Goal: Task Accomplishment & Management: Use online tool/utility

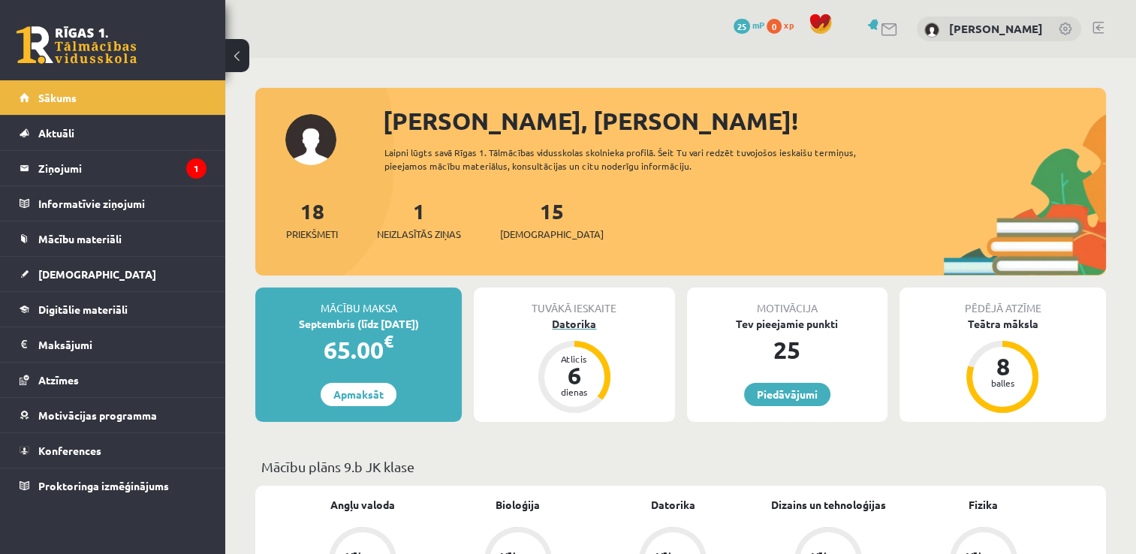
click at [574, 375] on div "6" at bounding box center [574, 376] width 45 height 24
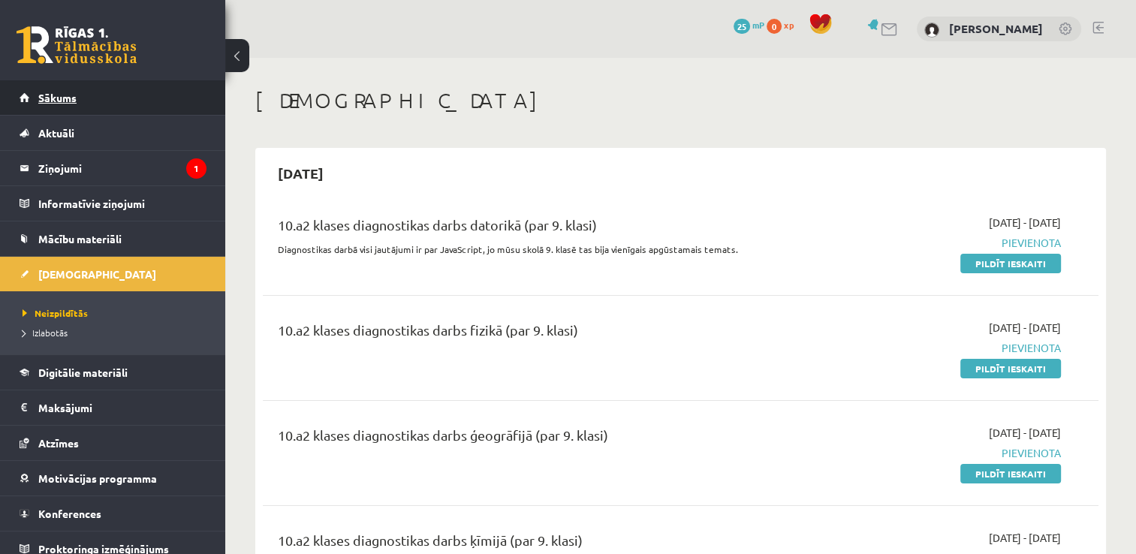
click at [101, 101] on link "Sākums" at bounding box center [113, 97] width 187 height 35
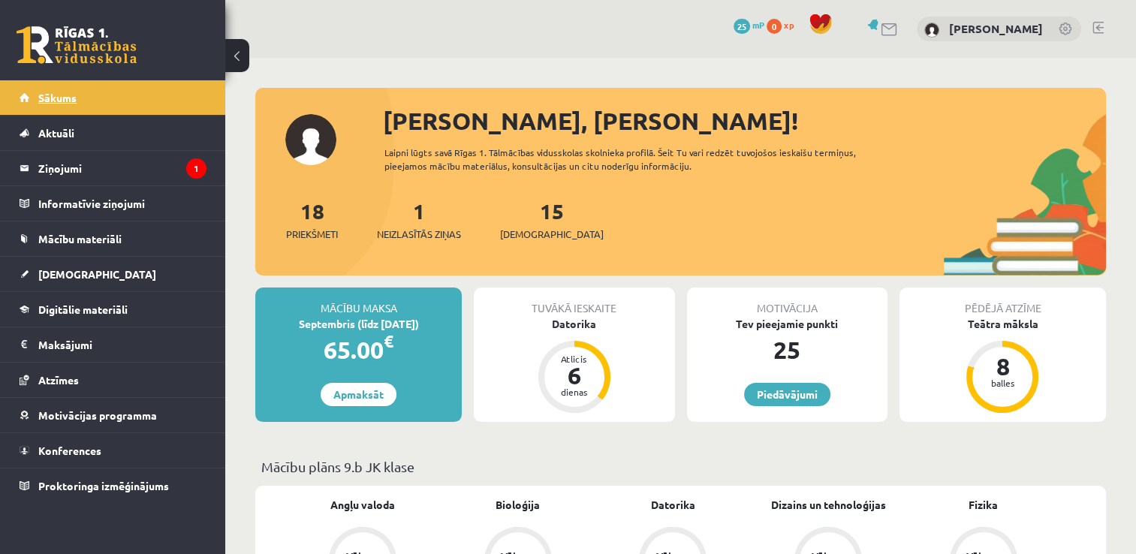
click at [92, 92] on link "Sākums" at bounding box center [113, 97] width 187 height 35
click at [1031, 20] on div "[PERSON_NAME]" at bounding box center [999, 30] width 164 height 26
click at [1031, 32] on link "[PERSON_NAME]" at bounding box center [996, 28] width 94 height 15
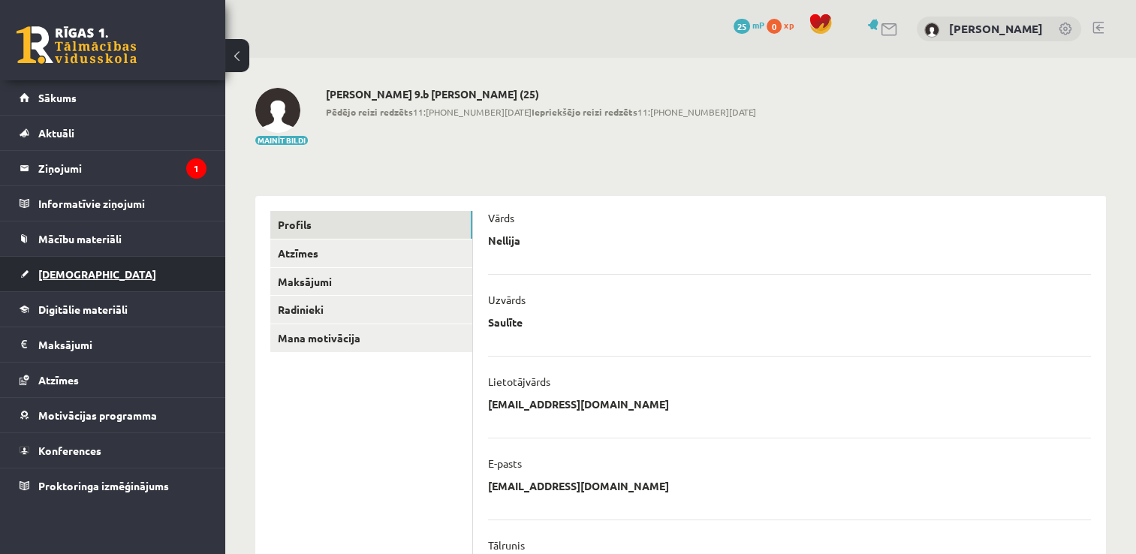
click at [53, 271] on span "[DEMOGRAPHIC_DATA]" at bounding box center [97, 274] width 118 height 14
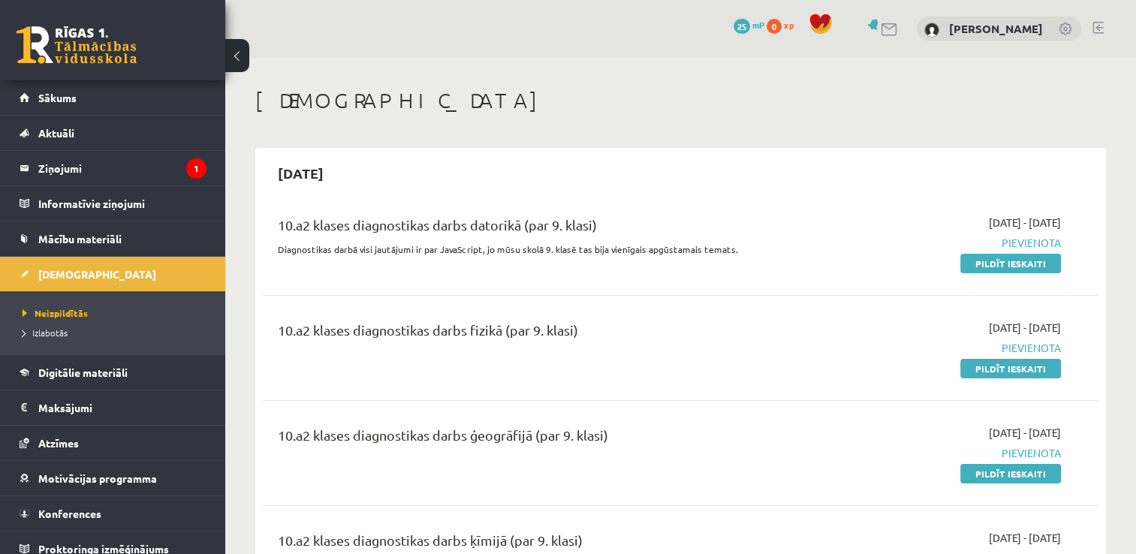
scroll to position [10, 0]
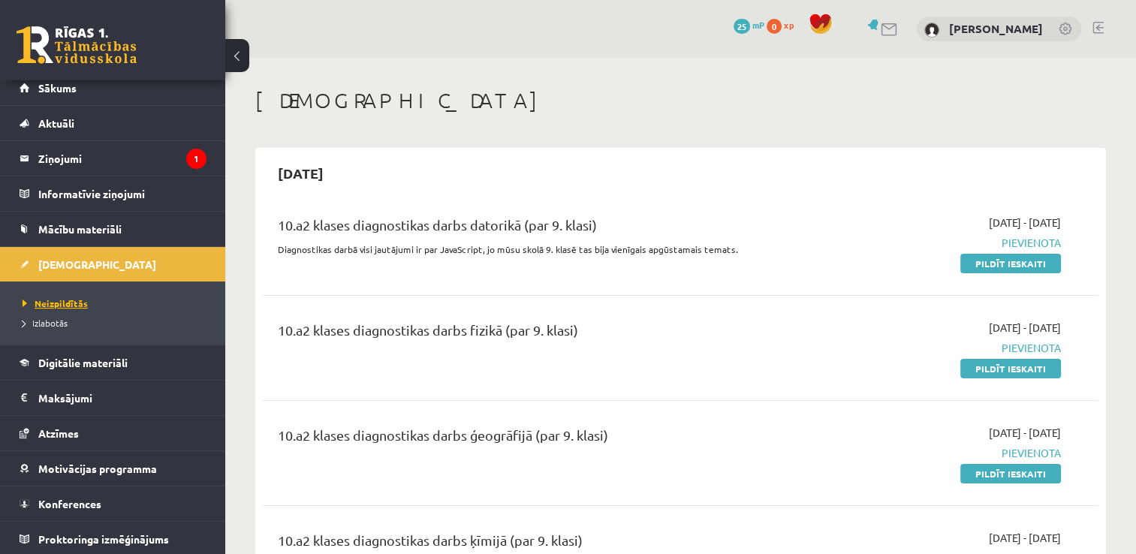
click at [47, 300] on span "Neizpildītās" at bounding box center [55, 303] width 65 height 12
click at [979, 35] on link "[PERSON_NAME]" at bounding box center [996, 28] width 94 height 15
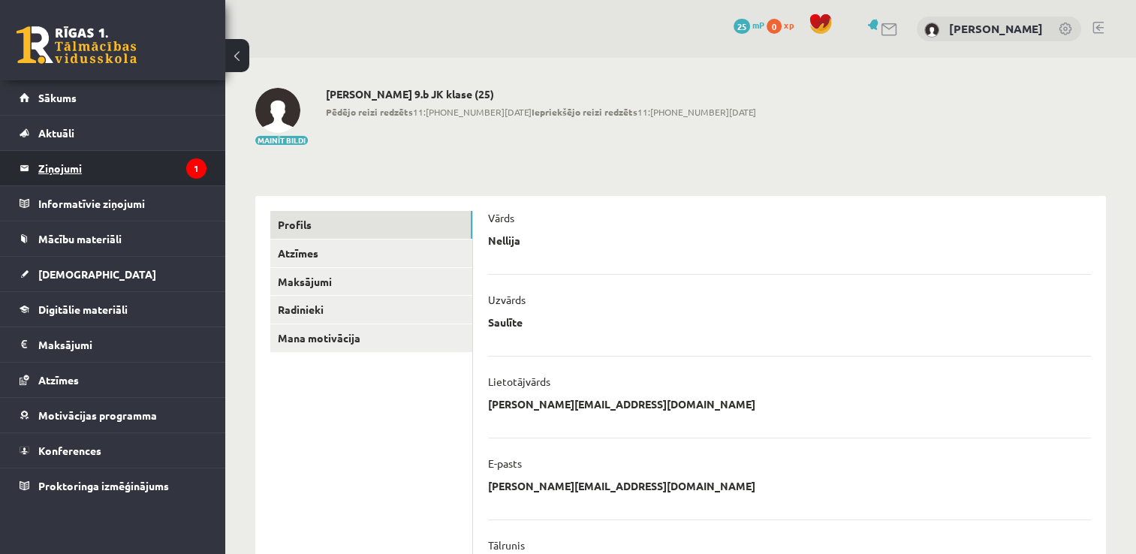
click at [142, 167] on legend "Ziņojumi 1" at bounding box center [122, 168] width 168 height 35
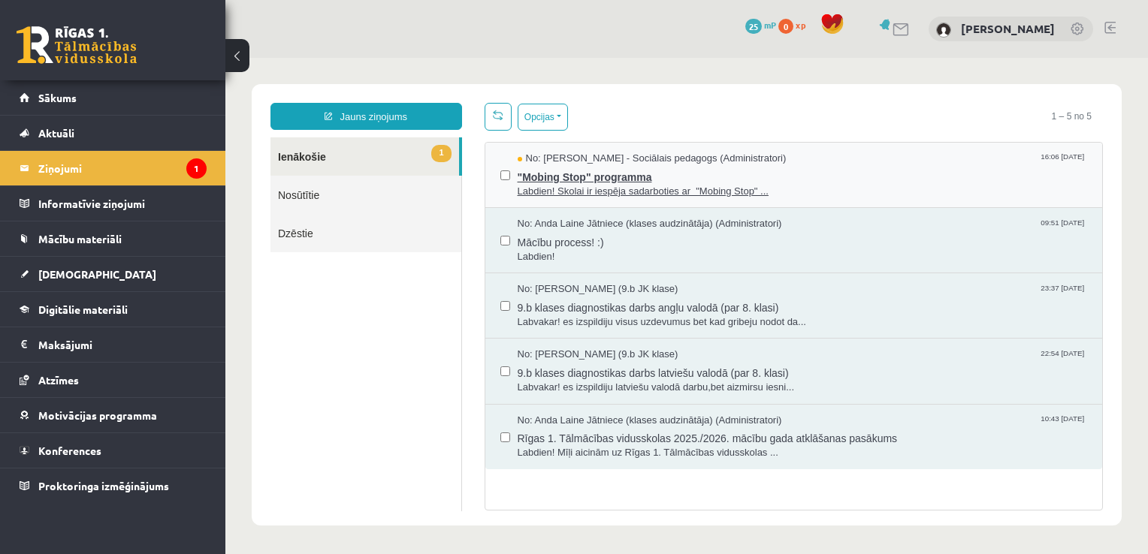
click at [539, 180] on span ""Mobing Stop" programma" at bounding box center [803, 175] width 570 height 19
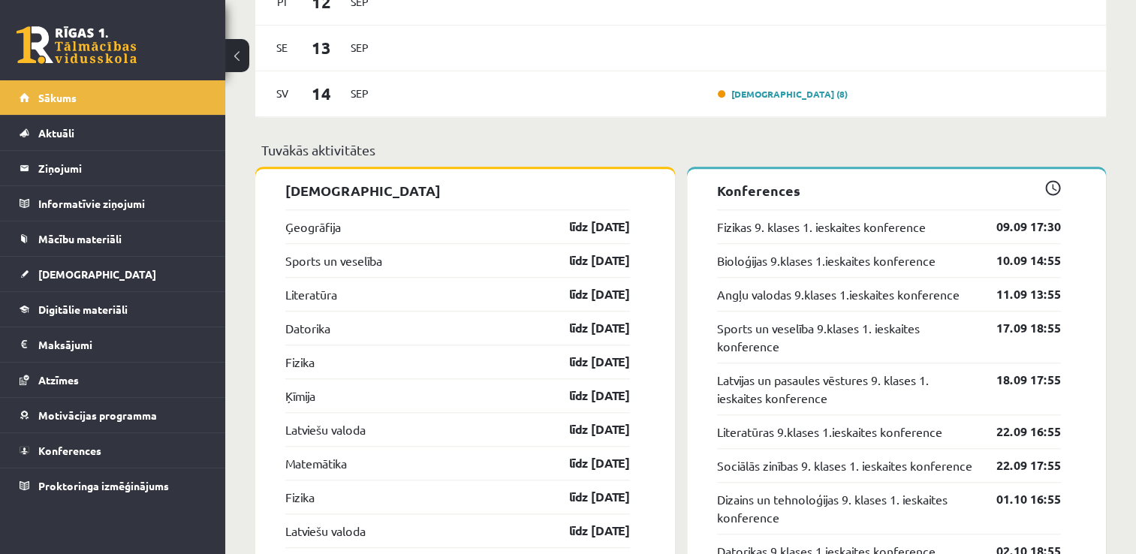
scroll to position [1382, 0]
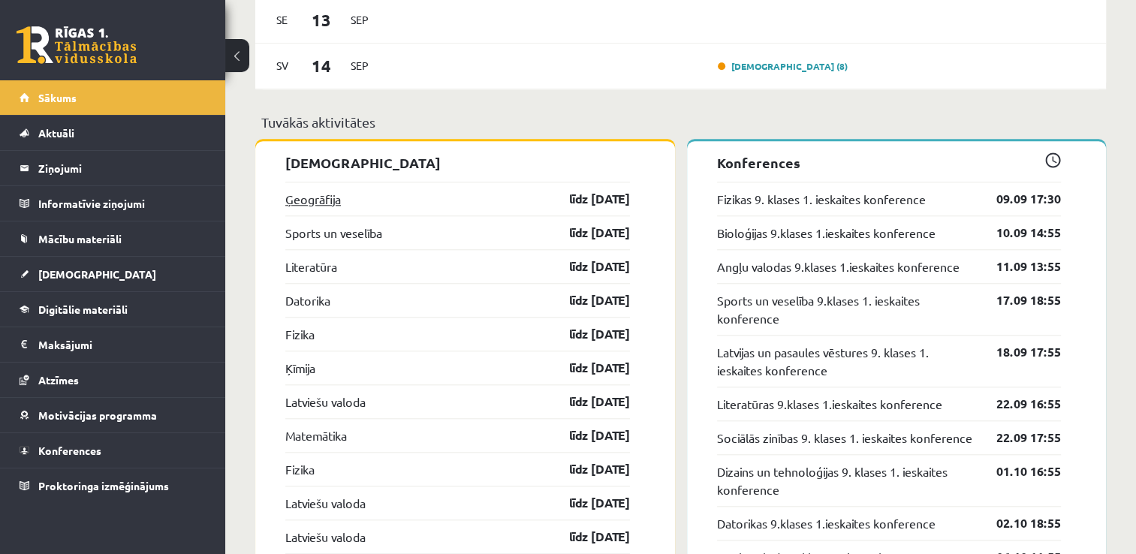
click at [318, 194] on link "Ģeogrāfija" at bounding box center [313, 199] width 56 height 18
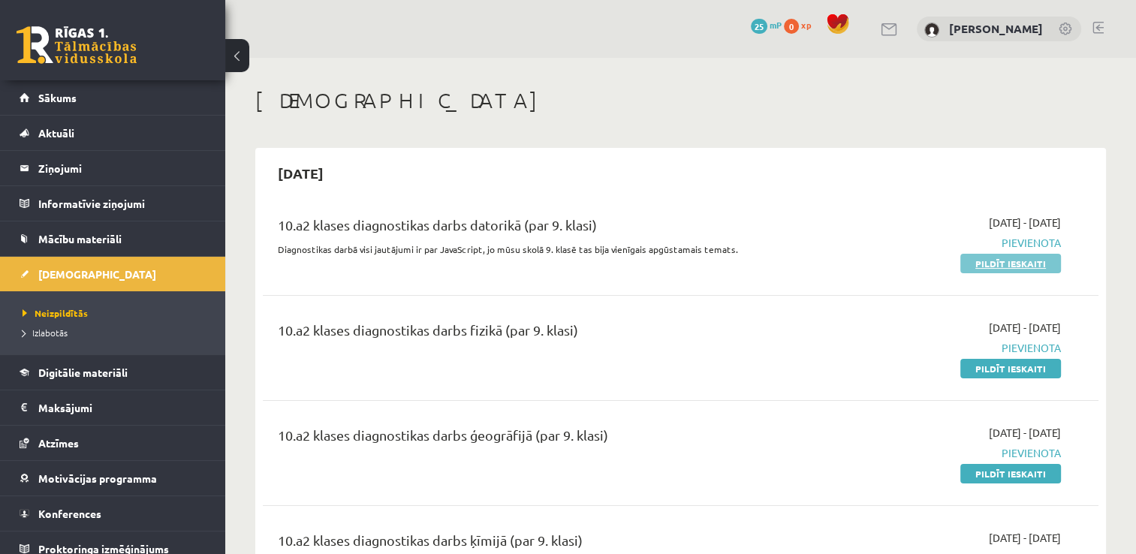
click at [997, 264] on link "Pildīt ieskaiti" at bounding box center [1011, 264] width 101 height 20
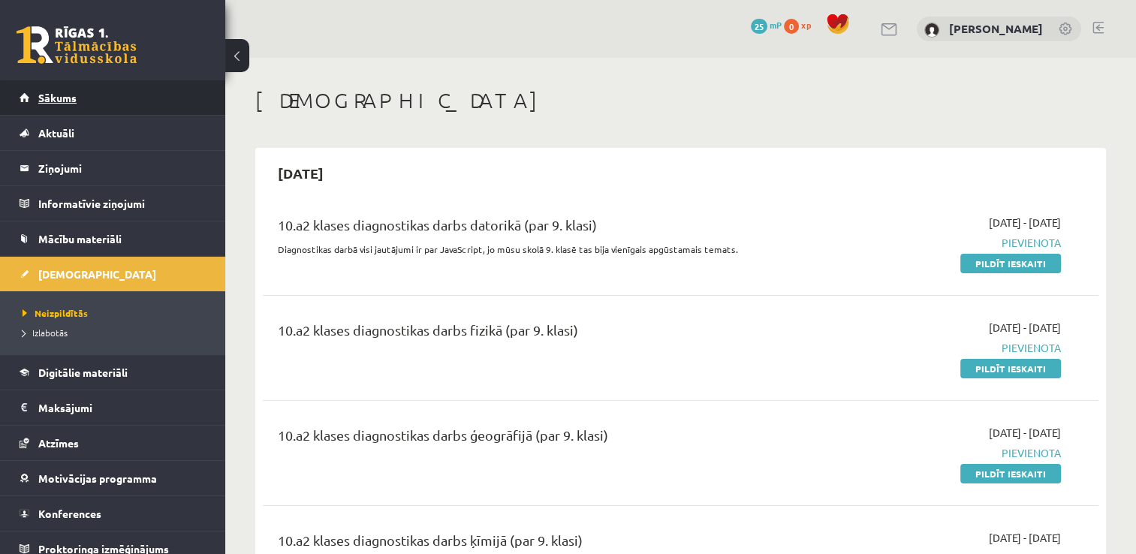
click at [39, 89] on link "Sākums" at bounding box center [113, 97] width 187 height 35
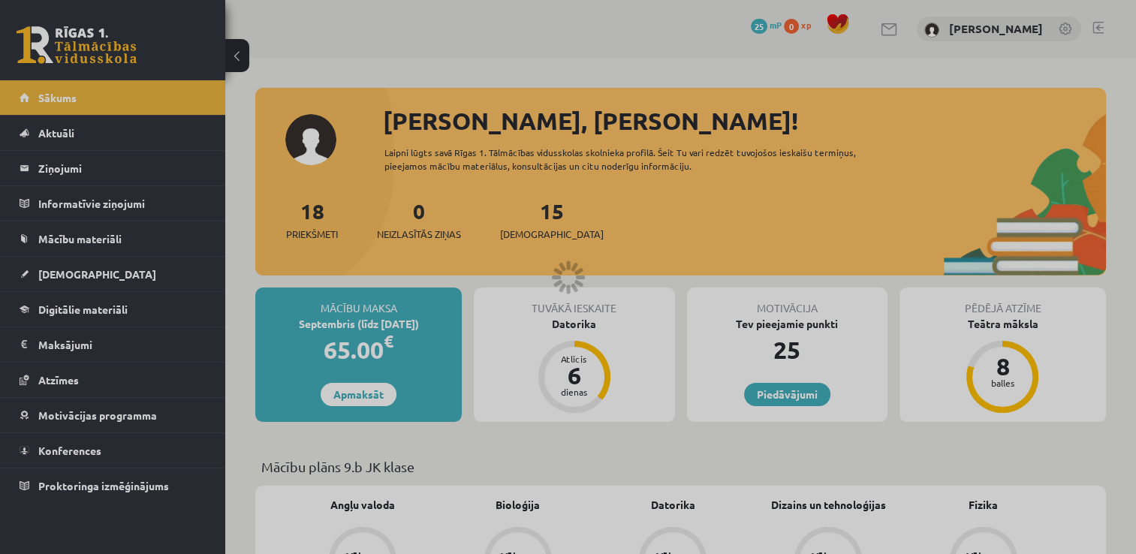
click at [43, 96] on div at bounding box center [568, 277] width 1136 height 554
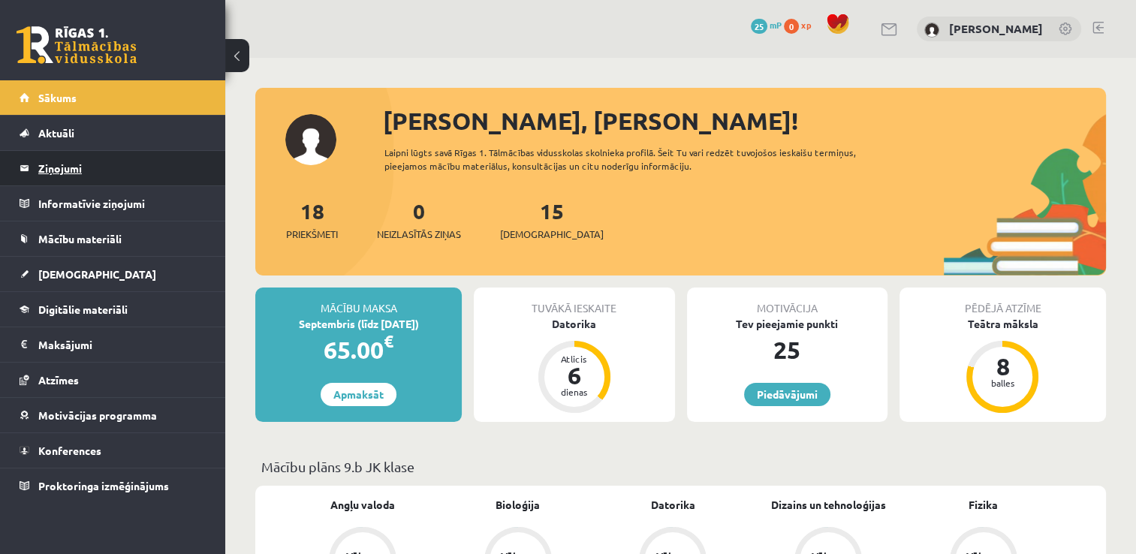
click at [77, 163] on legend "Ziņojumi 0" at bounding box center [122, 168] width 168 height 35
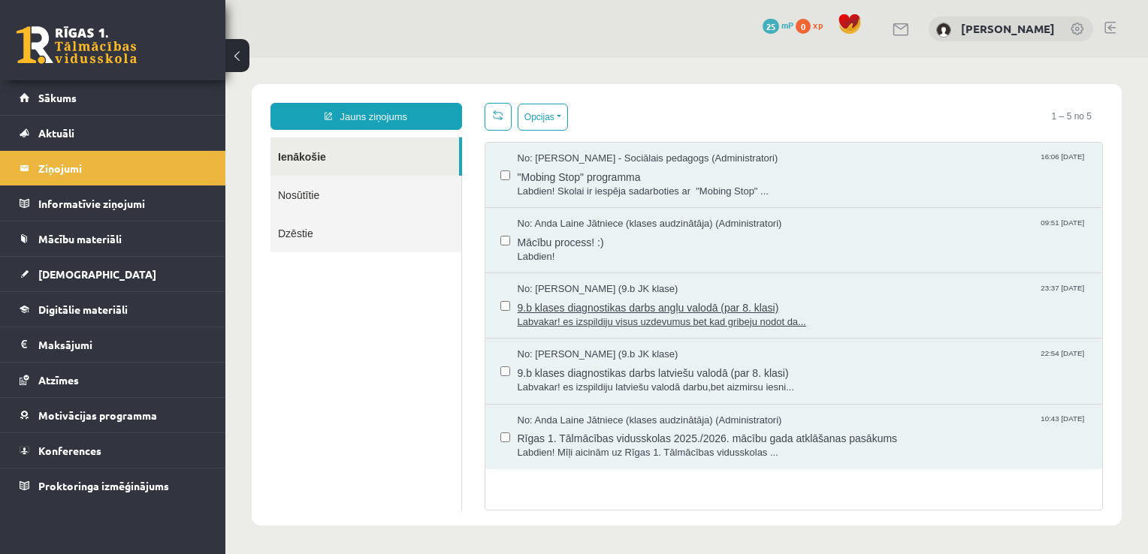
click at [574, 315] on span "Labvakar! es izspildiju visus uzdevumus bet kad gribeju nodot da..." at bounding box center [803, 322] width 570 height 14
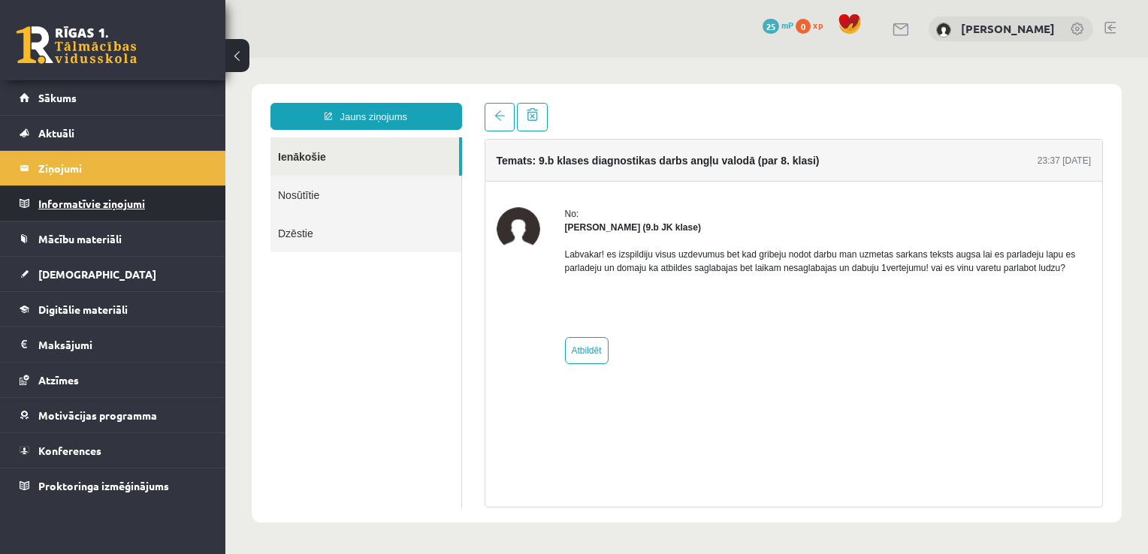
click at [131, 212] on legend "Informatīvie ziņojumi 0" at bounding box center [122, 203] width 168 height 35
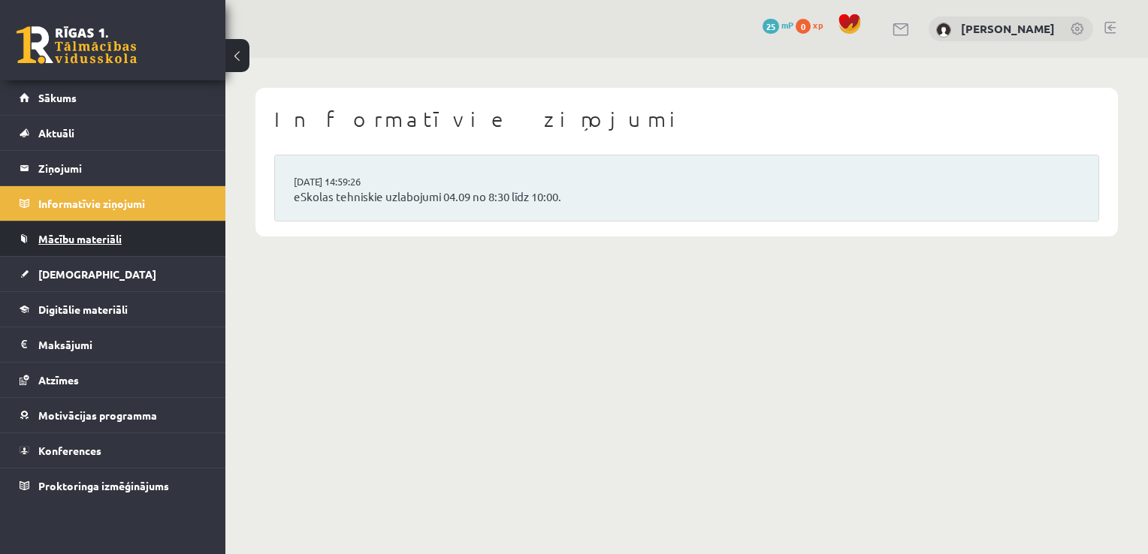
click at [120, 231] on link "Mācību materiāli" at bounding box center [113, 239] width 187 height 35
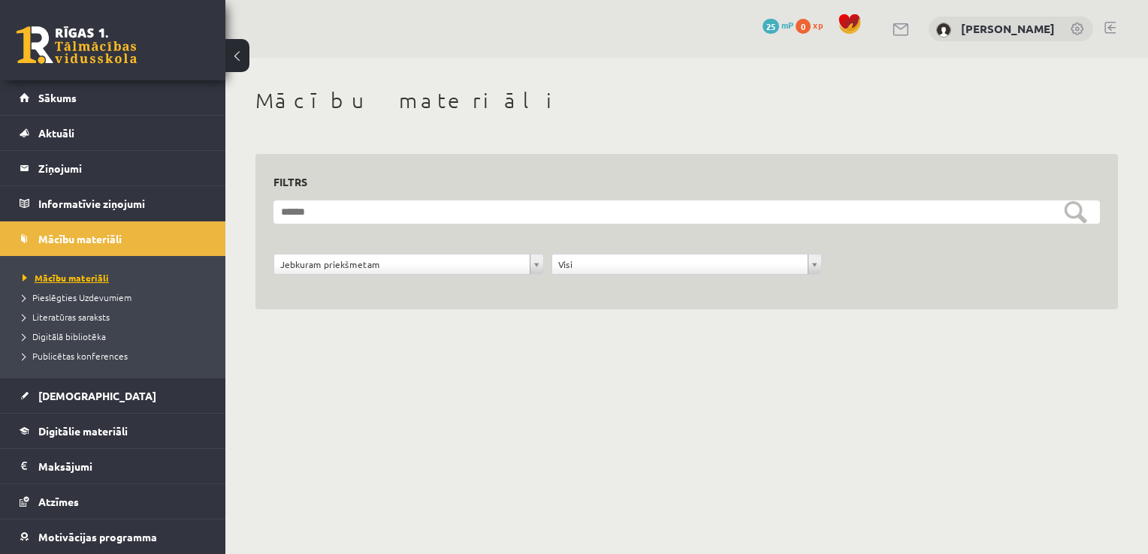
click at [104, 281] on span "Mācību materiāli" at bounding box center [66, 278] width 86 height 12
click at [100, 299] on span "Pieslēgties Uzdevumiem" at bounding box center [77, 297] width 109 height 12
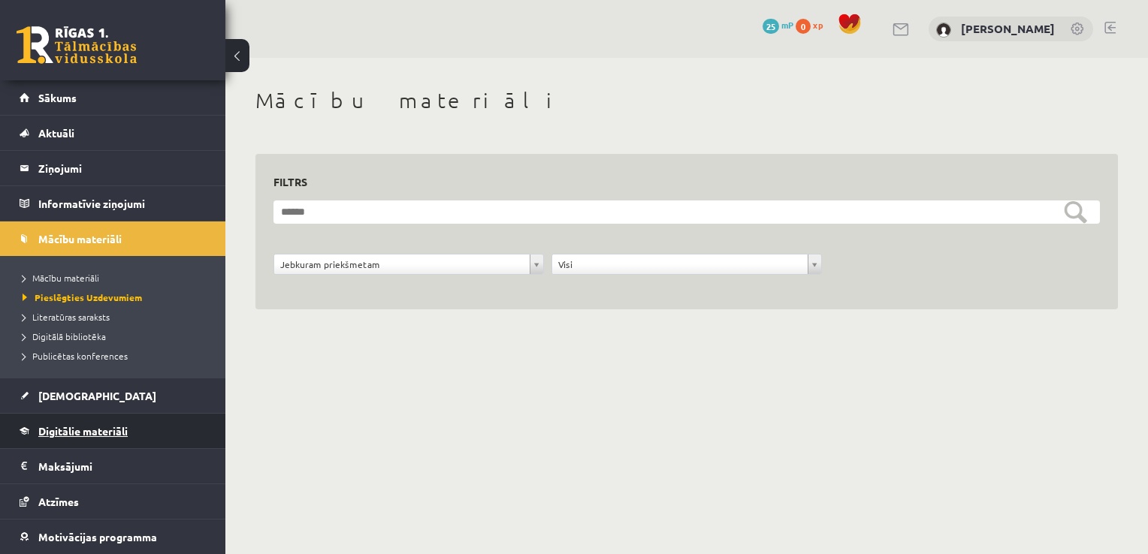
click at [41, 438] on link "Digitālie materiāli" at bounding box center [113, 431] width 187 height 35
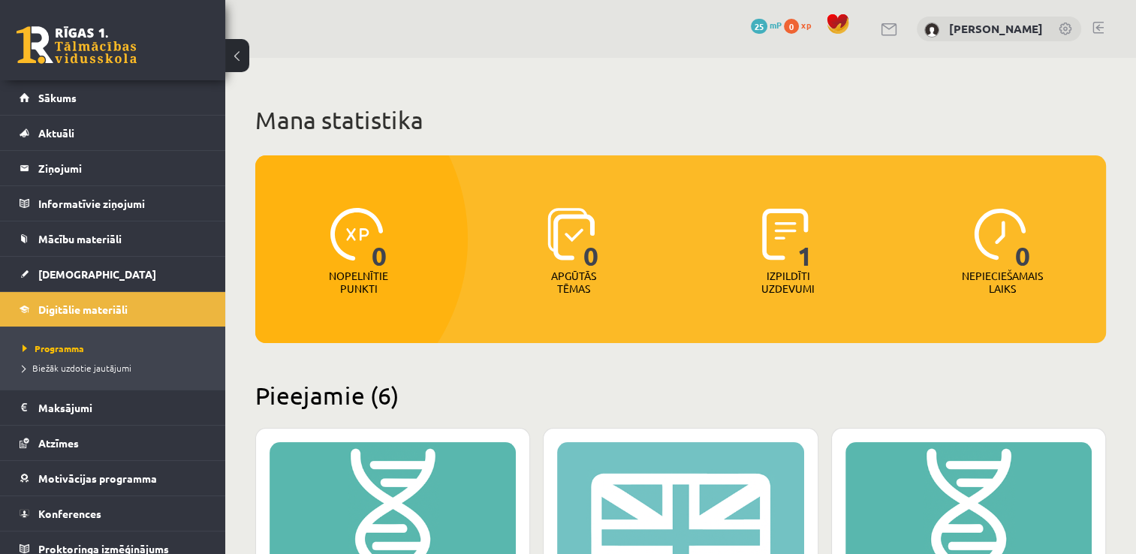
click at [792, 277] on p "Izpildīti uzdevumi" at bounding box center [788, 283] width 59 height 26
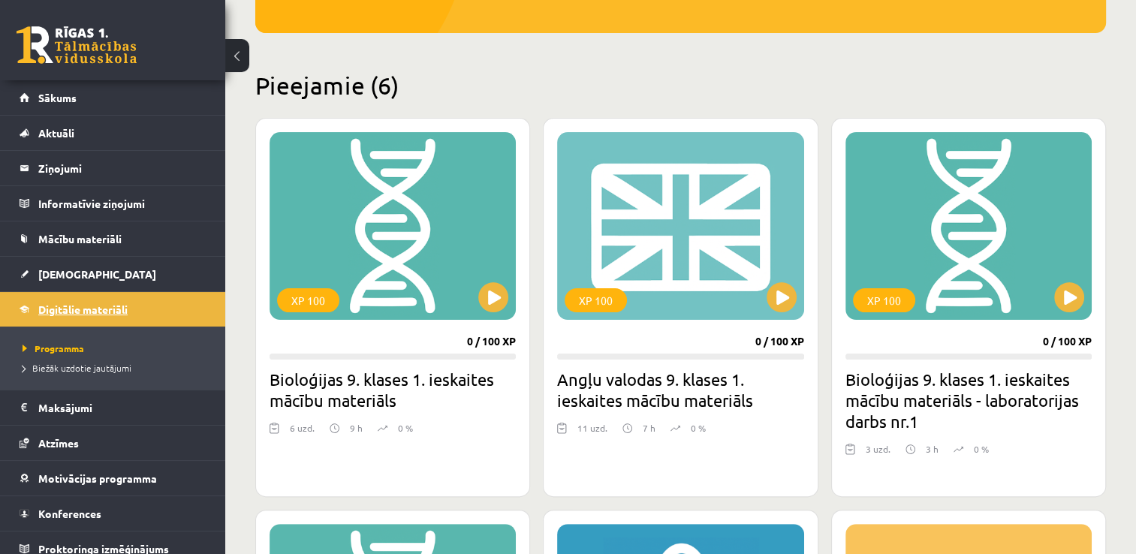
scroll to position [361, 0]
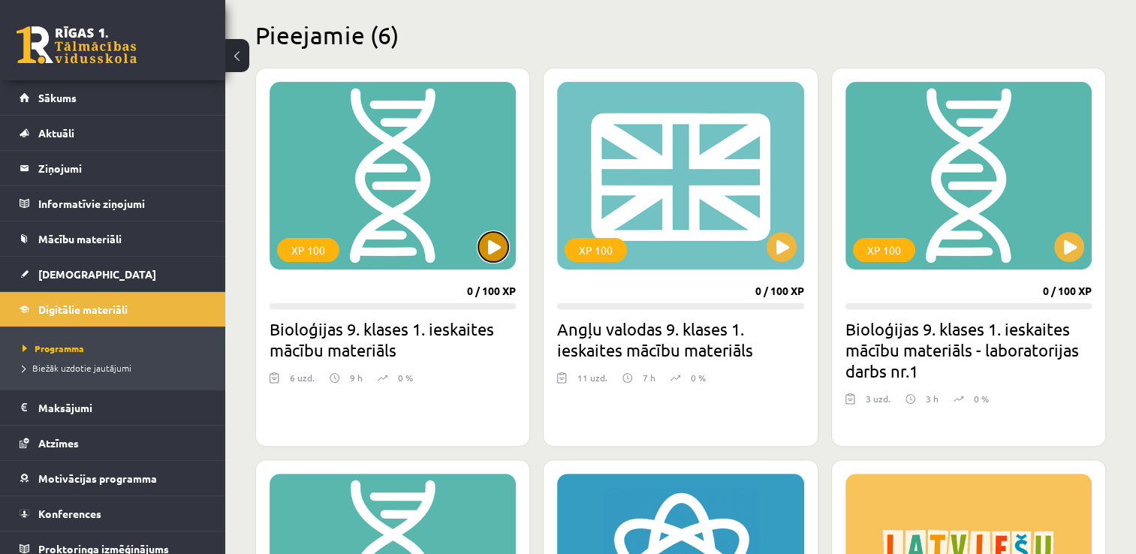
click at [496, 248] on button at bounding box center [493, 247] width 30 height 30
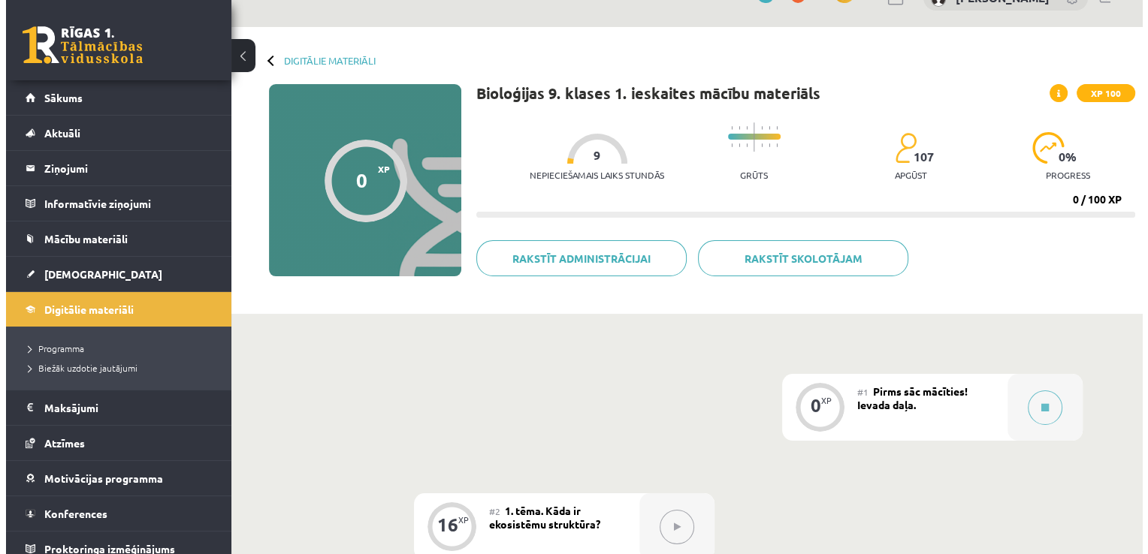
scroll to position [30, 0]
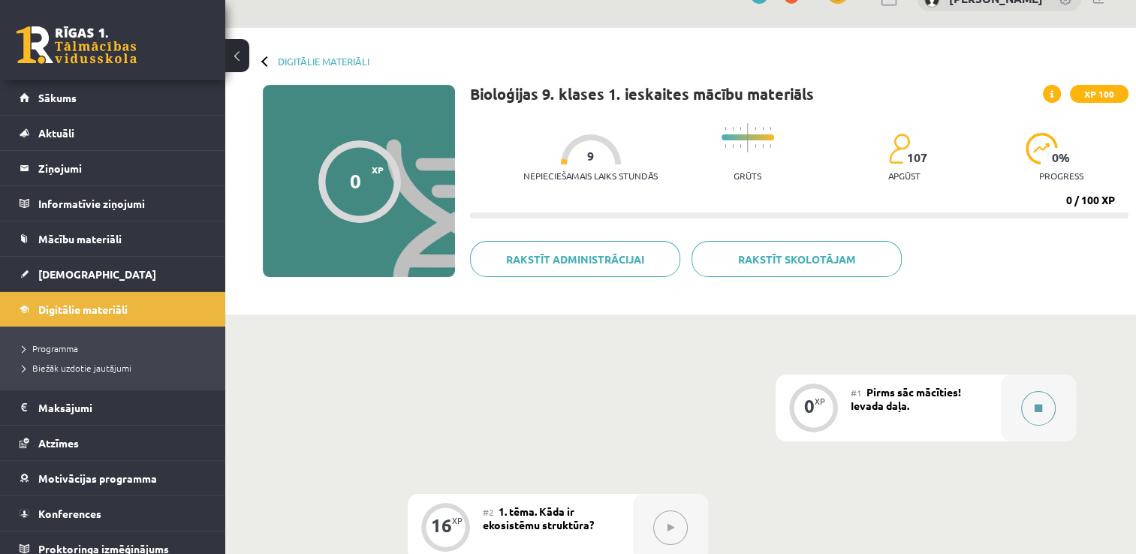
click at [1025, 410] on button at bounding box center [1039, 408] width 35 height 35
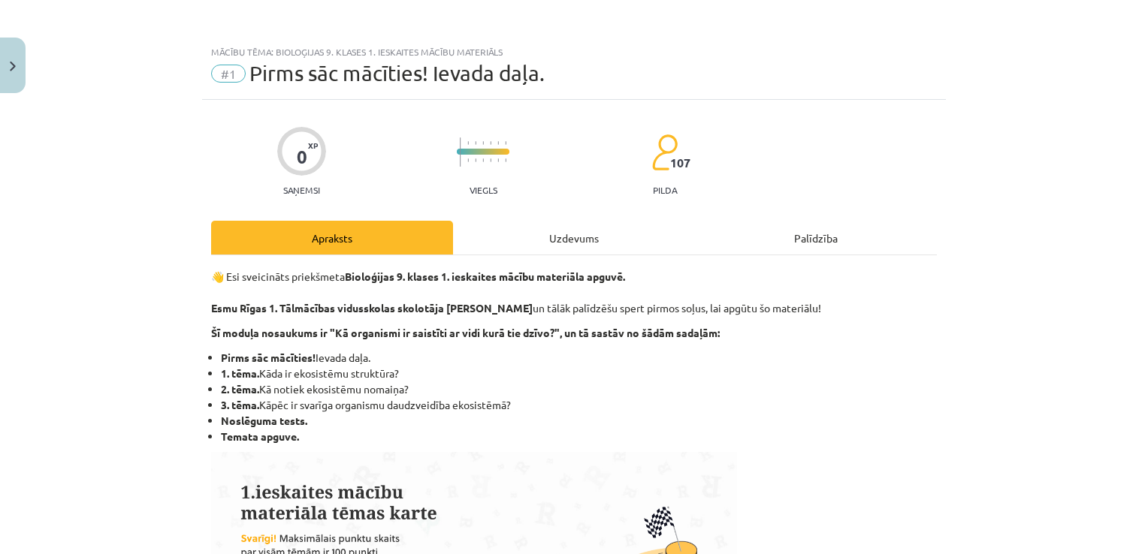
click at [373, 235] on div "Apraksts" at bounding box center [332, 238] width 242 height 34
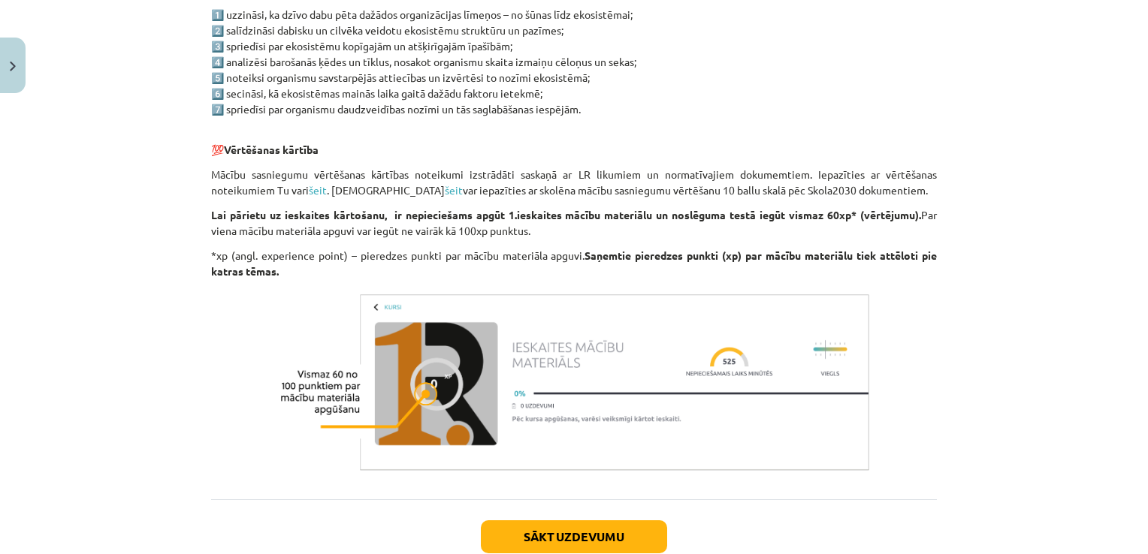
scroll to position [38, 0]
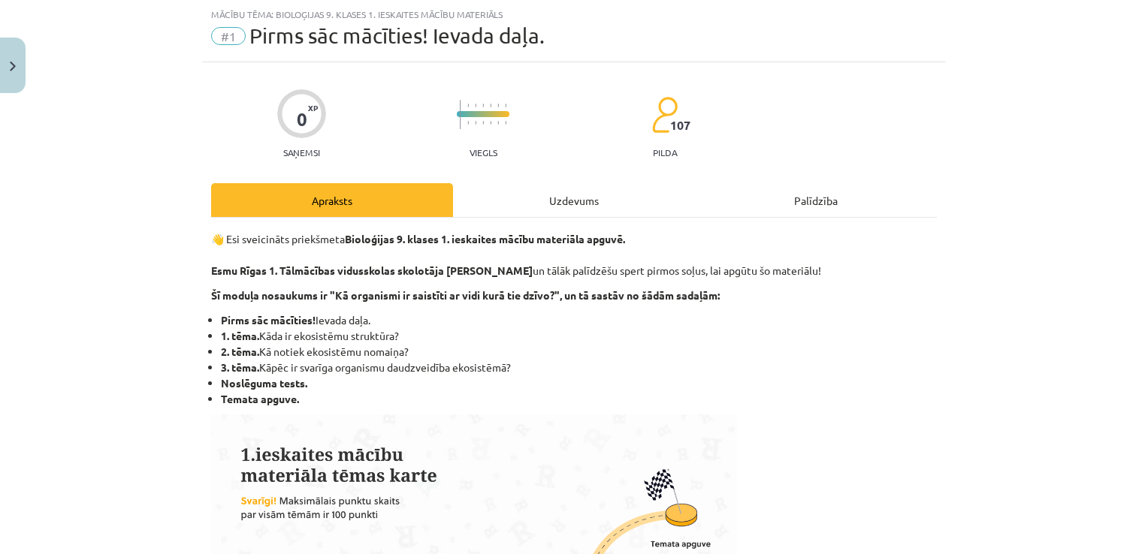
click at [587, 195] on div "Uzdevums" at bounding box center [574, 200] width 242 height 34
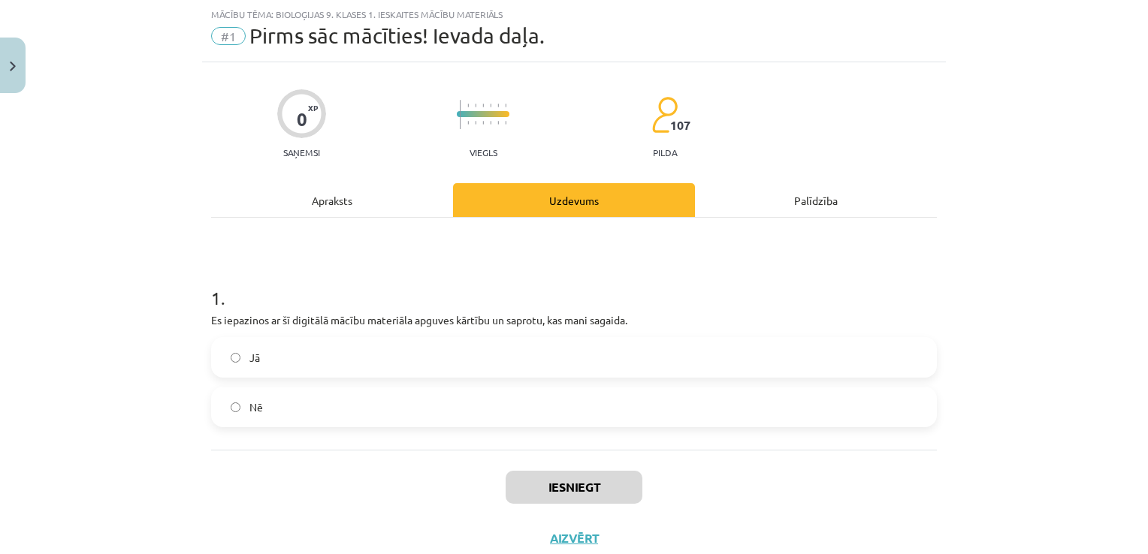
click at [321, 193] on div "Apraksts" at bounding box center [332, 200] width 242 height 34
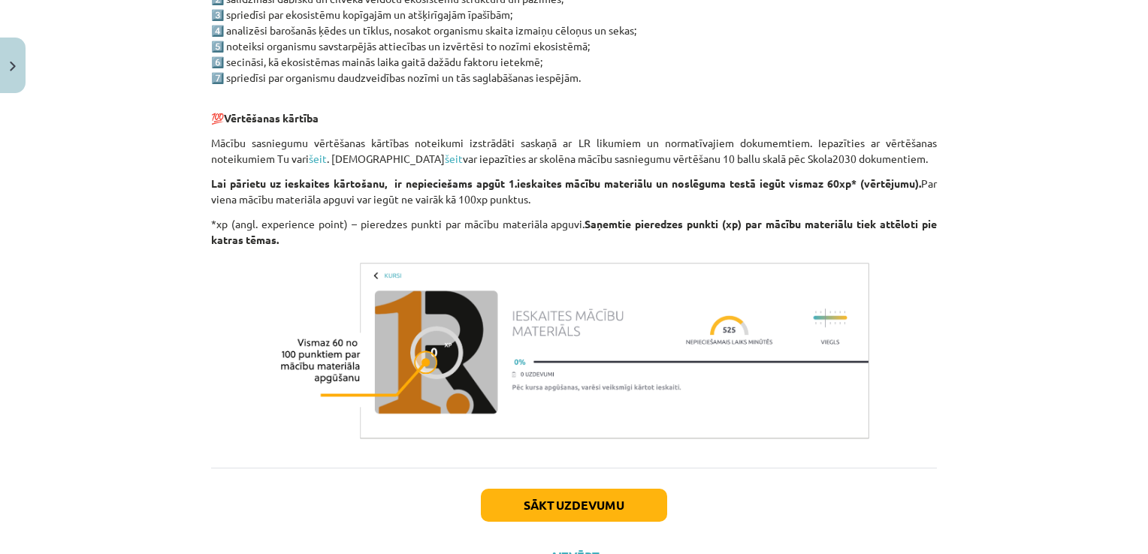
scroll to position [895, 0]
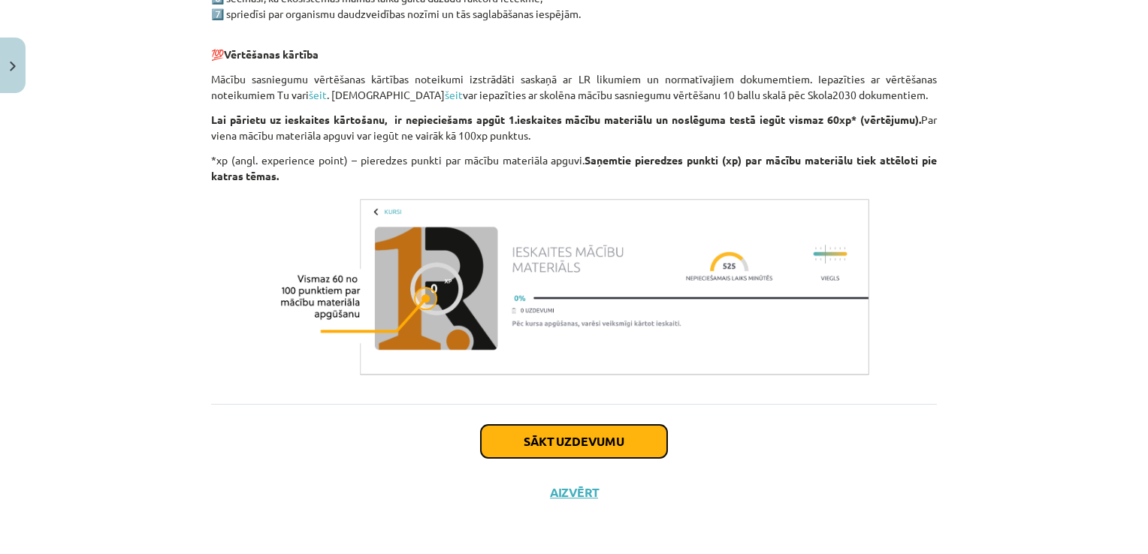
click at [617, 443] on button "Sākt uzdevumu" at bounding box center [574, 441] width 186 height 33
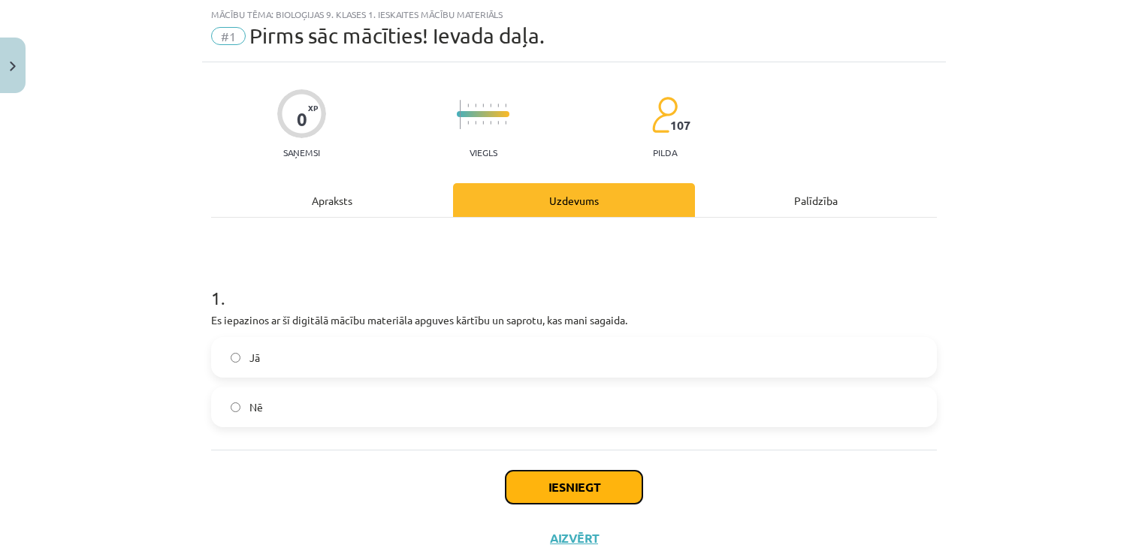
click at [556, 490] on button "Iesniegt" at bounding box center [574, 487] width 137 height 33
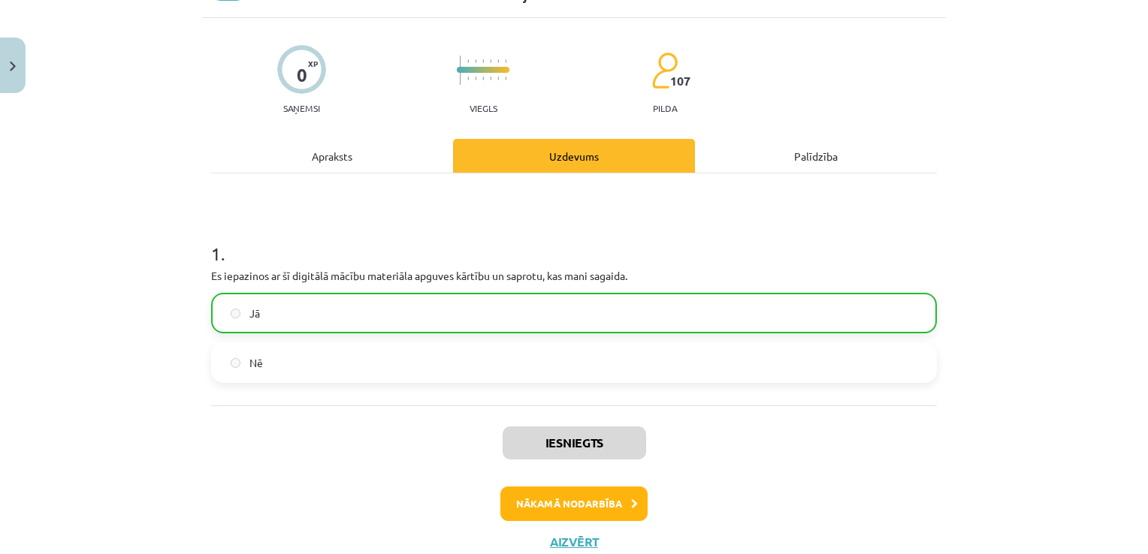
scroll to position [94, 0]
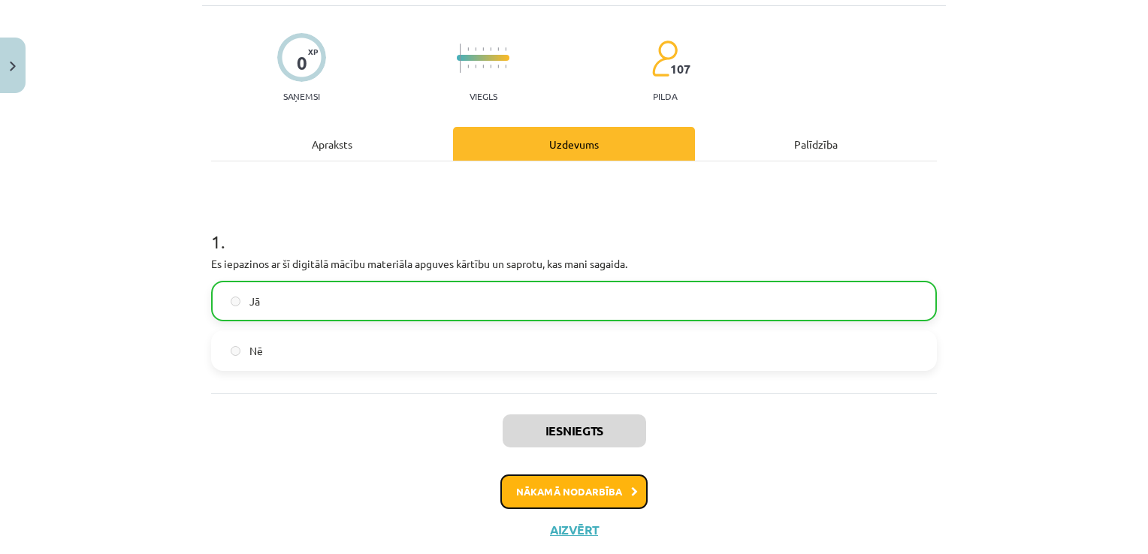
click at [574, 493] on button "Nākamā nodarbība" at bounding box center [573, 492] width 147 height 35
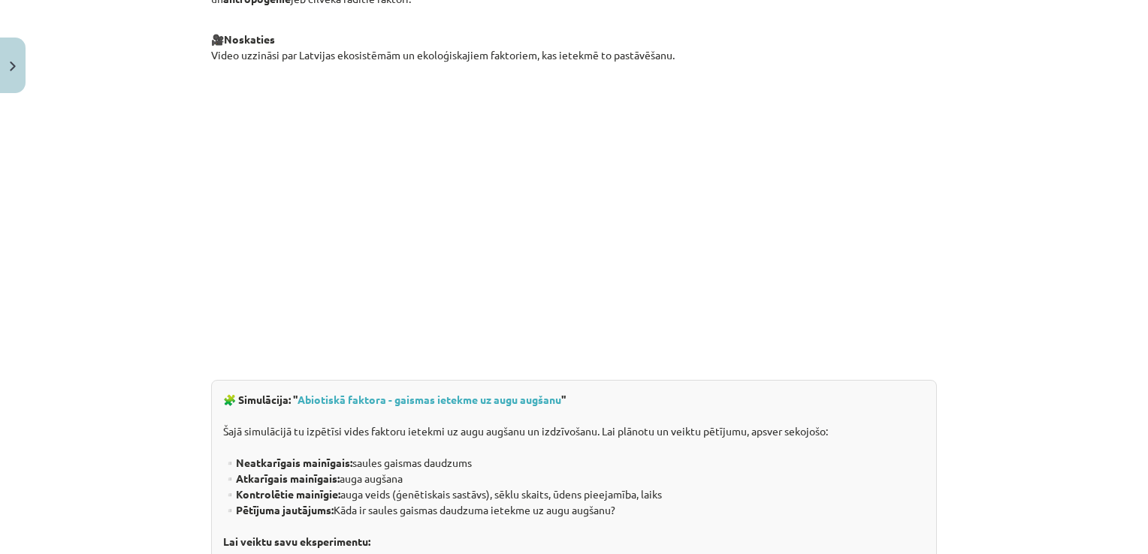
scroll to position [607, 0]
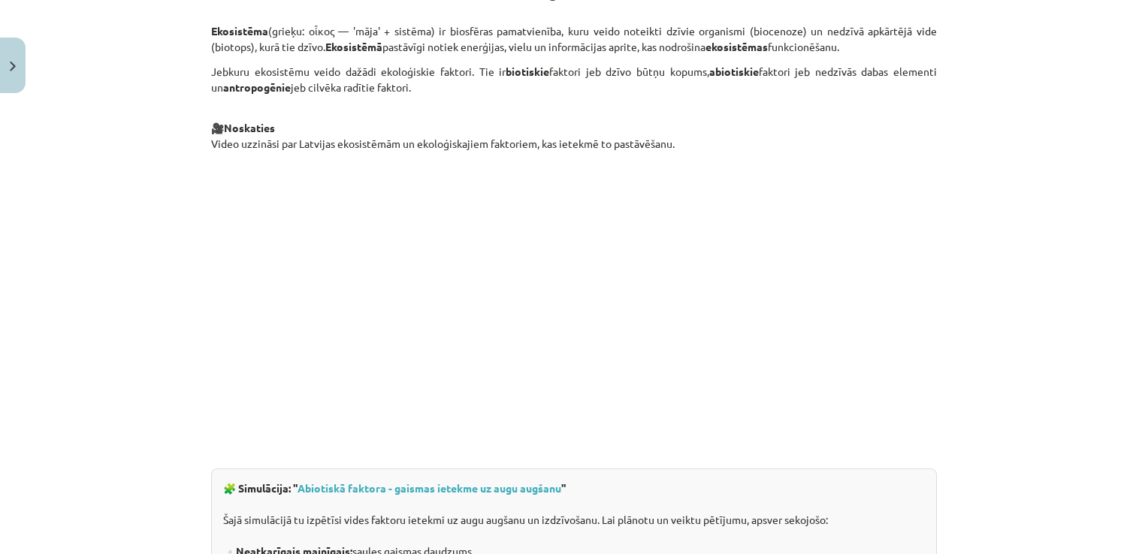
click at [842, 412] on p at bounding box center [574, 298] width 726 height 274
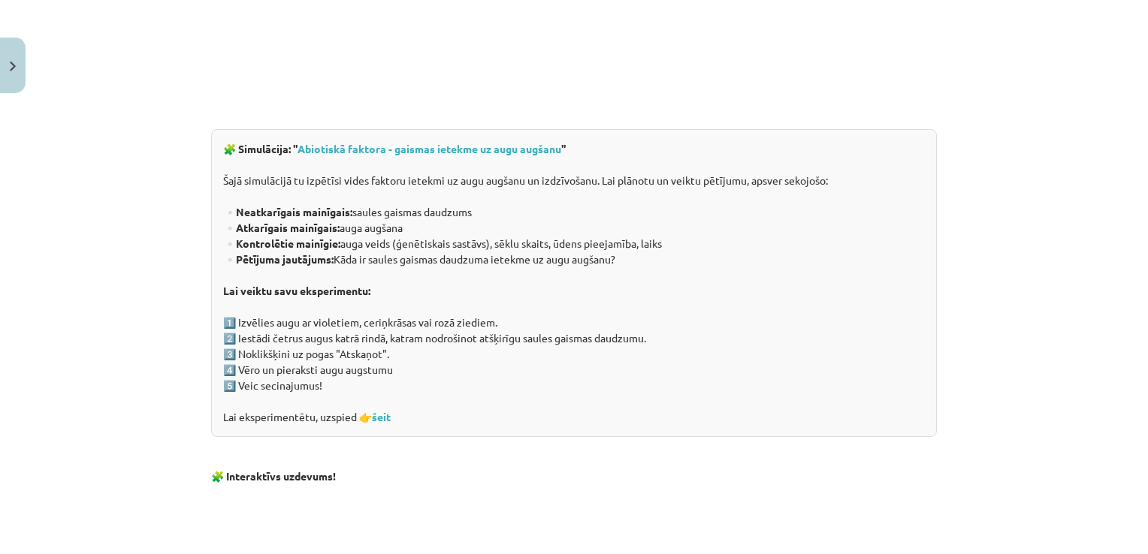
scroll to position [949, 0]
click at [377, 414] on link "šeit" at bounding box center [381, 415] width 19 height 14
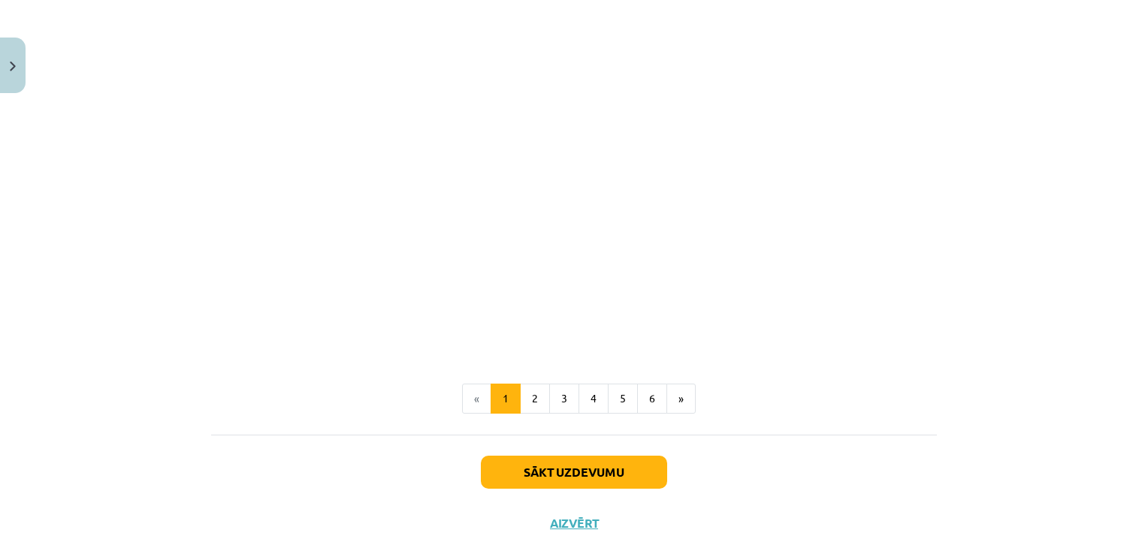
scroll to position [1379, 0]
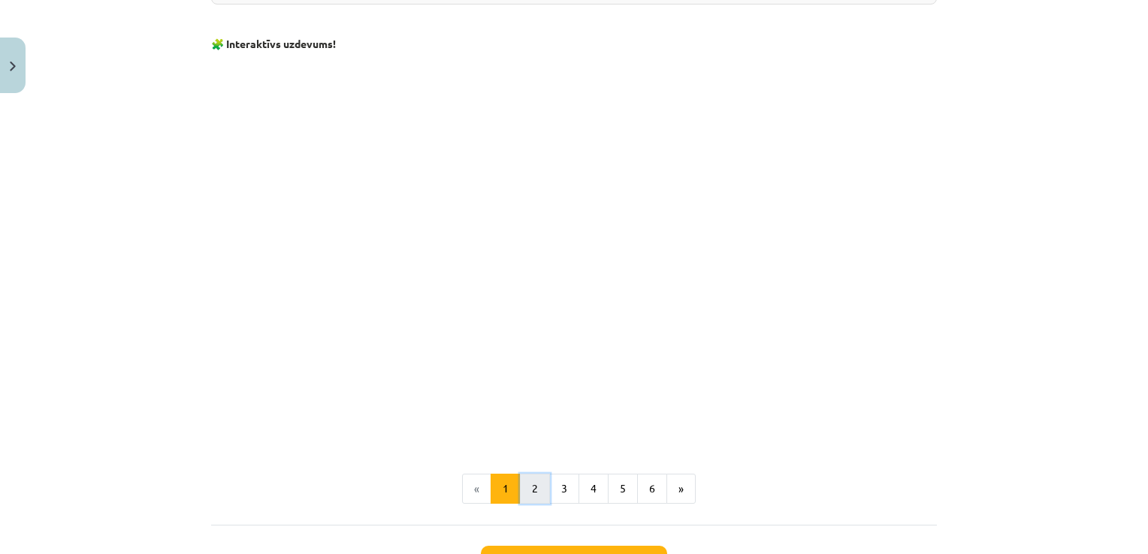
click at [527, 482] on button "2" at bounding box center [535, 489] width 30 height 30
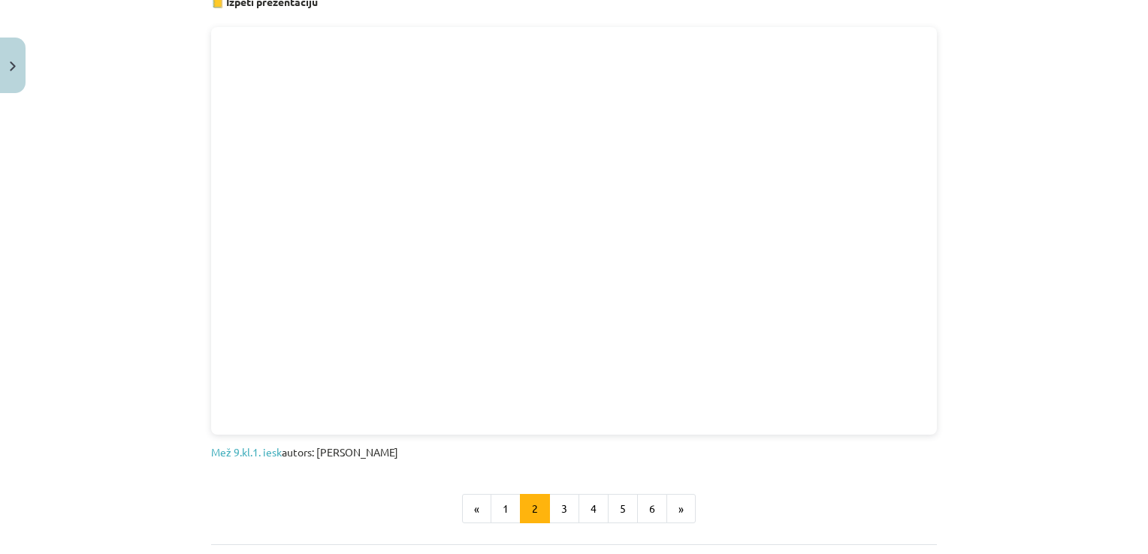
scroll to position [971, 0]
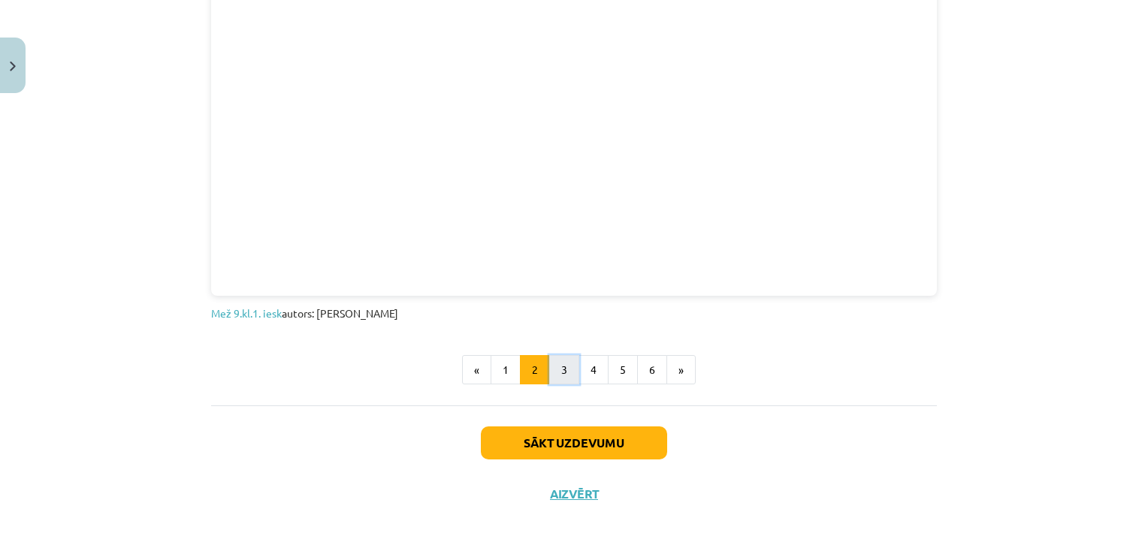
click at [569, 371] on button "3" at bounding box center [564, 370] width 30 height 30
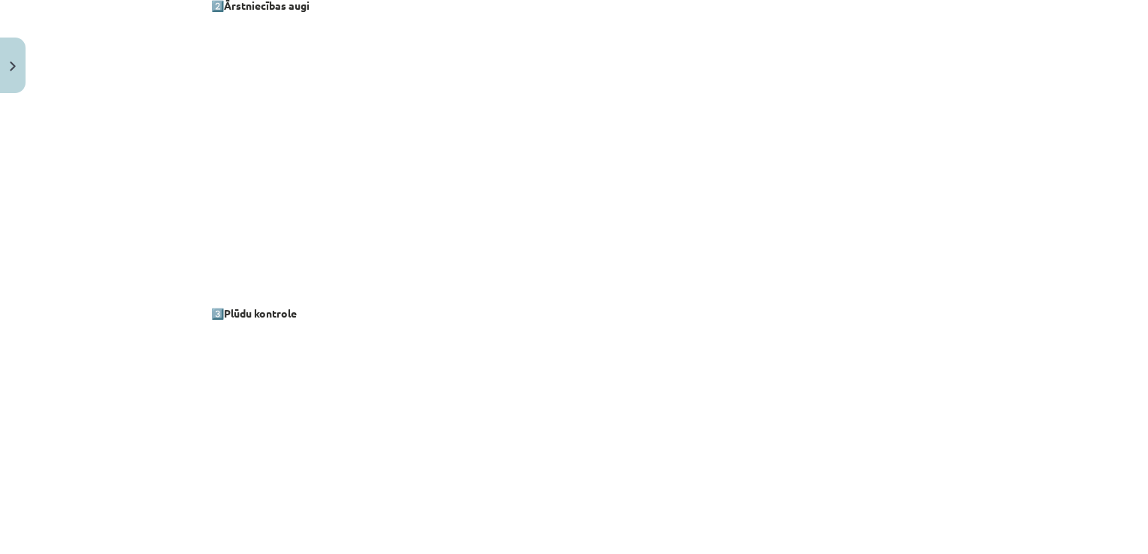
scroll to position [1173, 0]
drag, startPoint x: 1129, startPoint y: 198, endPoint x: 1067, endPoint y: 110, distance: 108.4
click at [1067, 110] on div "Mācību tēma: Bioloģijas 9. klases 1. ieskaites mācību materiāls #2 1. tēma. Kād…" at bounding box center [574, 277] width 1148 height 554
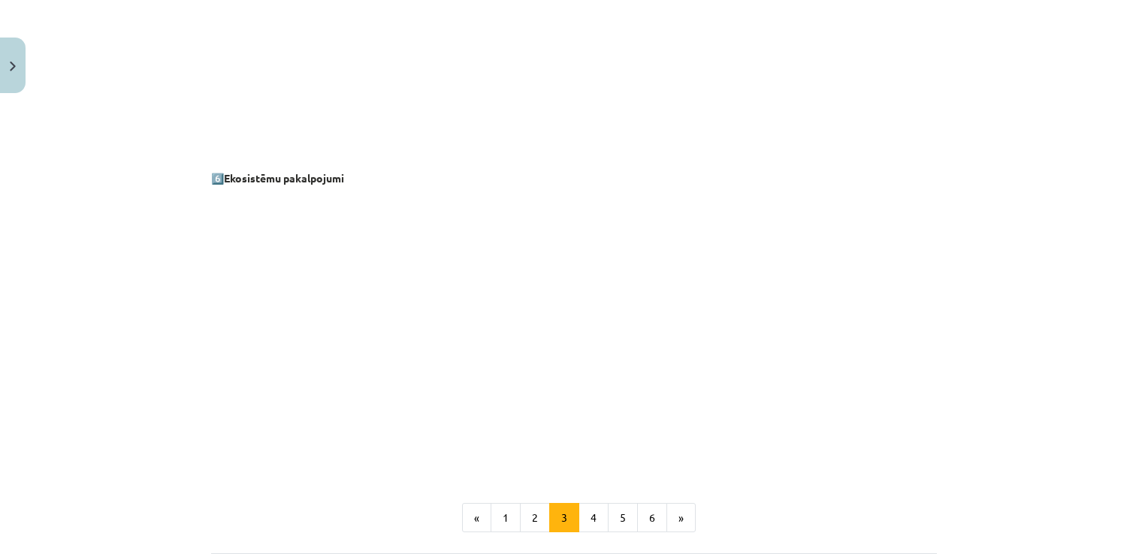
scroll to position [1930, 0]
click at [592, 522] on button "4" at bounding box center [593, 512] width 30 height 30
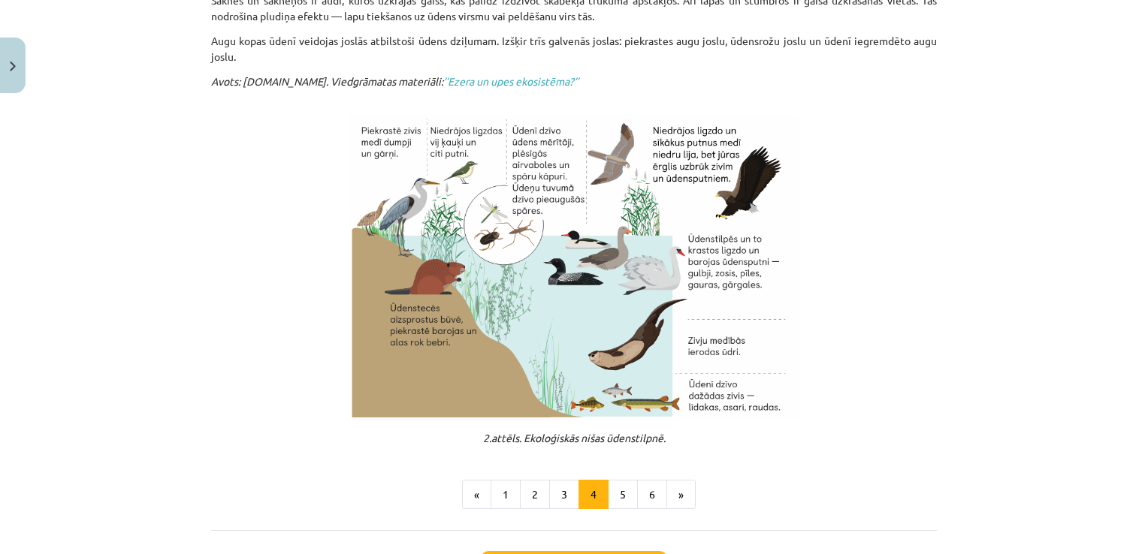
scroll to position [421, 0]
drag, startPoint x: 1135, startPoint y: 236, endPoint x: 1133, endPoint y: 262, distance: 26.4
click at [1133, 262] on div "Mācību tēma: Bioloģijas 9. klases 1. ieskaites mācību materiāls #2 1. tēma. Kād…" at bounding box center [574, 277] width 1148 height 554
click at [608, 496] on button "5" at bounding box center [623, 494] width 30 height 30
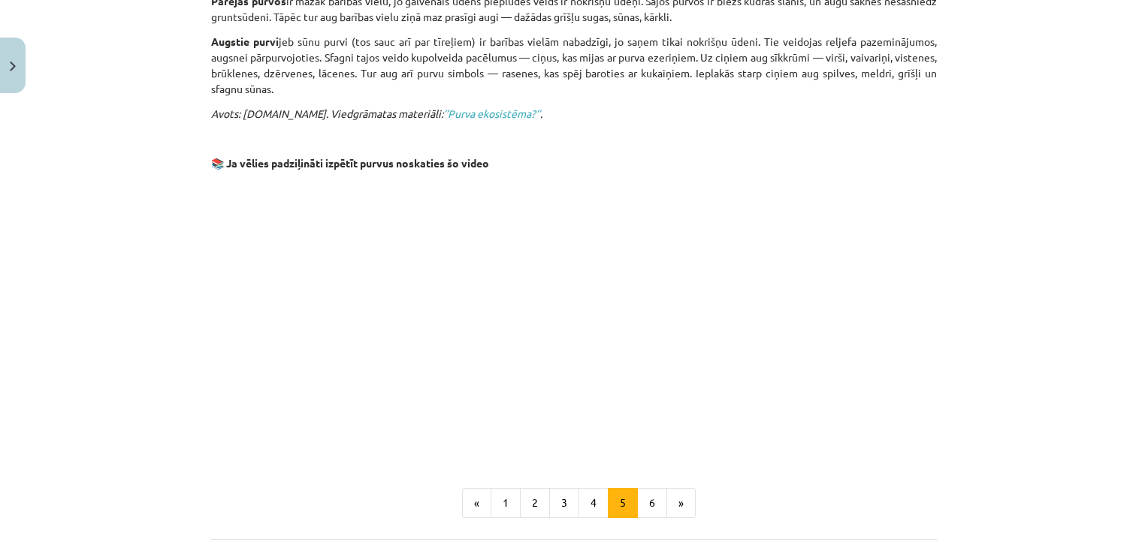
scroll to position [1038, 0]
click at [643, 487] on button "6" at bounding box center [652, 502] width 30 height 30
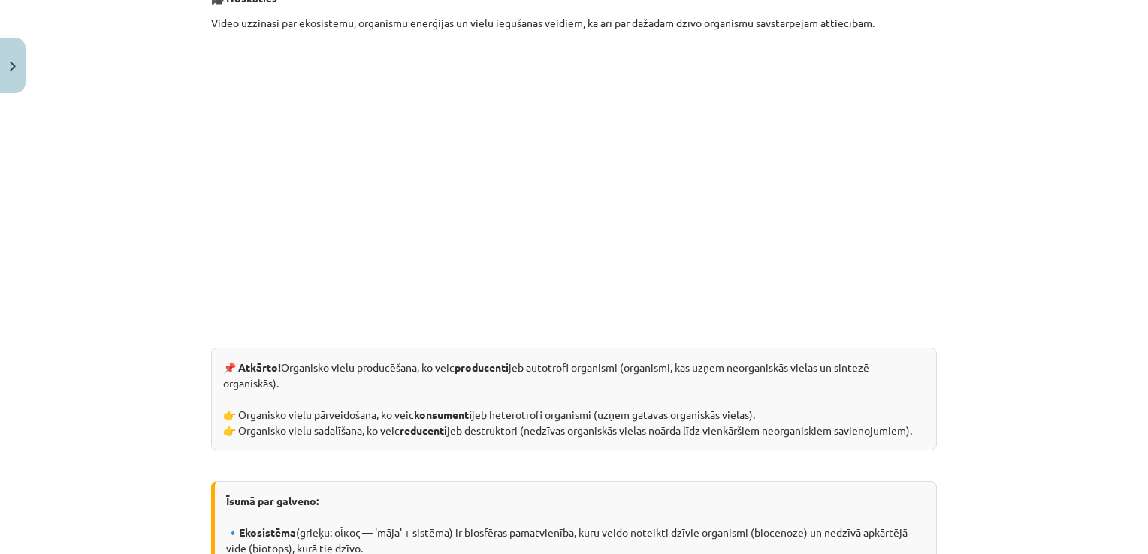
scroll to position [357, 0]
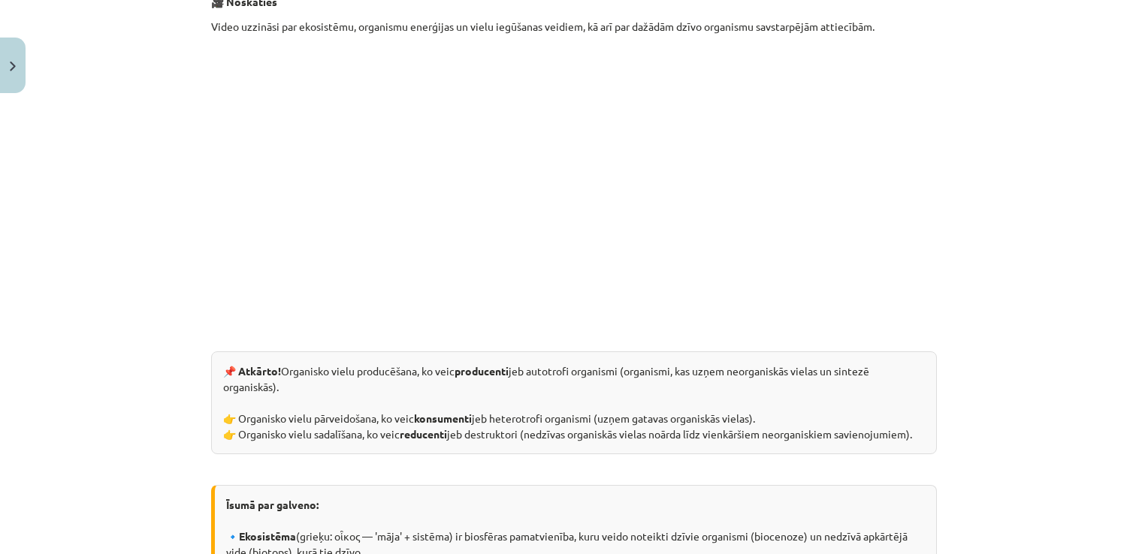
drag, startPoint x: 1133, startPoint y: 198, endPoint x: 1135, endPoint y: 249, distance: 50.3
click at [1135, 249] on div "Mācību tēma: Bioloģijas 9. klases 1. ieskaites mācību materiāls #2 1. tēma. Kād…" at bounding box center [574, 277] width 1148 height 554
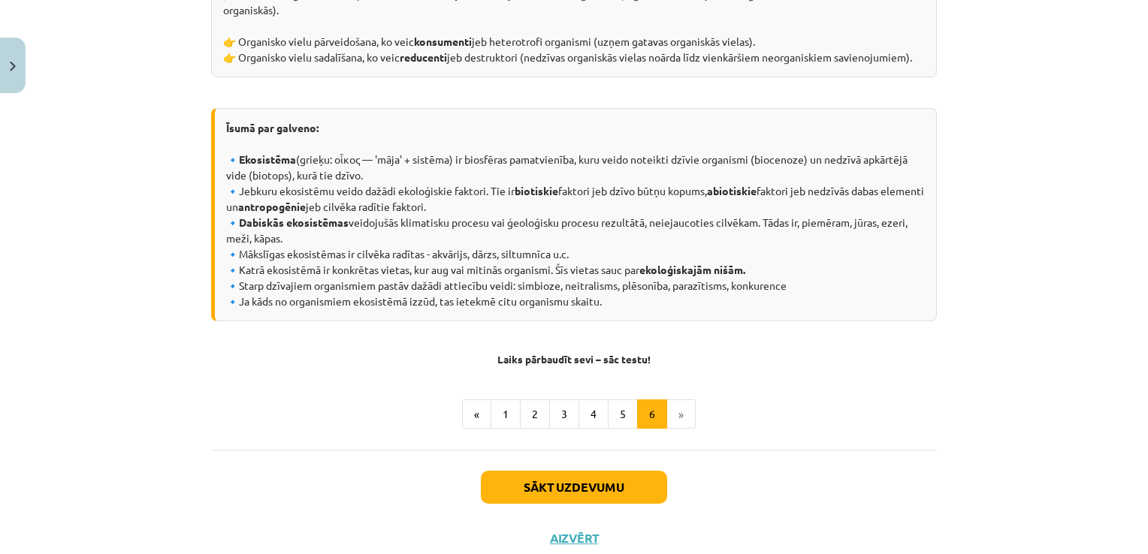
scroll to position [735, 0]
click at [670, 411] on li "»" at bounding box center [681, 413] width 29 height 30
click at [612, 485] on button "Sākt uzdevumu" at bounding box center [574, 485] width 186 height 33
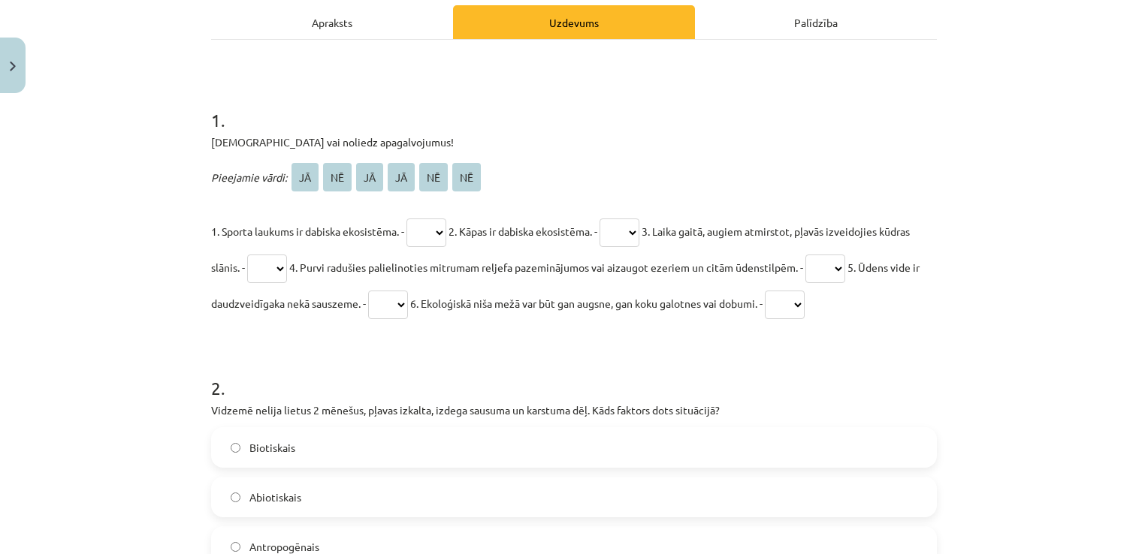
scroll to position [221, 0]
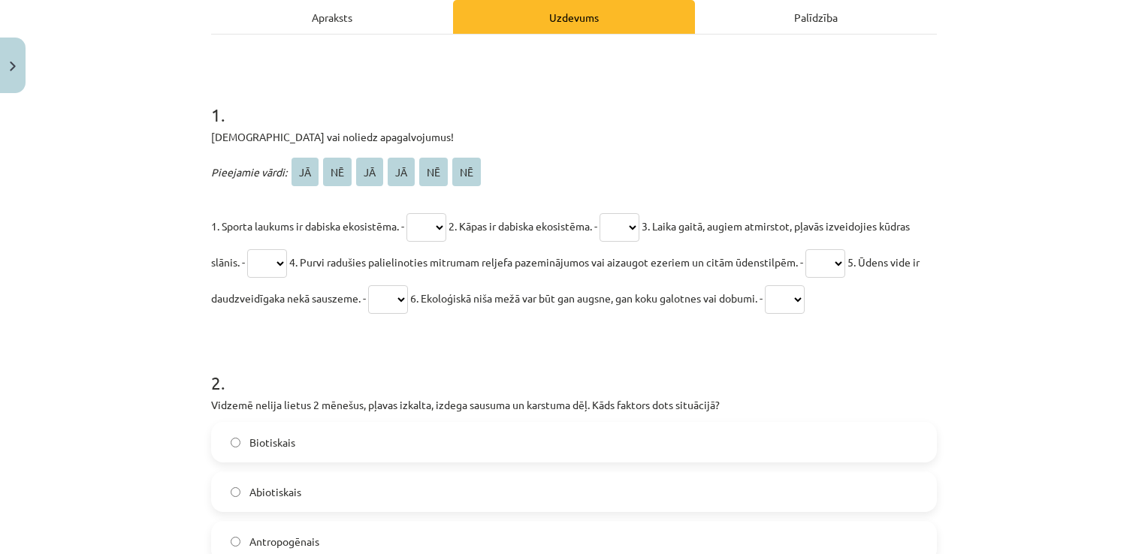
click at [445, 219] on select "** ** ** ** ** **" at bounding box center [426, 227] width 40 height 29
select select "**"
click at [407, 213] on select "** ** ** ** ** **" at bounding box center [426, 227] width 40 height 29
click at [630, 225] on select "** ** ** ** ** **" at bounding box center [619, 227] width 40 height 29
select select "**"
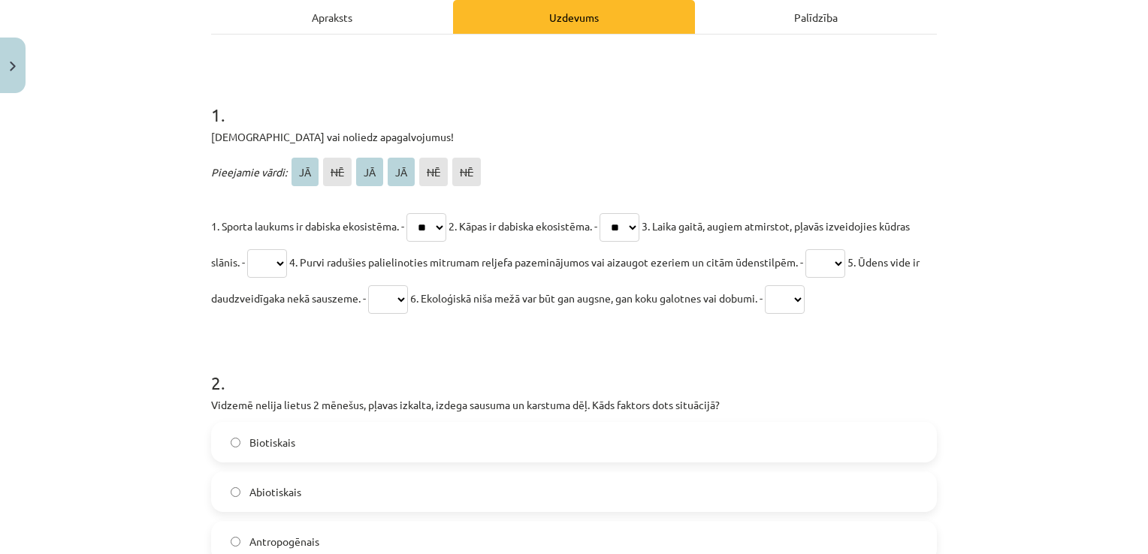
click at [613, 213] on select "** ** ** ** ** **" at bounding box center [619, 227] width 40 height 29
click at [287, 269] on select "** ** ** ** ** **" at bounding box center [267, 263] width 40 height 29
select select "**"
click at [279, 249] on select "** ** ** ** ** **" at bounding box center [267, 263] width 40 height 29
click at [845, 265] on select "** ** ** ** ** **" at bounding box center [825, 263] width 40 height 29
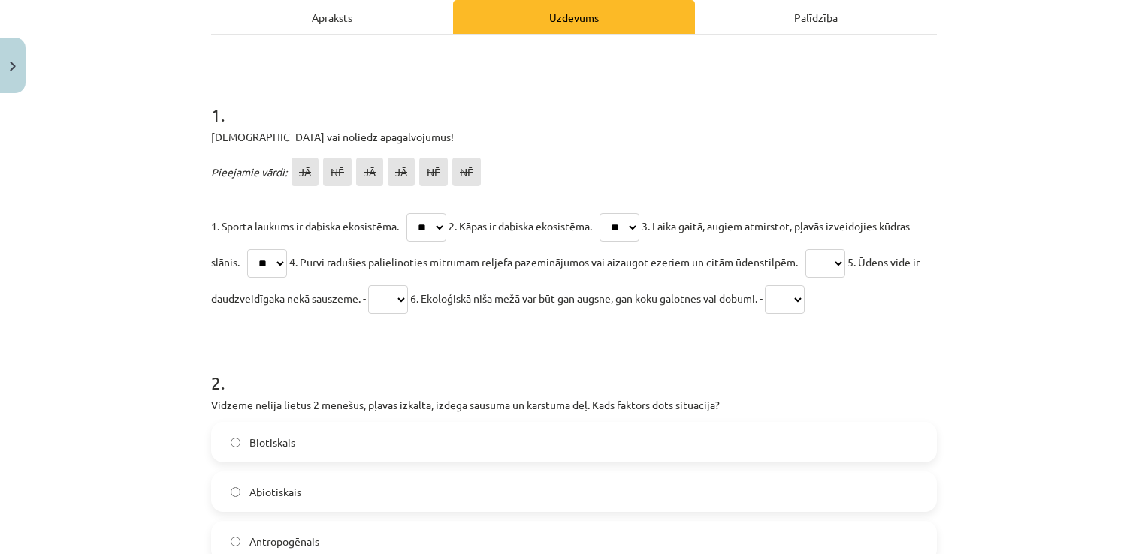
select select "**"
click at [845, 249] on select "** ** ** ** ** **" at bounding box center [825, 263] width 40 height 29
click at [408, 302] on select "** ** ** ** ** **" at bounding box center [388, 299] width 40 height 29
select select "**"
click at [408, 285] on select "** ** ** ** ** **" at bounding box center [388, 299] width 40 height 29
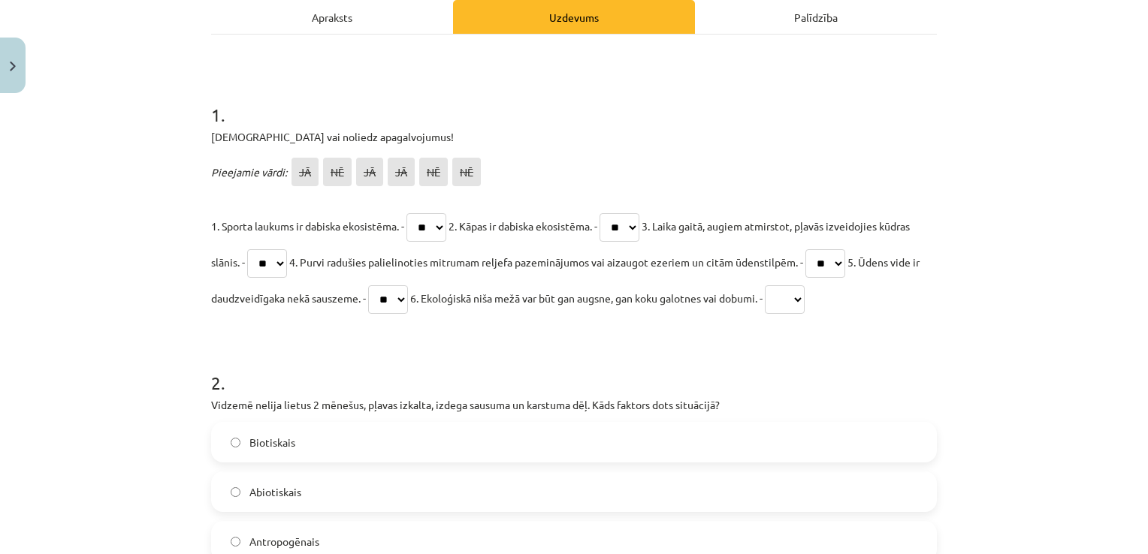
click at [804, 300] on select "** ** ** ** ** **" at bounding box center [785, 299] width 40 height 29
click at [804, 285] on select "** ** ** ** ** **" at bounding box center [785, 299] width 40 height 29
click at [804, 302] on select "** ** ** ** ** **" at bounding box center [785, 299] width 40 height 29
click at [804, 285] on select "** ** ** ** ** **" at bounding box center [785, 299] width 40 height 29
click at [804, 308] on select "** ** ** ** ** **" at bounding box center [785, 299] width 40 height 29
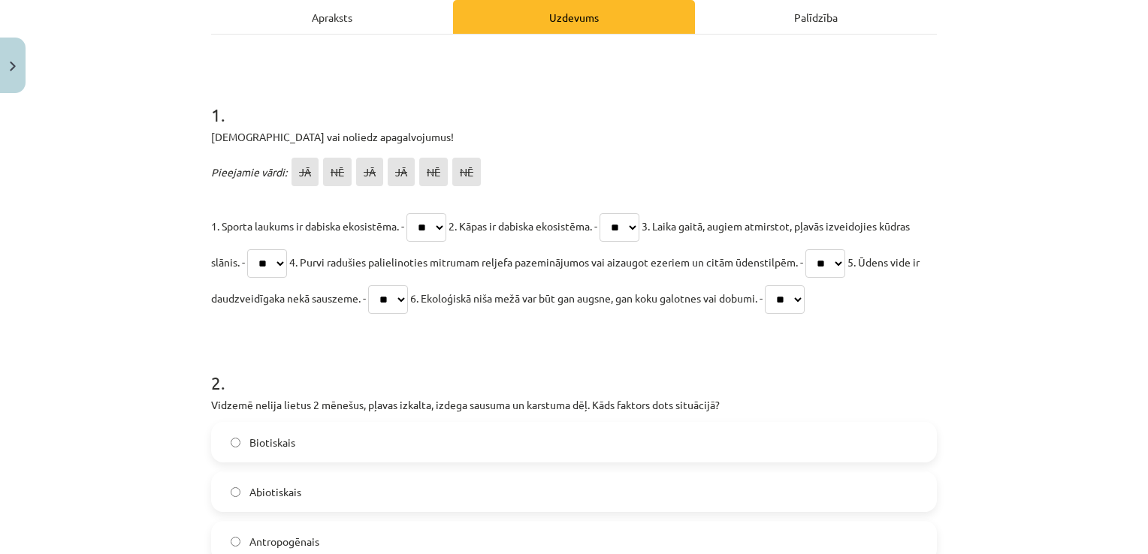
select select "**"
click at [804, 285] on select "** ** ** ** ** **" at bounding box center [785, 299] width 40 height 29
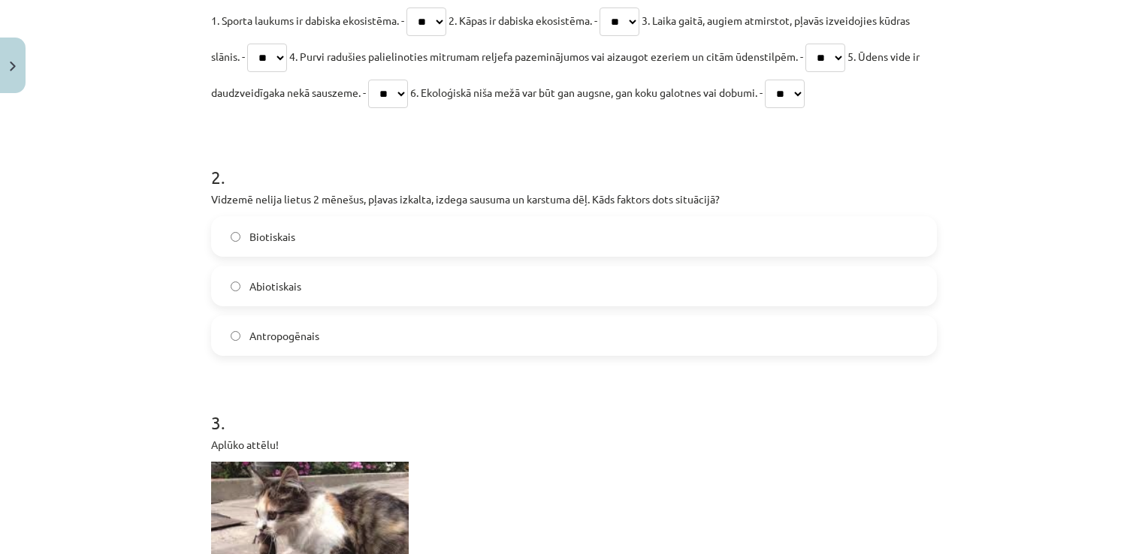
scroll to position [430, 0]
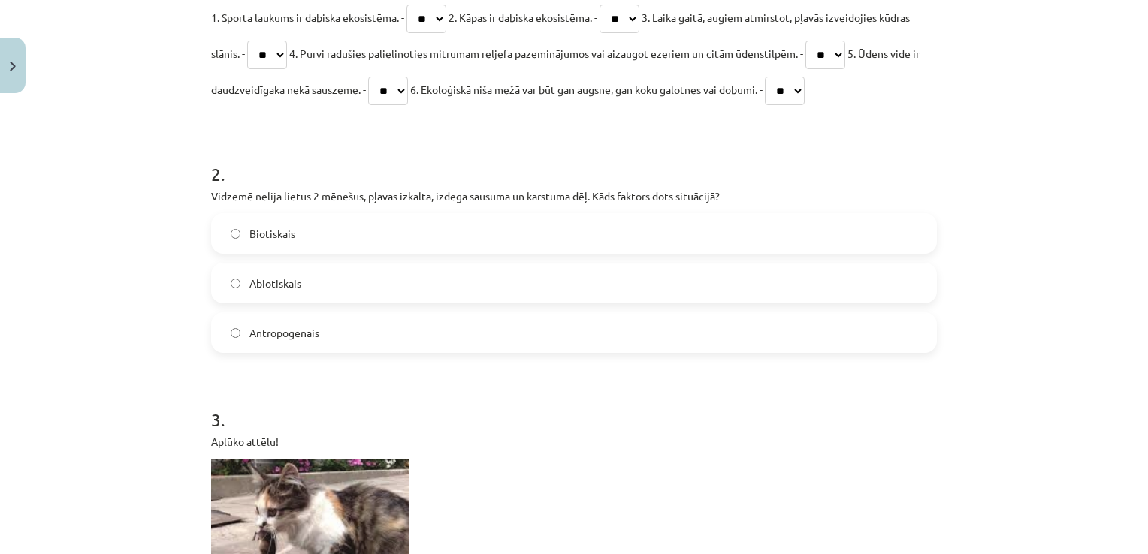
click at [276, 290] on span "Abiotiskais" at bounding box center [275, 284] width 52 height 16
click at [274, 288] on span "Abiotiskais" at bounding box center [275, 284] width 52 height 16
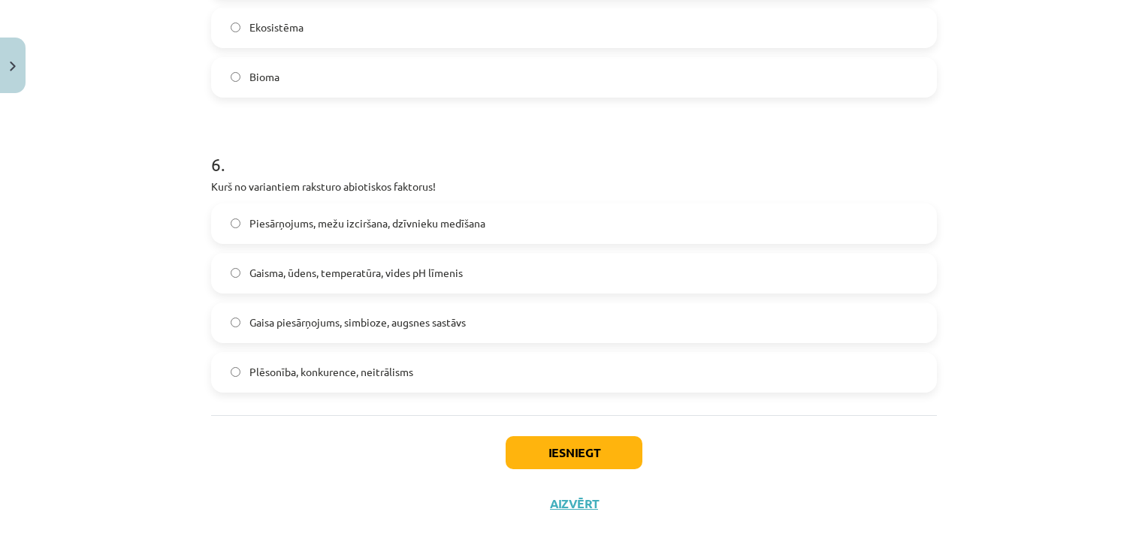
scroll to position [1867, 0]
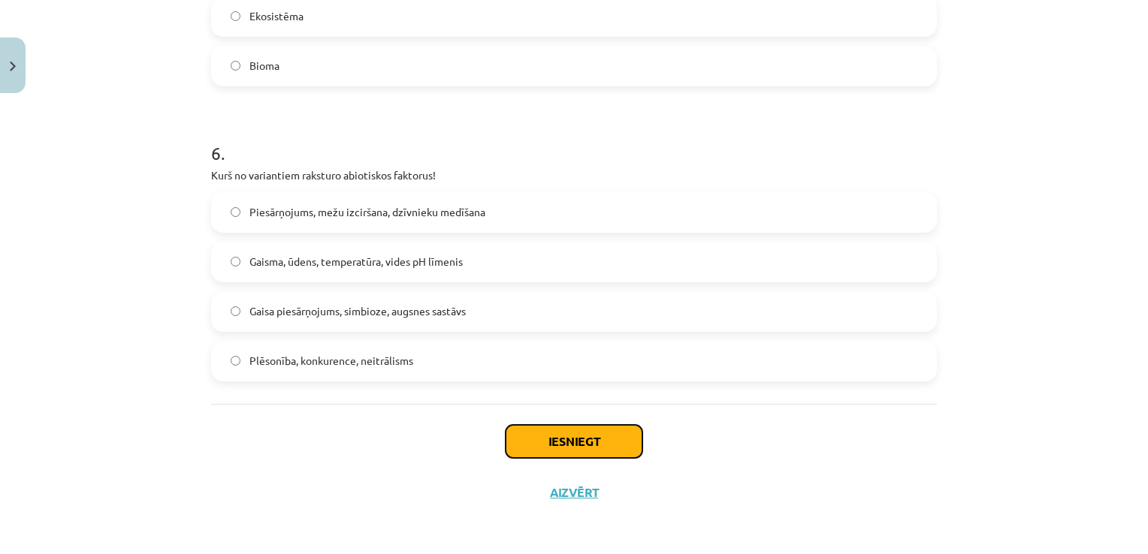
click at [593, 448] on button "Iesniegt" at bounding box center [574, 441] width 137 height 33
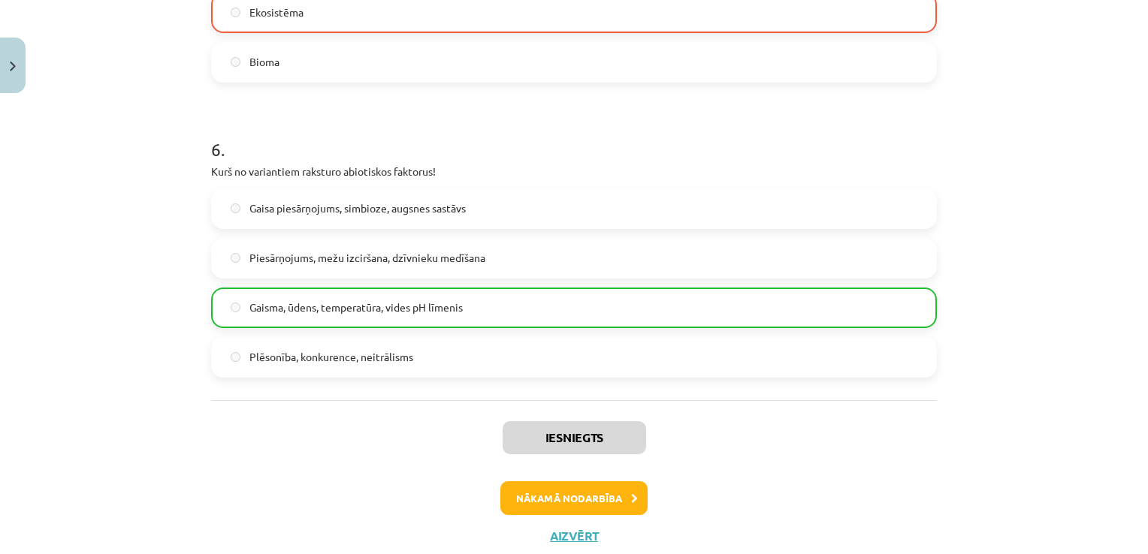
scroll to position [1915, 0]
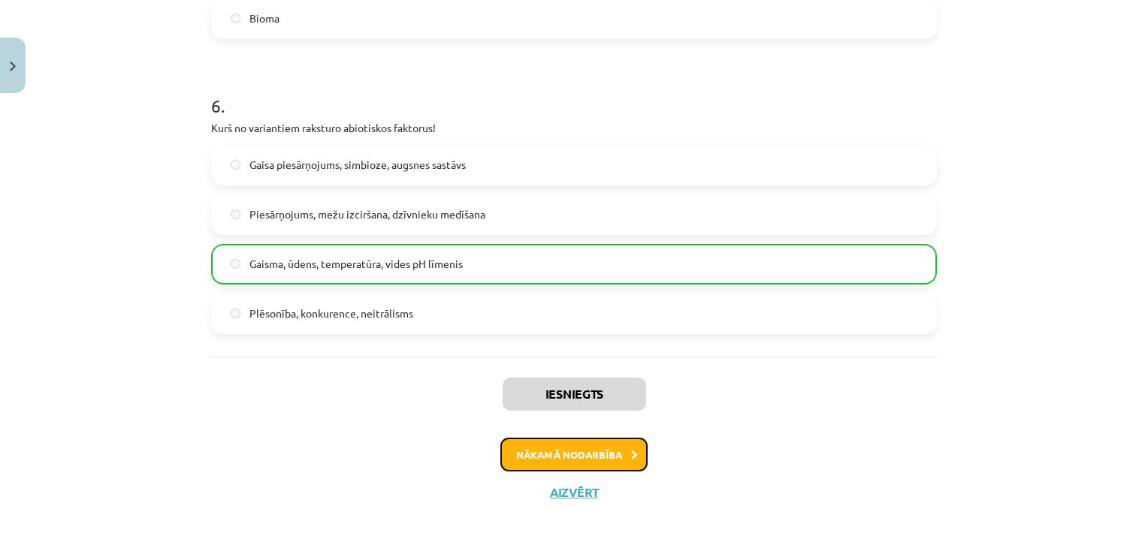
click at [592, 457] on button "Nākamā nodarbība" at bounding box center [573, 455] width 147 height 35
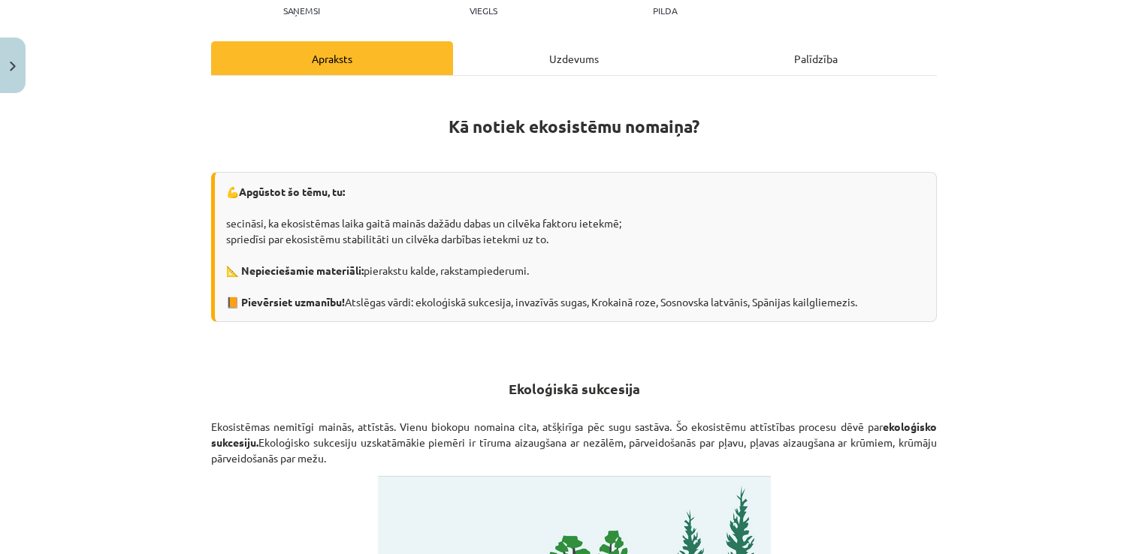
scroll to position [0, 0]
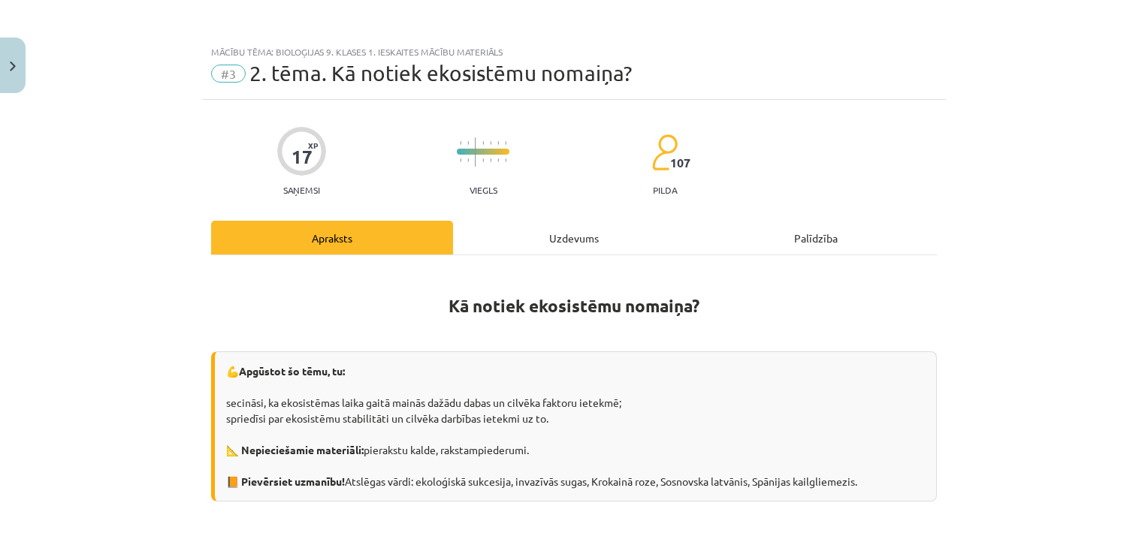
click at [489, 152] on progress at bounding box center [483, 152] width 53 height 6
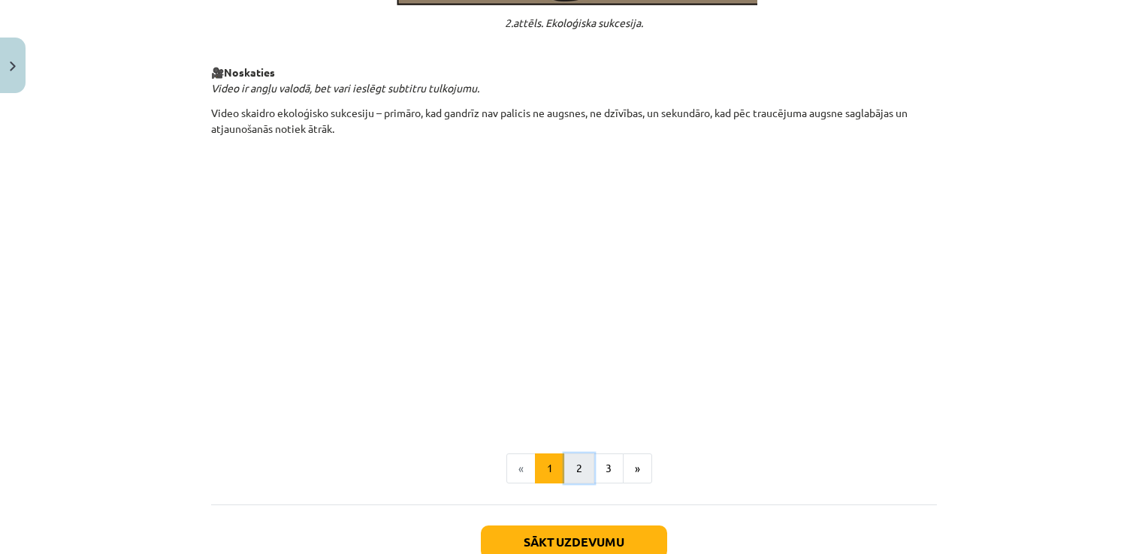
click at [572, 473] on button "2" at bounding box center [579, 469] width 30 height 30
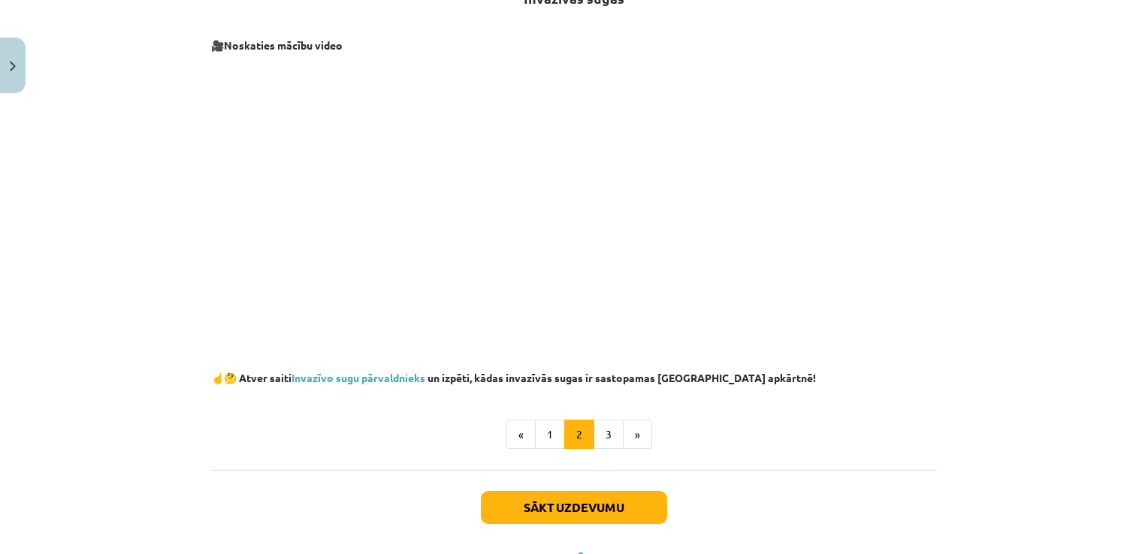
scroll to position [312, 0]
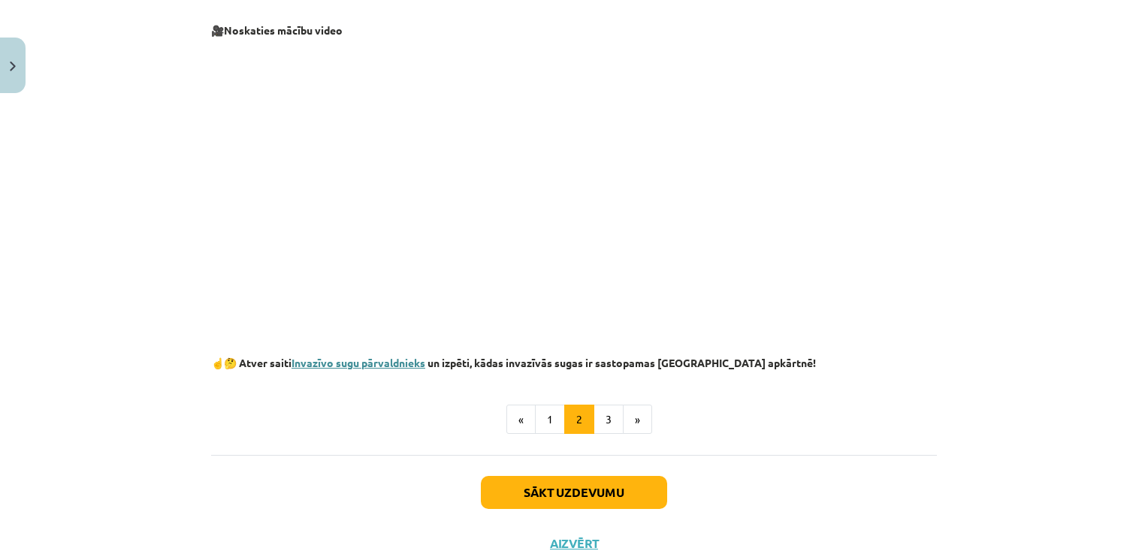
click at [340, 366] on link "Invazīvo sugu pārvaldnieks" at bounding box center [358, 363] width 134 height 14
click at [604, 416] on button "3" at bounding box center [608, 420] width 30 height 30
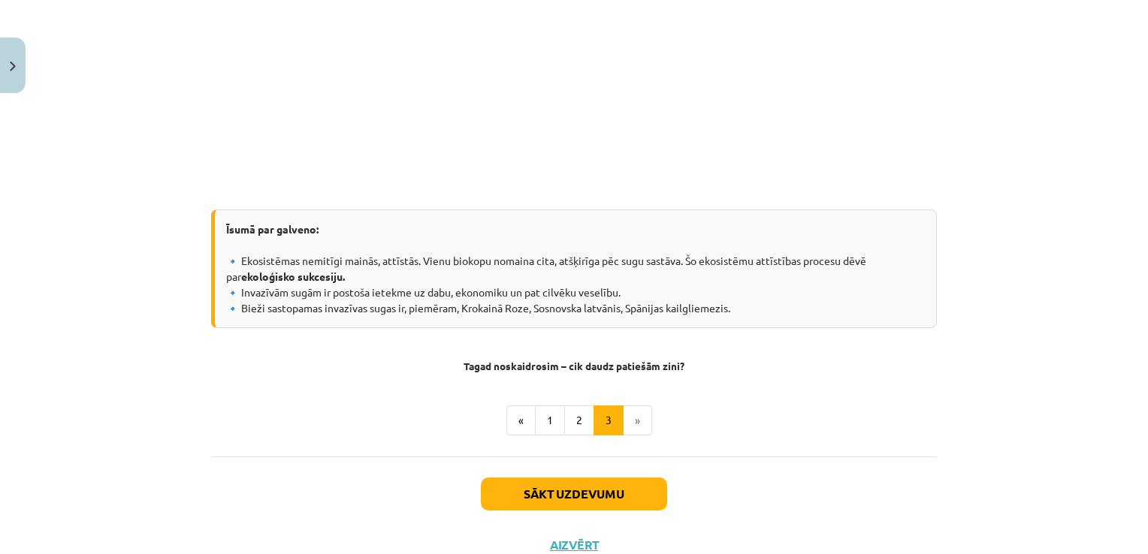
scroll to position [1468, 0]
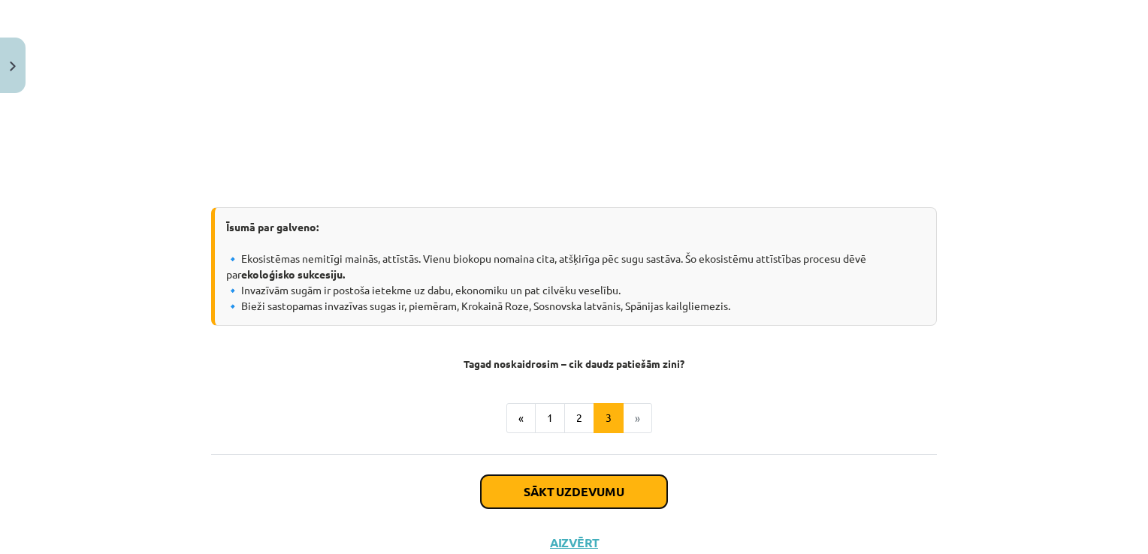
click at [586, 492] on button "Sākt uzdevumu" at bounding box center [574, 491] width 186 height 33
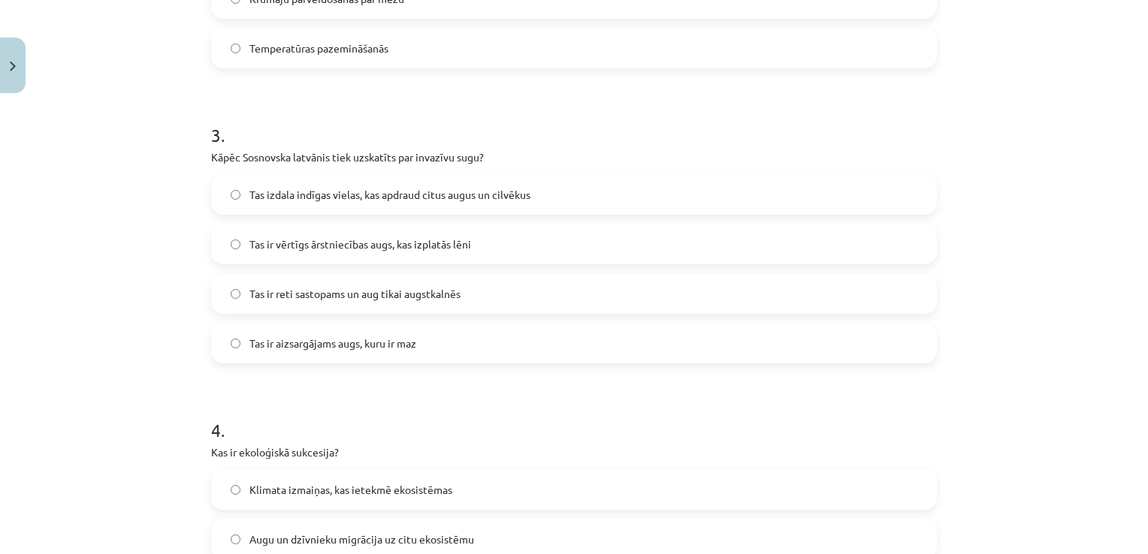
scroll to position [795, 0]
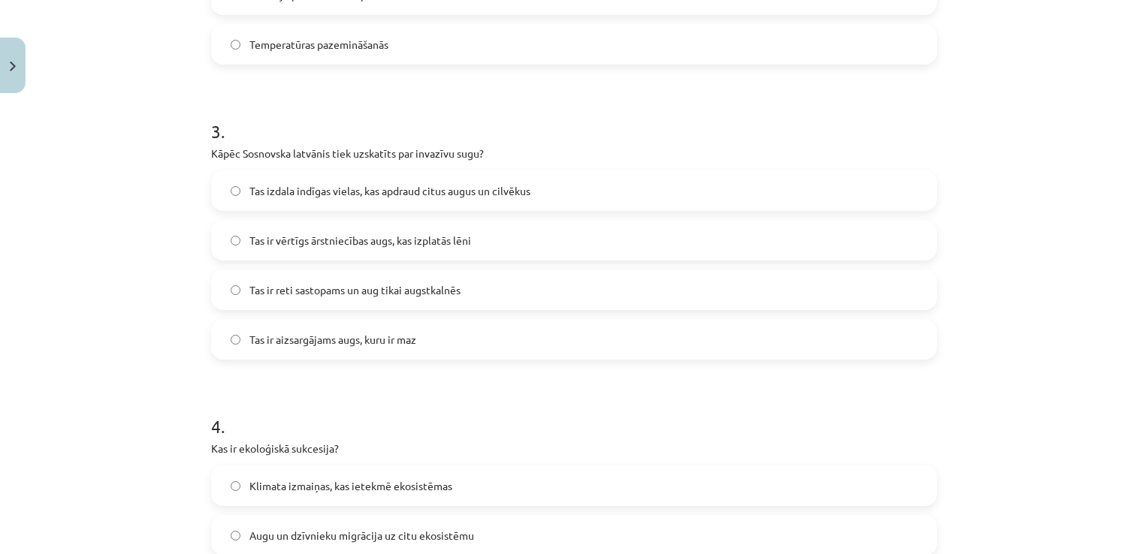
click at [231, 198] on label "Tas izdala indīgas vielas, kas apdraud citus augus un cilvēkus" at bounding box center [574, 191] width 723 height 38
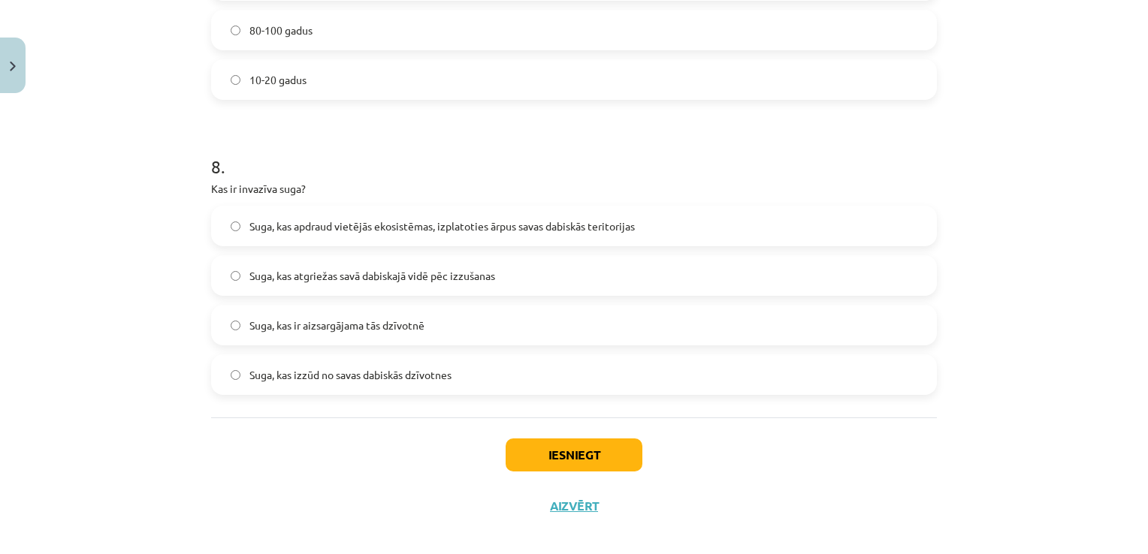
scroll to position [2250, 0]
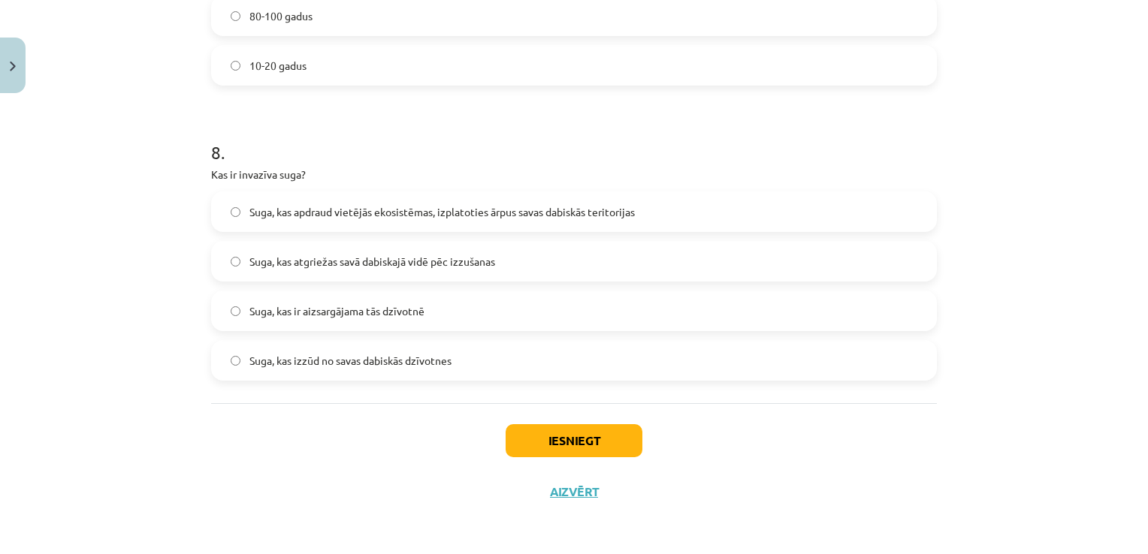
click at [249, 207] on span "Suga, kas apdraud vietējās ekosistēmas, izplatoties ārpus savas dabiskās terito…" at bounding box center [441, 212] width 385 height 16
click at [580, 430] on button "Iesniegt" at bounding box center [574, 440] width 137 height 33
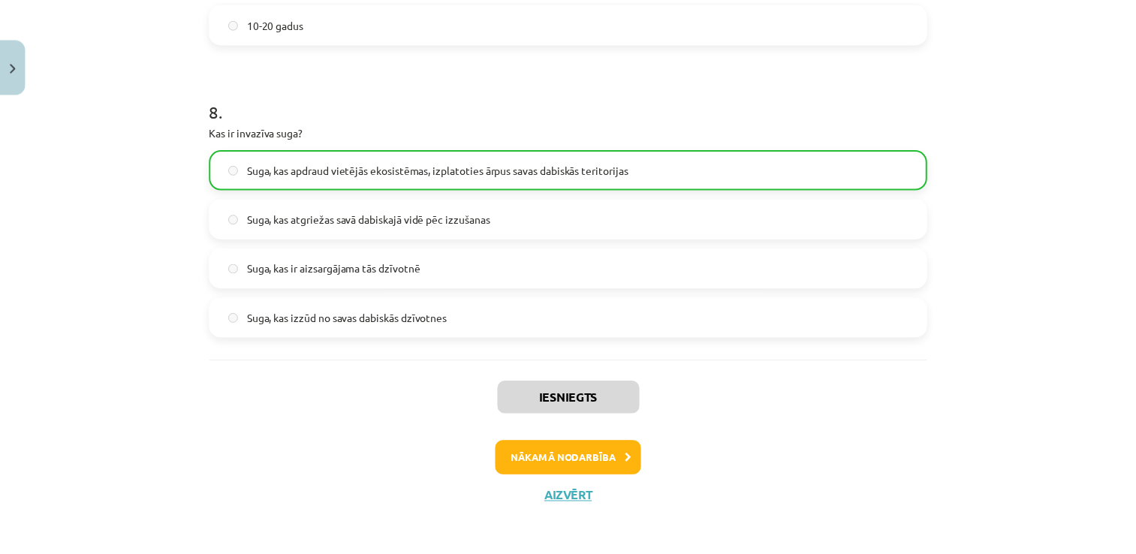
scroll to position [2297, 0]
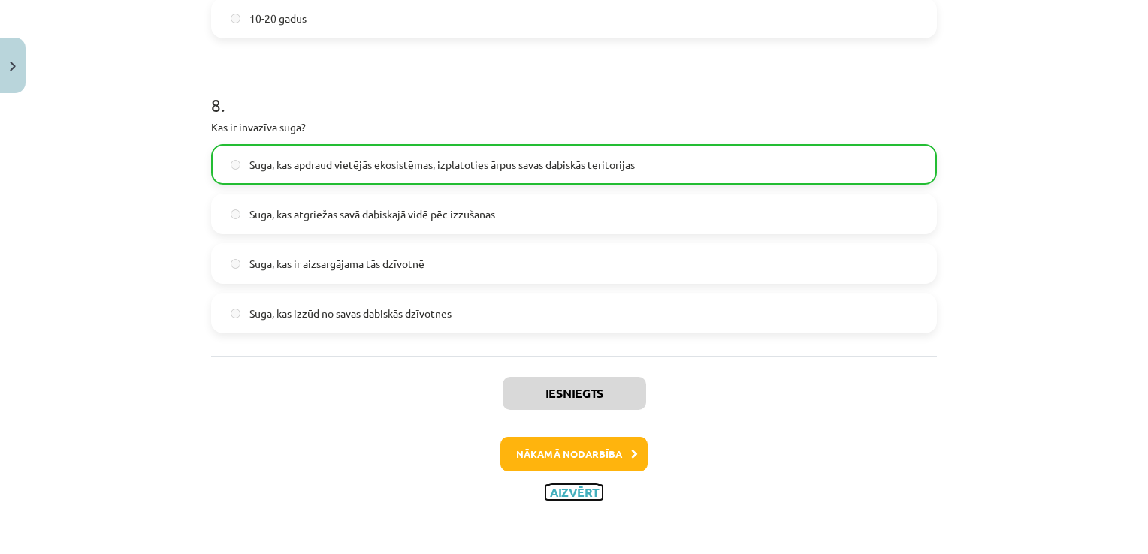
click at [572, 494] on button "Aizvērt" at bounding box center [573, 492] width 57 height 15
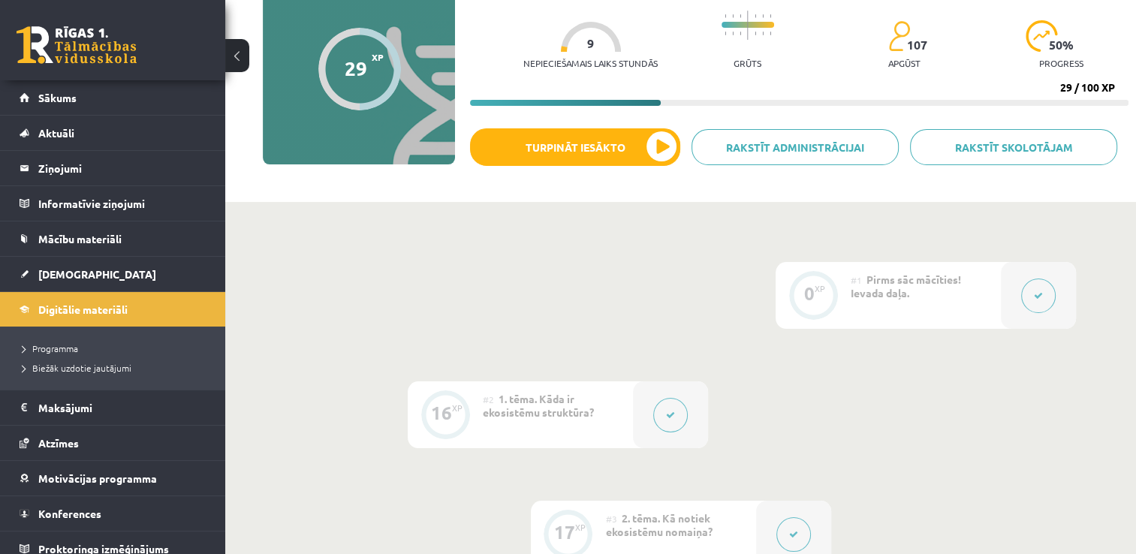
scroll to position [0, 0]
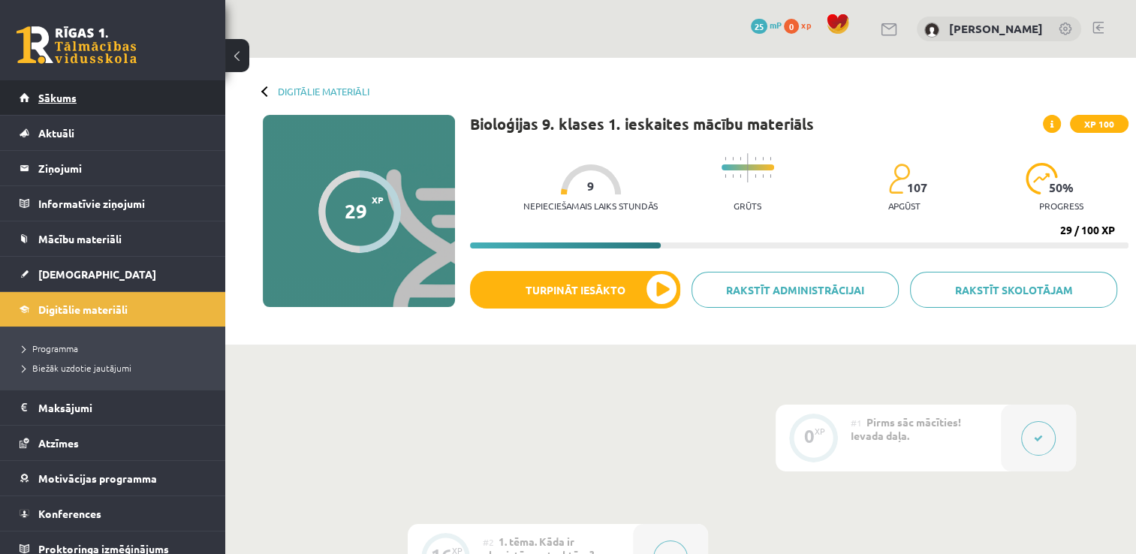
click at [97, 105] on link "Sākums" at bounding box center [113, 97] width 187 height 35
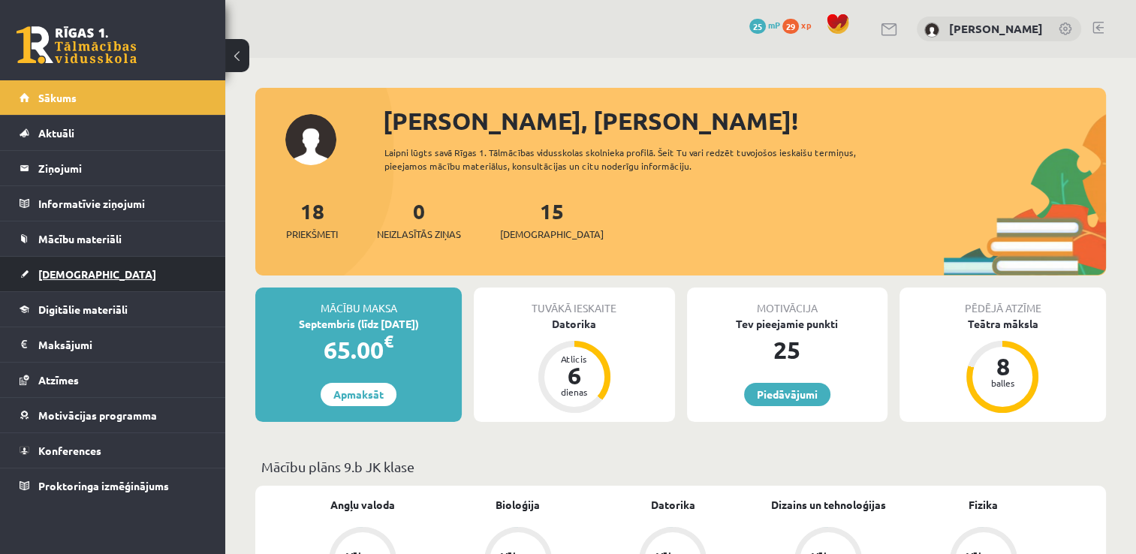
click at [105, 261] on link "[DEMOGRAPHIC_DATA]" at bounding box center [113, 274] width 187 height 35
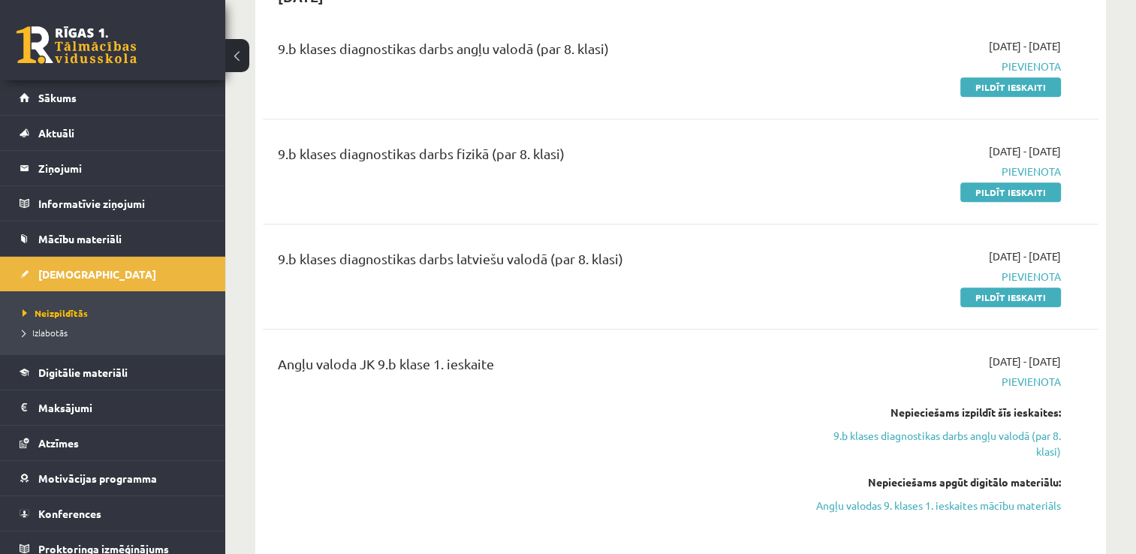
scroll to position [1082, 0]
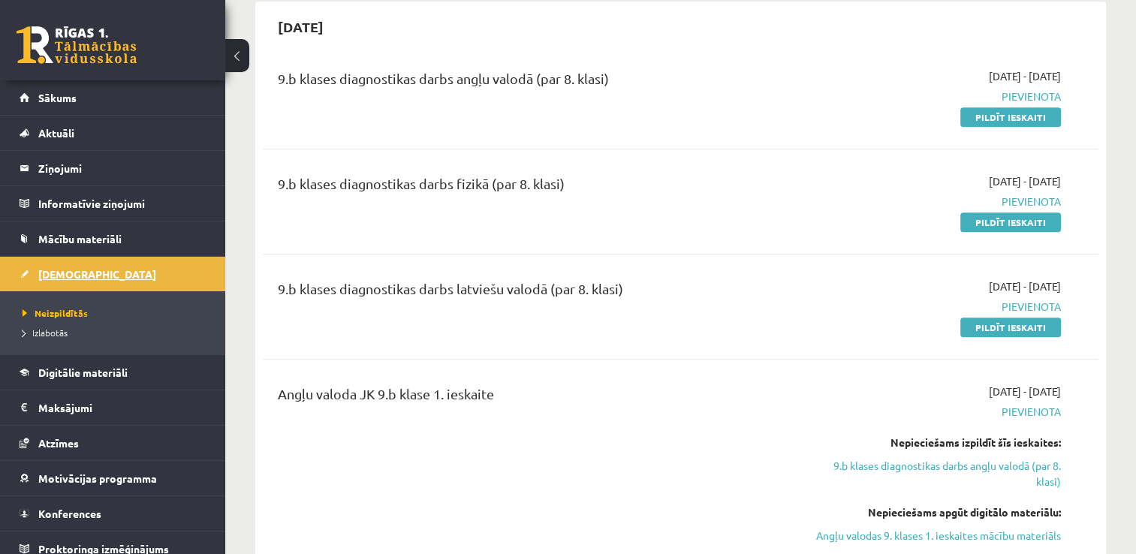
click at [93, 269] on link "[DEMOGRAPHIC_DATA]" at bounding box center [113, 274] width 187 height 35
click at [63, 338] on link "Izlabotās" at bounding box center [117, 333] width 188 height 14
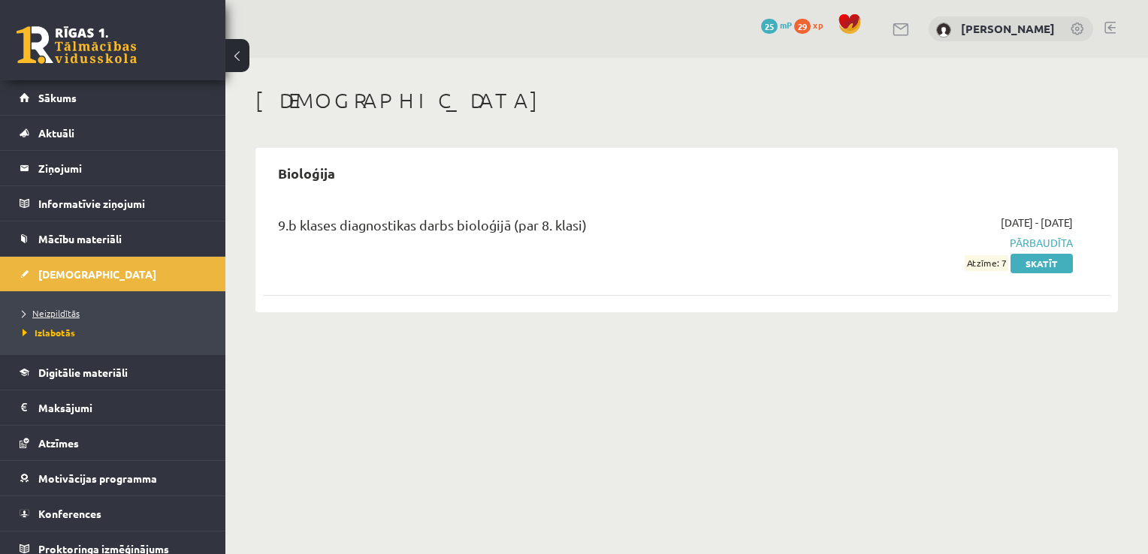
click at [58, 315] on span "Neizpildītās" at bounding box center [51, 313] width 57 height 12
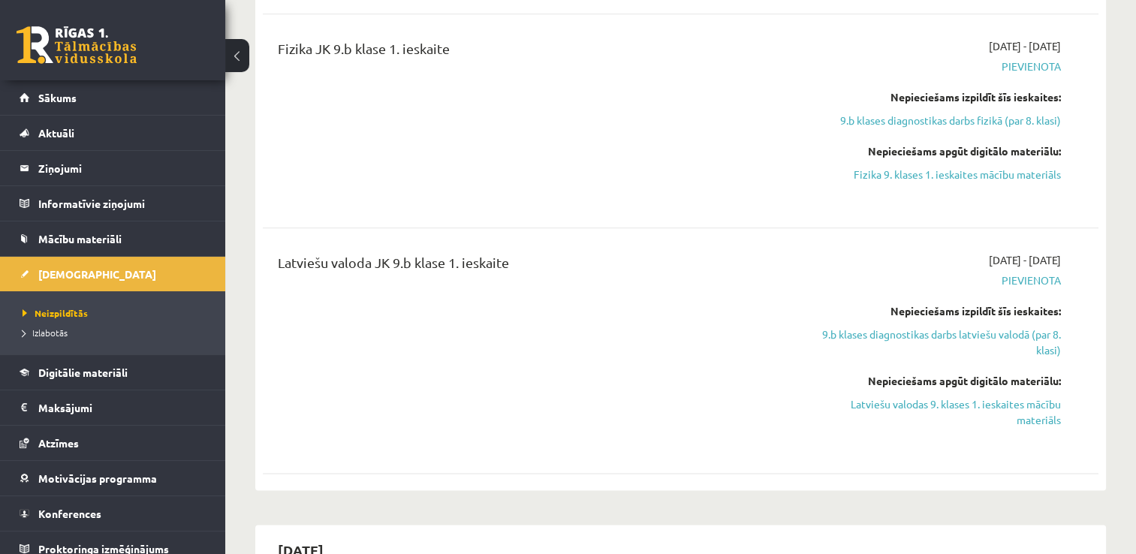
scroll to position [1893, 0]
drag, startPoint x: 928, startPoint y: 422, endPoint x: 709, endPoint y: 72, distance: 413.1
click at [928, 422] on link "Latviešu valodas 9. klases 1. ieskaites mācību materiāls" at bounding box center [938, 415] width 246 height 32
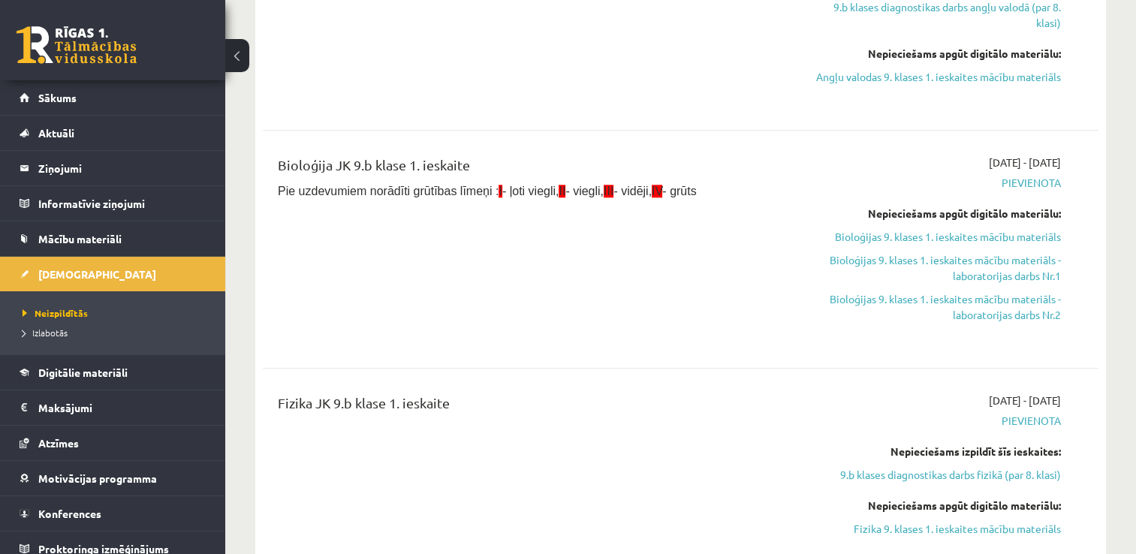
scroll to position [1561, 0]
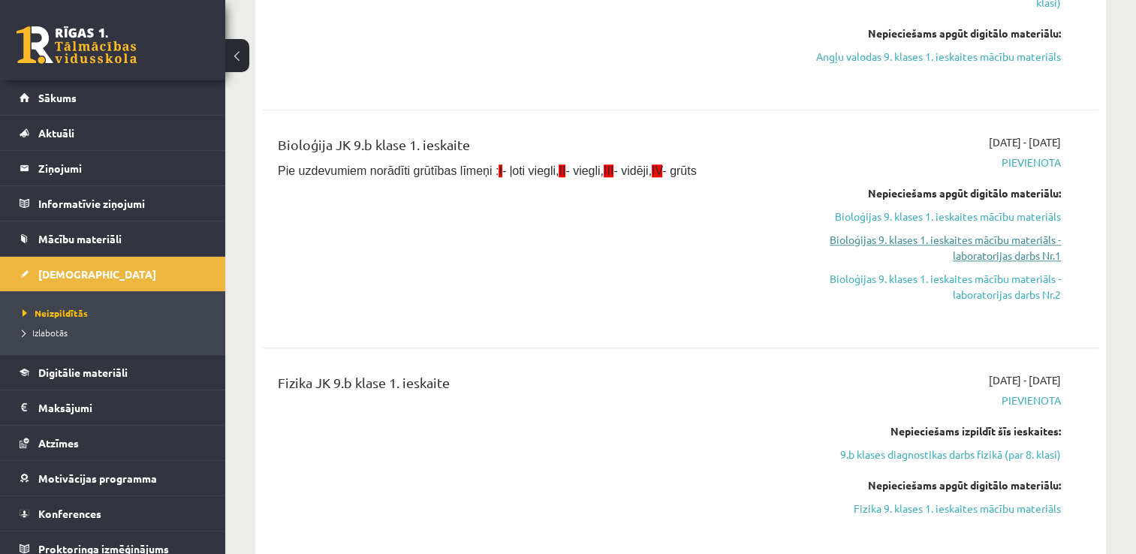
click at [960, 251] on link "Bioloģijas 9. klases 1. ieskaites mācību materiāls - laboratorijas darbs Nr.1" at bounding box center [938, 248] width 246 height 32
click at [859, 225] on link "Bioloģijas 9. klases 1. ieskaites mācību materiāls" at bounding box center [938, 217] width 246 height 16
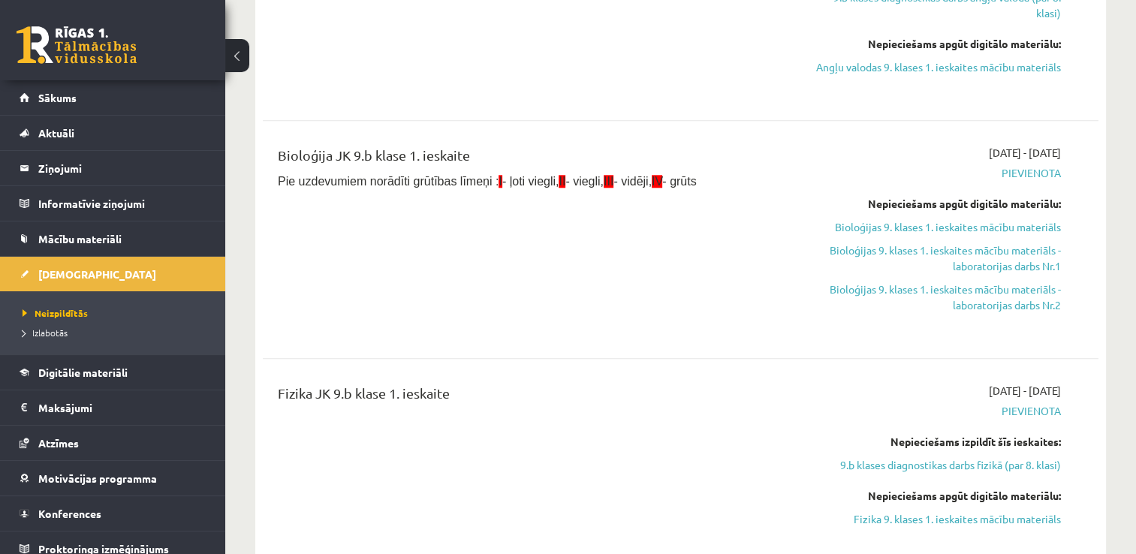
scroll to position [1571, 0]
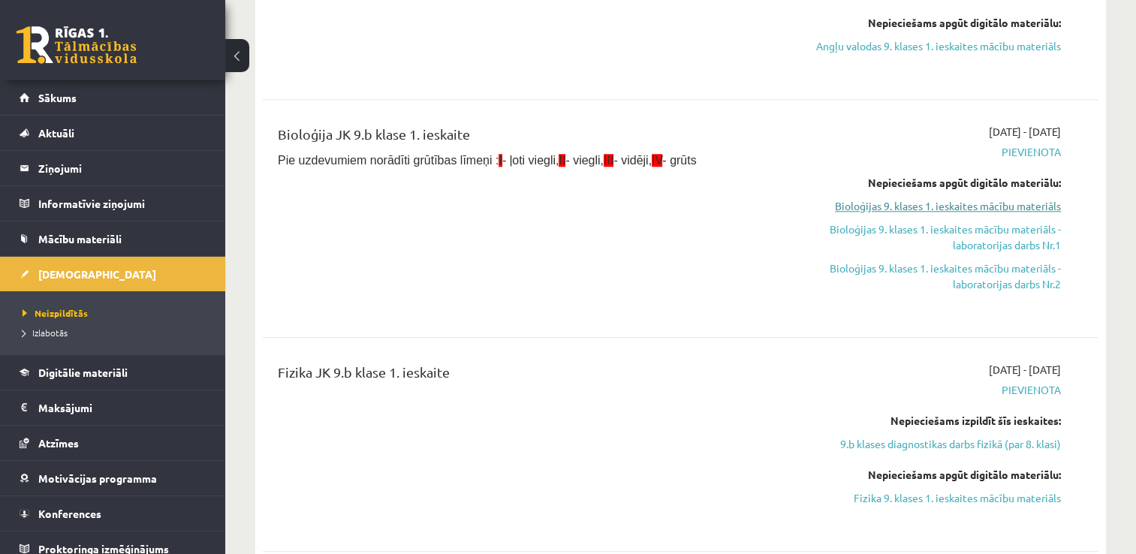
click at [953, 214] on link "Bioloģijas 9. klases 1. ieskaites mācību materiāls" at bounding box center [938, 206] width 246 height 16
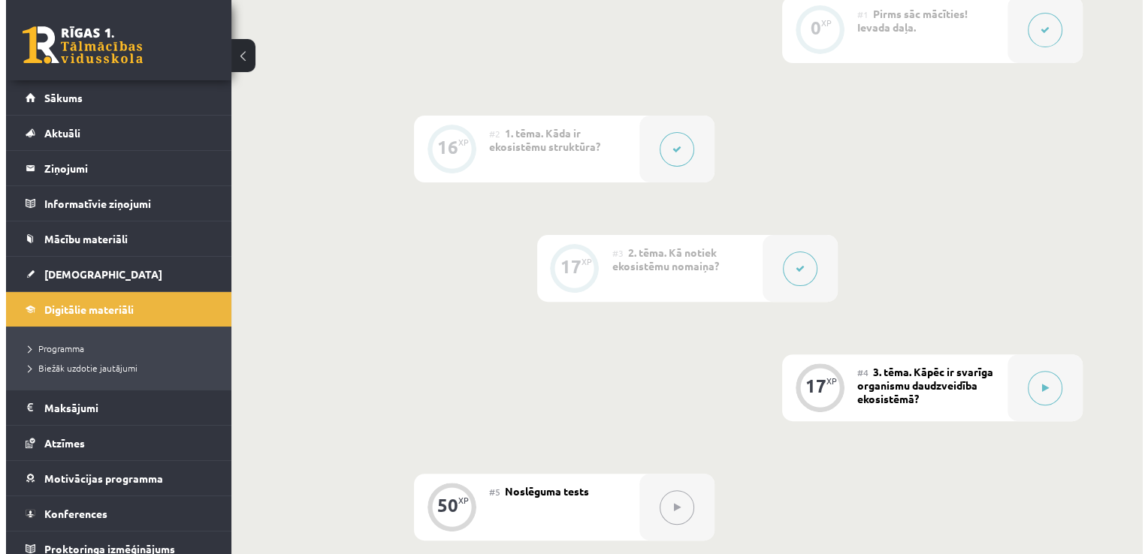
scroll to position [456, 0]
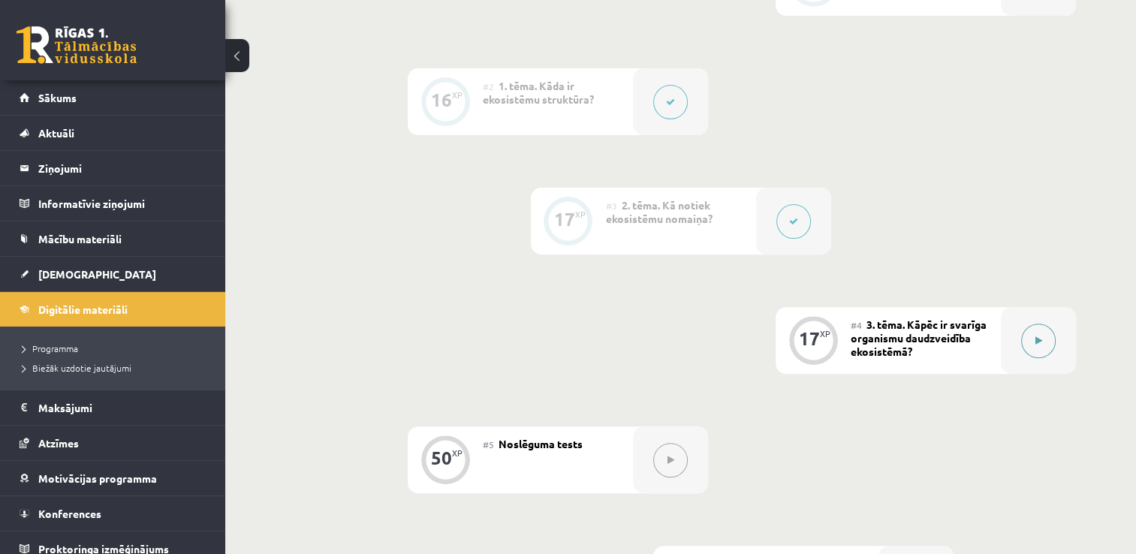
click at [1037, 334] on button at bounding box center [1039, 341] width 35 height 35
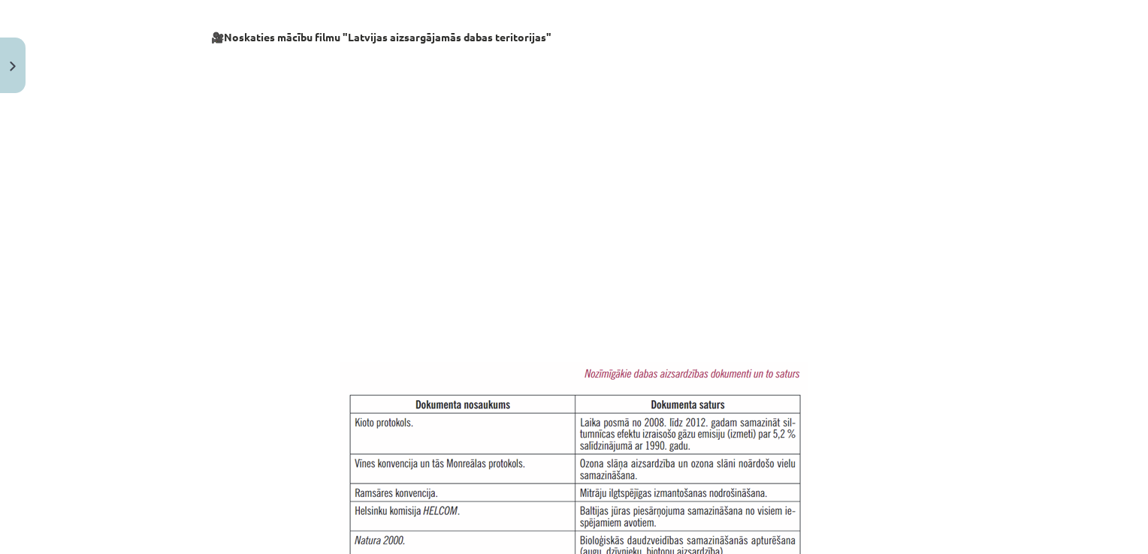
scroll to position [700, 0]
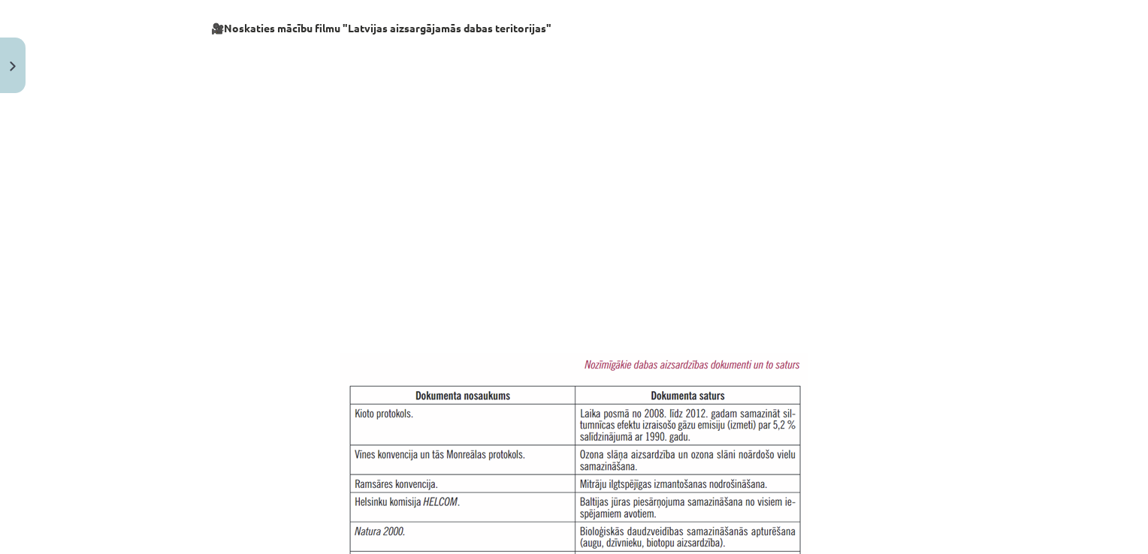
drag, startPoint x: 1133, startPoint y: 263, endPoint x: 1136, endPoint y: 297, distance: 33.9
click at [1136, 297] on div "Mācību tēma: Bioloģijas 9. klases 1. ieskaites mācību materiāls #4 3. tēma. Kāp…" at bounding box center [574, 277] width 1148 height 554
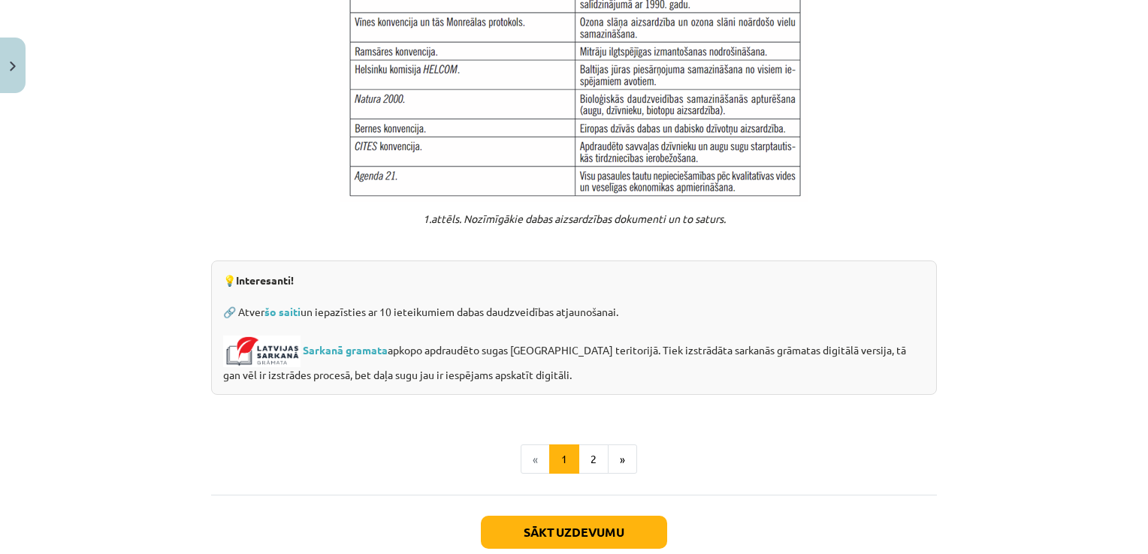
scroll to position [1163, 0]
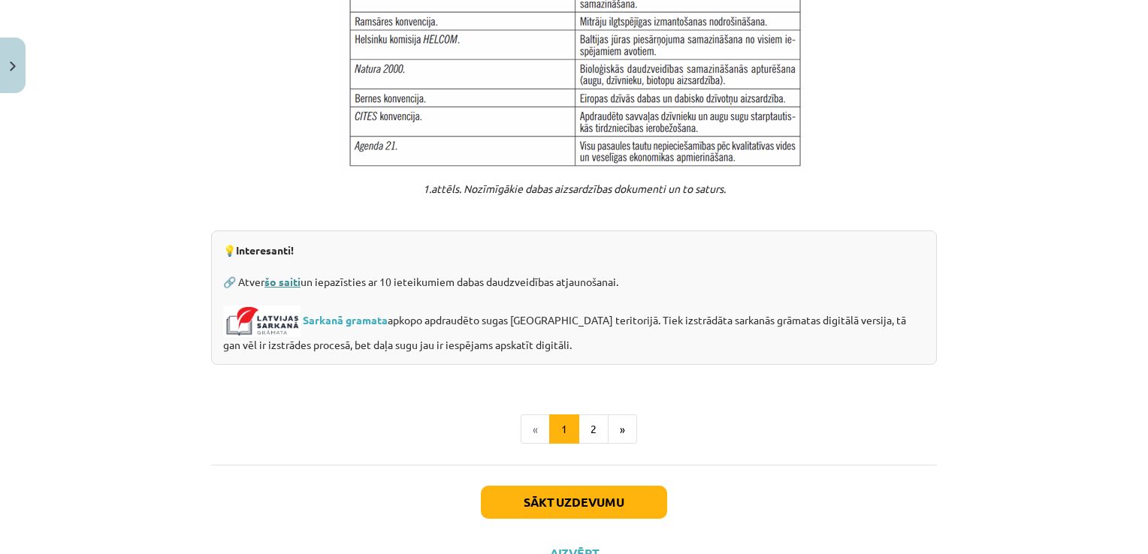
click at [268, 275] on link "šo saiti" at bounding box center [282, 282] width 36 height 14
click at [328, 312] on link "Sarkanā gramata" at bounding box center [345, 319] width 85 height 14
click at [594, 415] on button "2" at bounding box center [593, 430] width 30 height 30
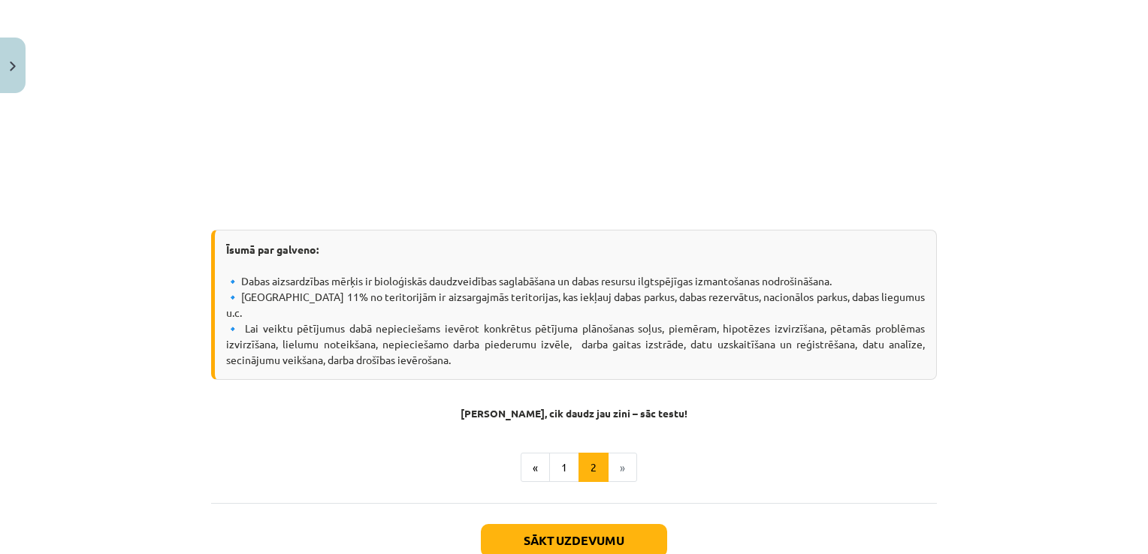
scroll to position [468, 0]
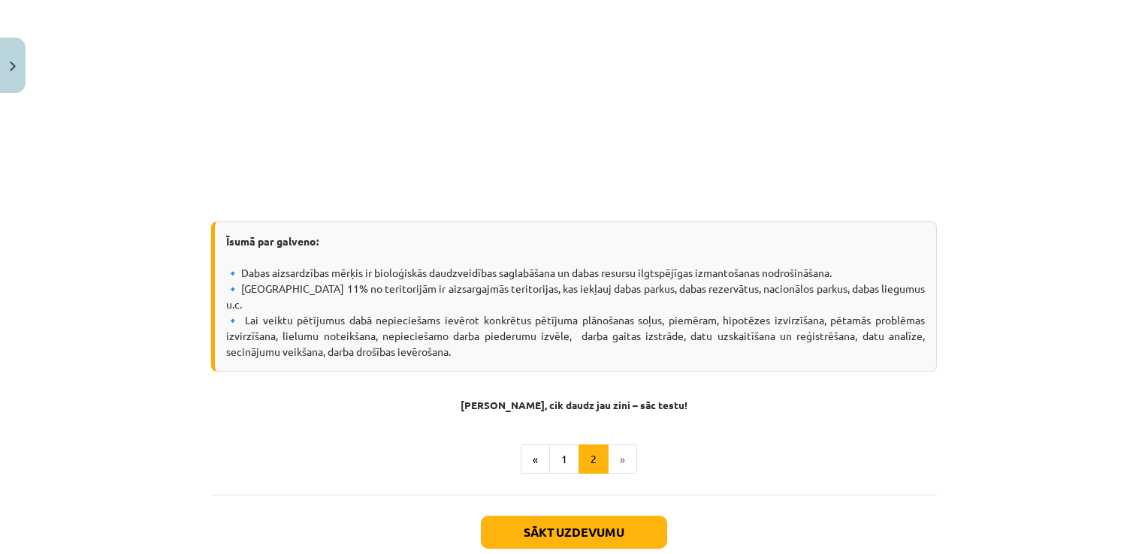
click at [613, 445] on li "»" at bounding box center [622, 460] width 29 height 30
click at [617, 445] on li "»" at bounding box center [622, 460] width 29 height 30
click at [596, 518] on button "Sākt uzdevumu" at bounding box center [574, 532] width 186 height 33
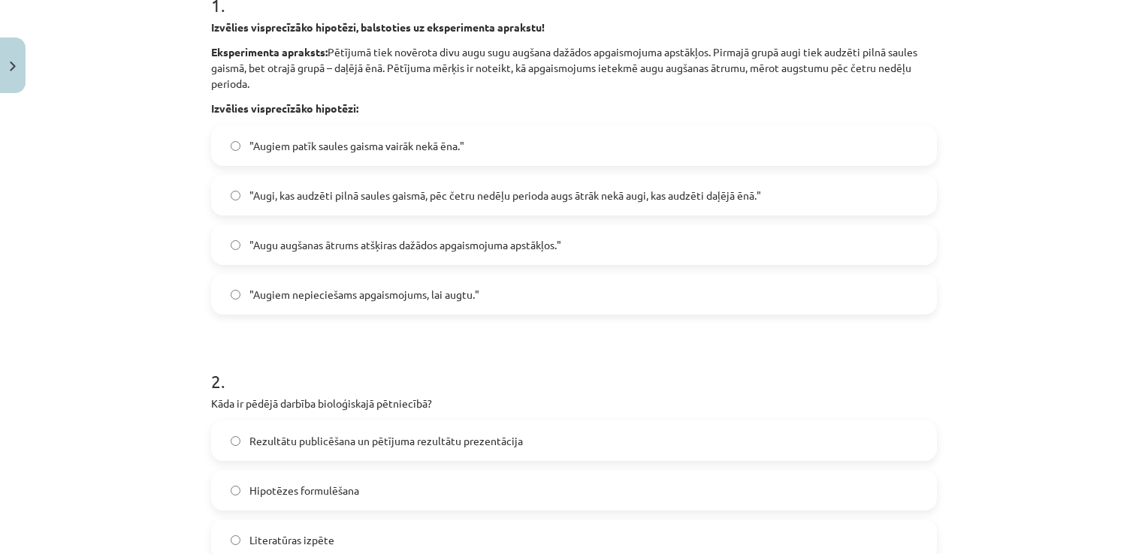
scroll to position [327, 0]
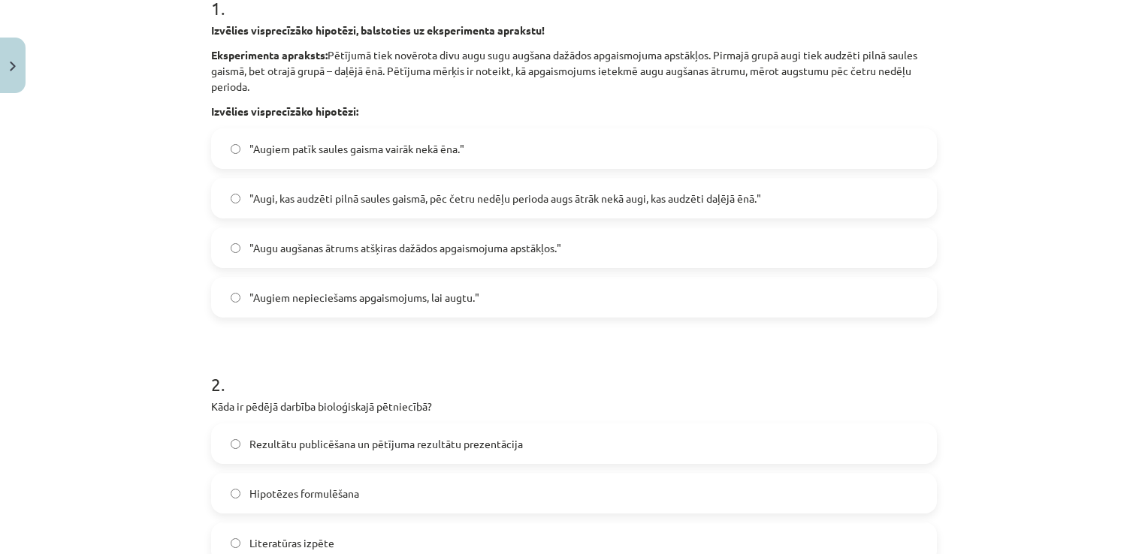
click at [484, 253] on span ""Augu augšanas ātrums atšķiras dažādos apgaismojuma apstākļos."" at bounding box center [405, 248] width 312 height 16
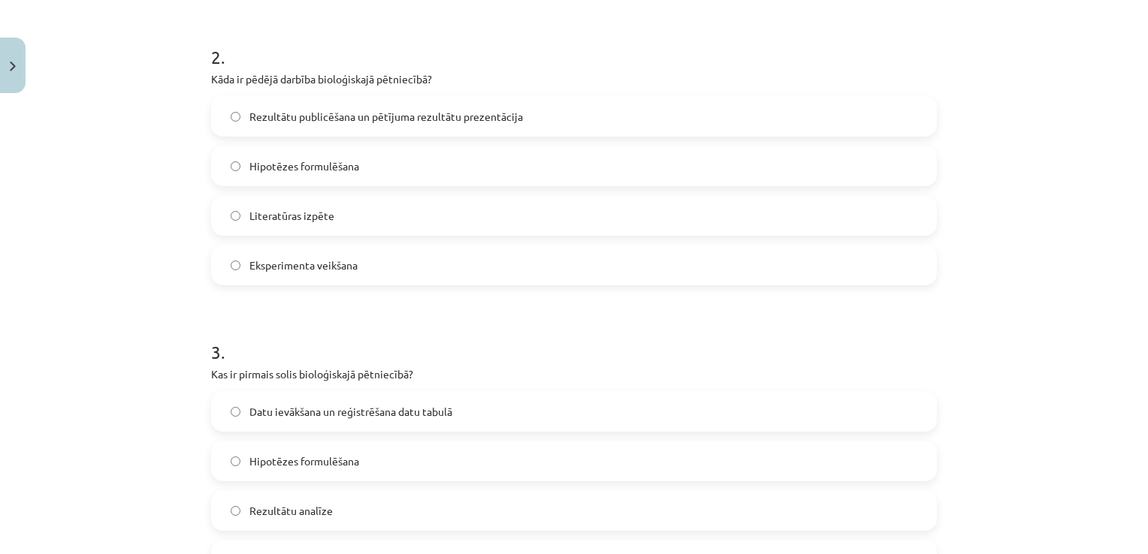
scroll to position [658, 0]
drag, startPoint x: 1128, startPoint y: 160, endPoint x: 1130, endPoint y: 183, distance: 23.3
click at [1130, 183] on div "Mācību tēma: Bioloģijas 9. klases 1. ieskaites mācību materiāls #4 3. tēma. Kāp…" at bounding box center [574, 277] width 1148 height 554
click at [1064, 335] on div "Mācību tēma: Bioloģijas 9. klases 1. ieskaites mācību materiāls #4 3. tēma. Kāp…" at bounding box center [574, 277] width 1148 height 554
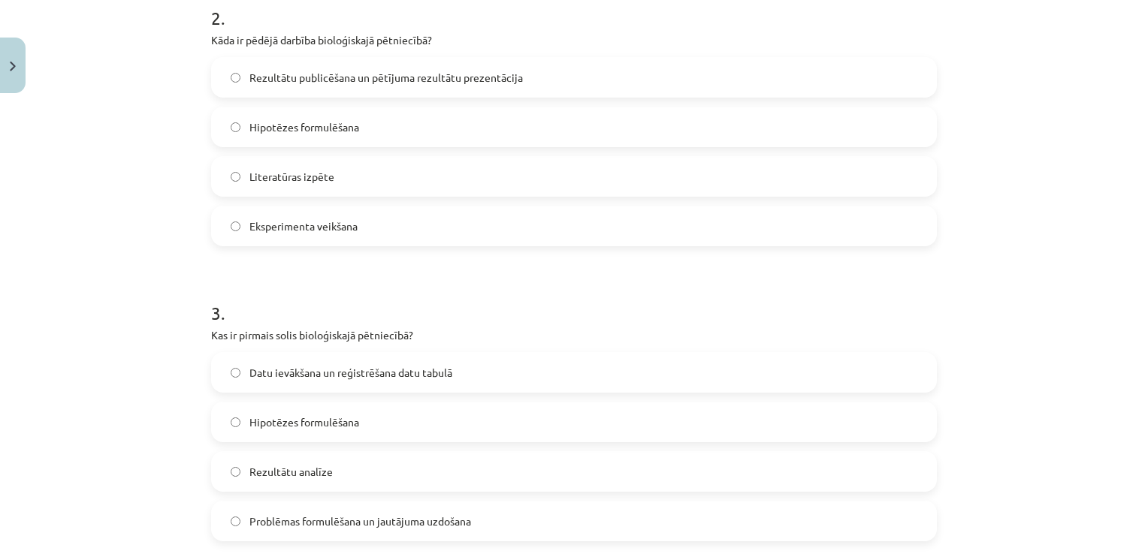
scroll to position [691, 0]
click at [234, 520] on label "Problēmas formulēšana un jautājuma uzdošana" at bounding box center [574, 525] width 723 height 38
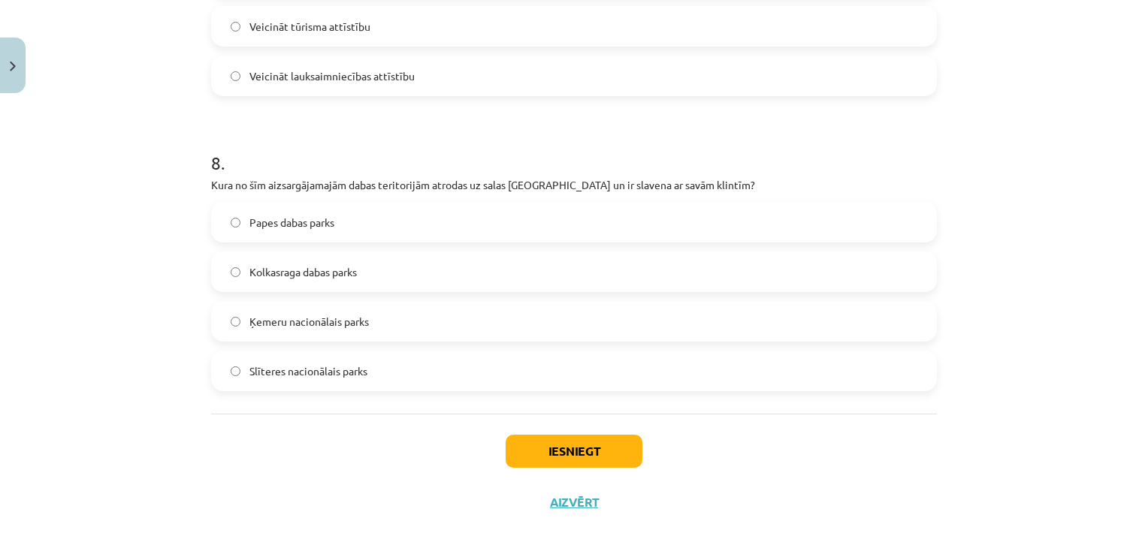
scroll to position [2331, 0]
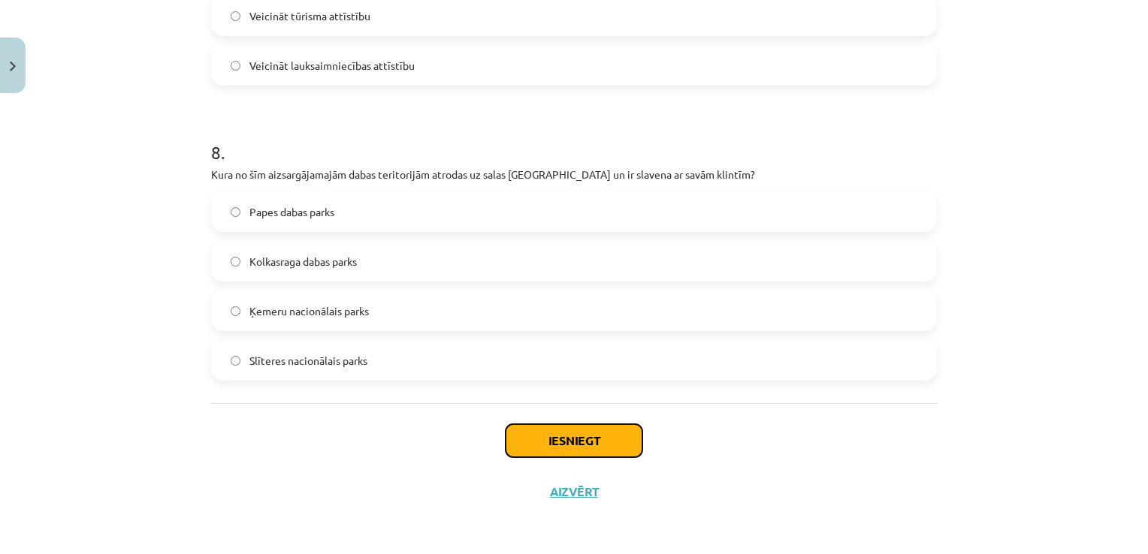
click at [582, 449] on button "Iesniegt" at bounding box center [574, 440] width 137 height 33
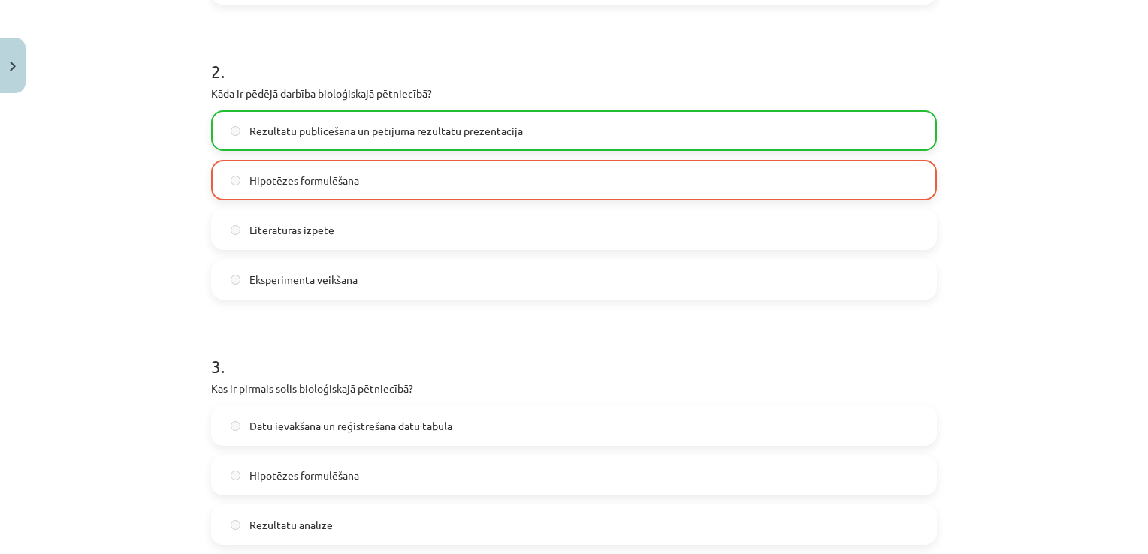
scroll to position [644, 0]
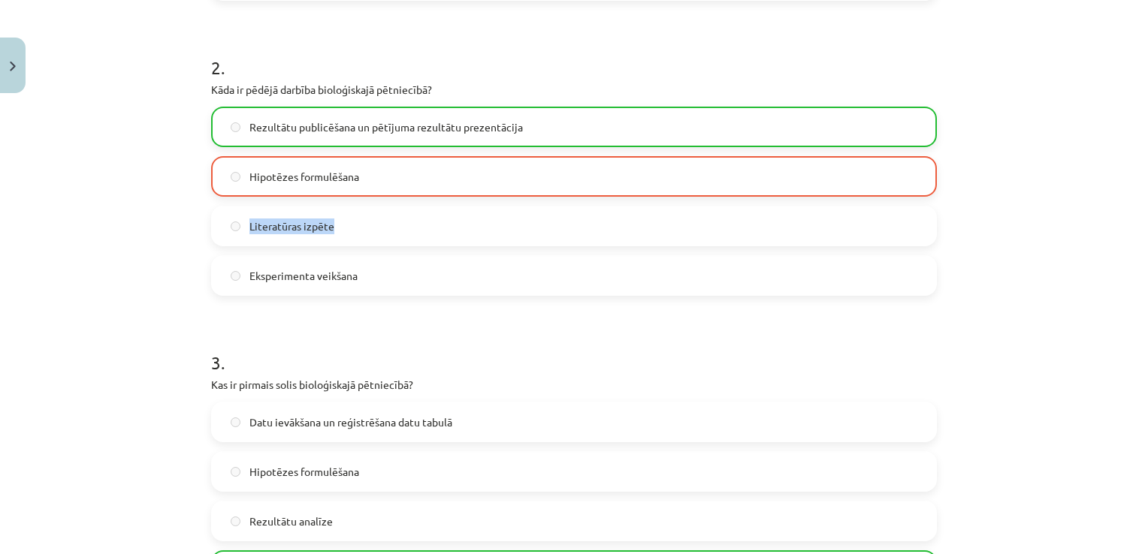
drag, startPoint x: 1130, startPoint y: 182, endPoint x: 1127, endPoint y: 205, distance: 23.5
click at [1127, 205] on div "Mācību tēma: Bioloģijas 9. klases 1. ieskaites mācību materiāls #4 3. tēma. Kāp…" at bounding box center [574, 277] width 1148 height 554
drag, startPoint x: 1127, startPoint y: 205, endPoint x: 1071, endPoint y: 213, distance: 56.1
click at [1071, 213] on div "Mācību tēma: Bioloģijas 9. klases 1. ieskaites mācību materiāls #4 3. tēma. Kāp…" at bounding box center [574, 277] width 1148 height 554
click at [1115, 206] on div "Mācību tēma: Bioloģijas 9. klases 1. ieskaites mācību materiāls #4 3. tēma. Kāp…" at bounding box center [574, 277] width 1148 height 554
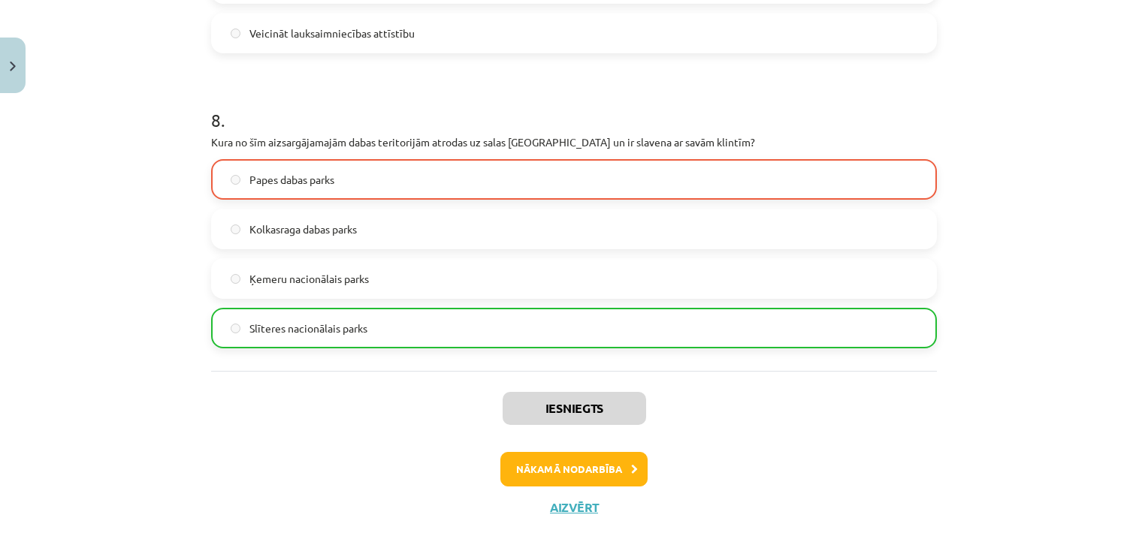
scroll to position [2366, 0]
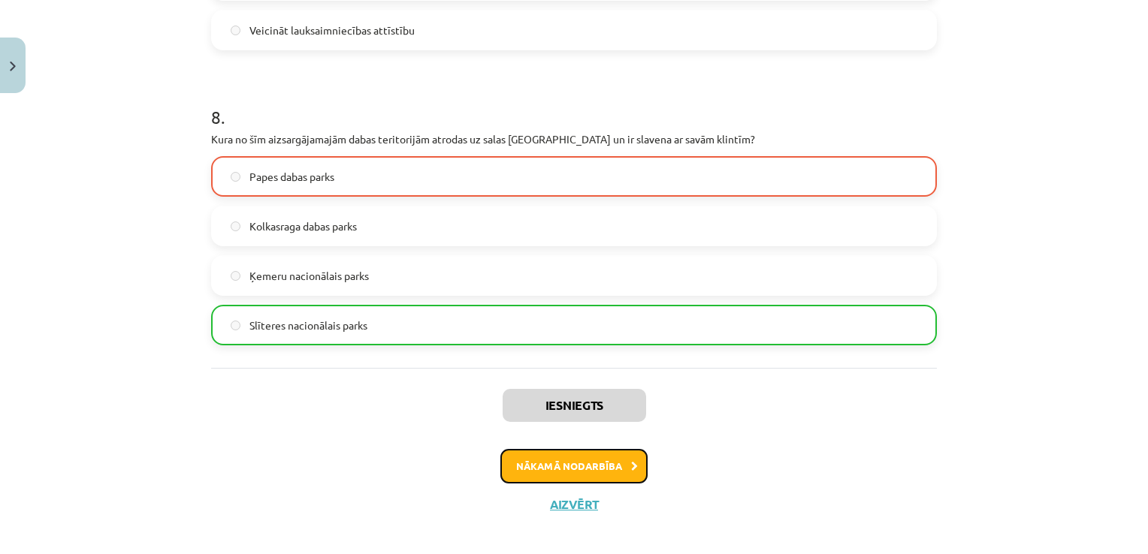
click at [607, 469] on button "Nākamā nodarbība" at bounding box center [573, 466] width 147 height 35
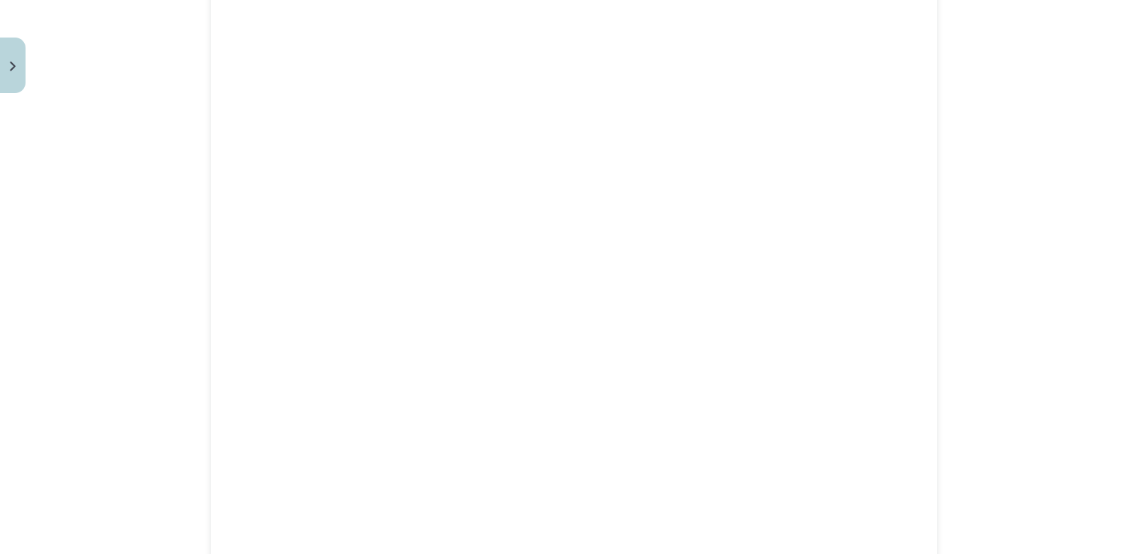
scroll to position [1637, 0]
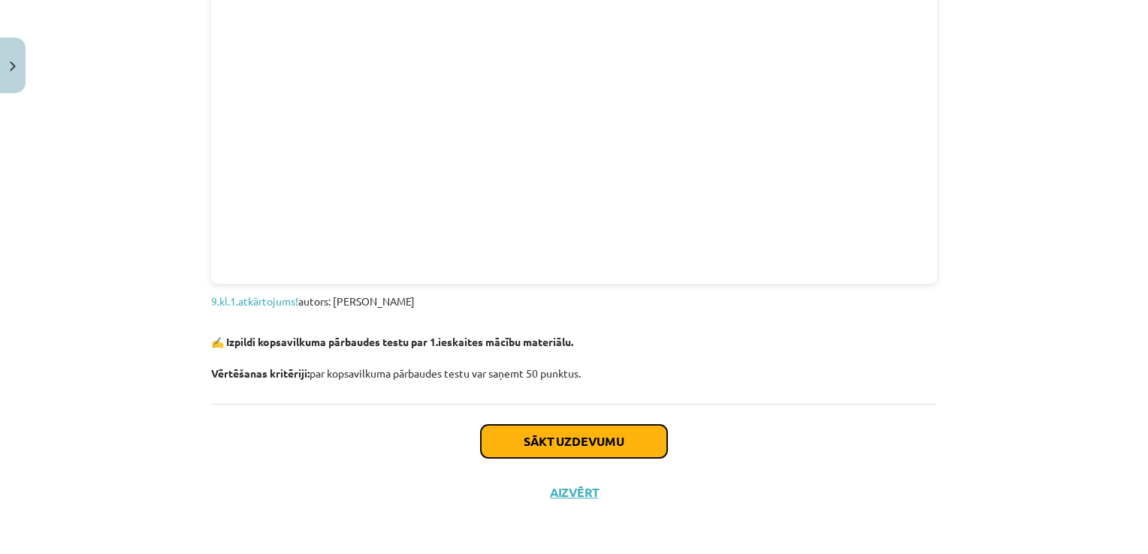
click at [567, 446] on button "Sākt uzdevumu" at bounding box center [574, 441] width 186 height 33
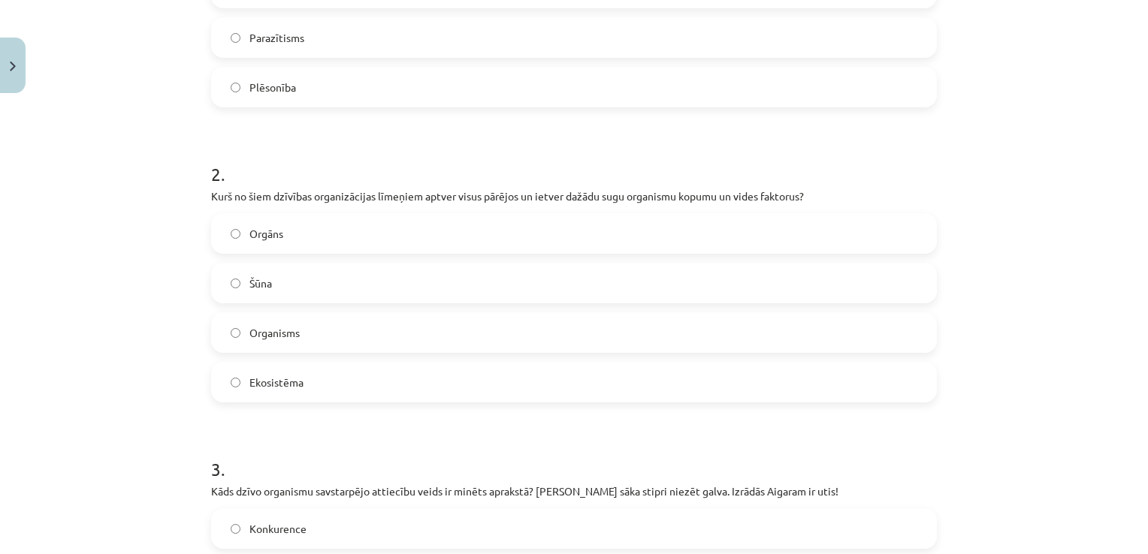
scroll to position [490, 0]
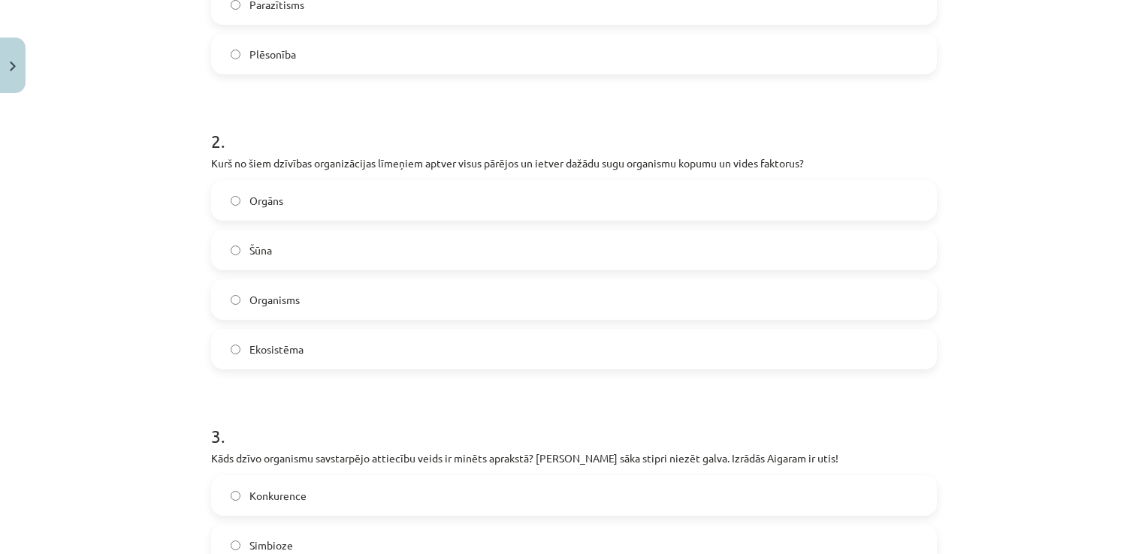
drag, startPoint x: 1132, startPoint y: 137, endPoint x: 1132, endPoint y: 158, distance: 21.0
click at [1132, 158] on div "Mācību tēma: Bioloģijas 9. klases 1. ieskaites mācību materiāls #5 Noslēguma te…" at bounding box center [574, 277] width 1148 height 554
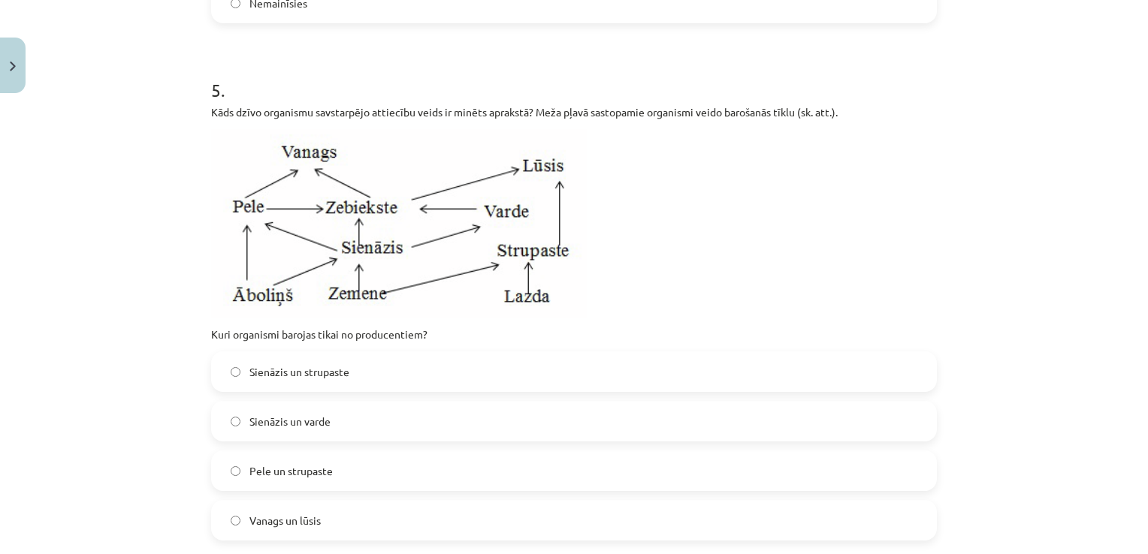
scroll to position [1609, 0]
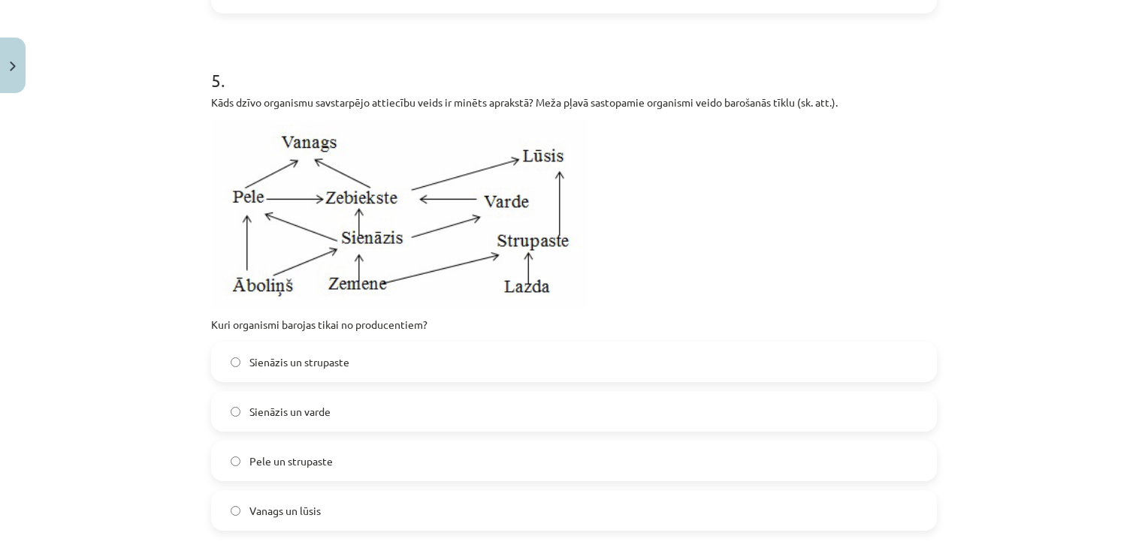
drag, startPoint x: 1130, startPoint y: 235, endPoint x: 1135, endPoint y: 254, distance: 19.3
click at [1135, 254] on div "Mācību tēma: Bioloģijas 9. klases 1. ieskaites mācību materiāls #5 Noslēguma te…" at bounding box center [574, 277] width 1148 height 554
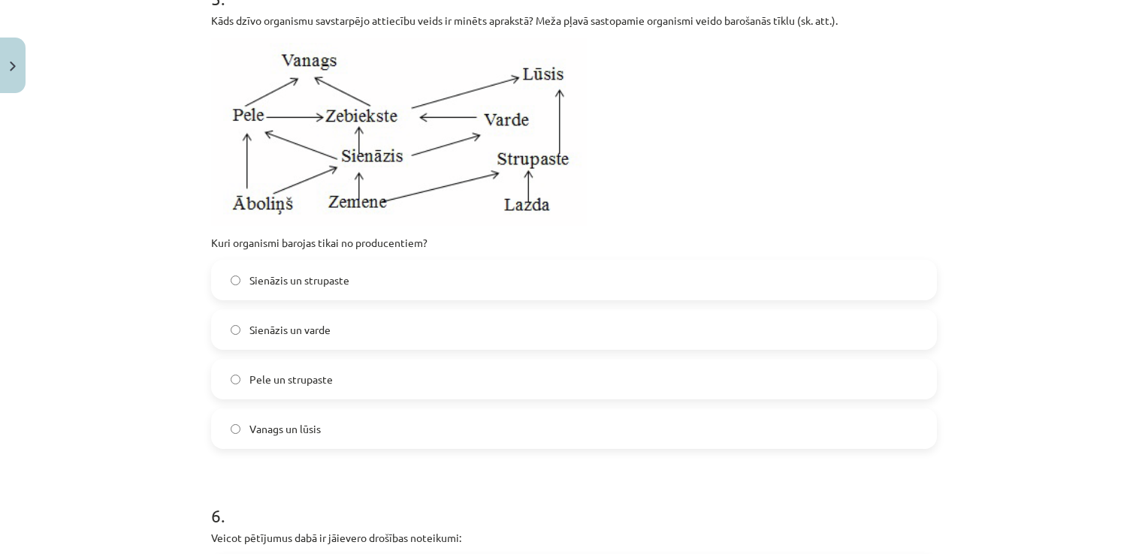
scroll to position [1710, 0]
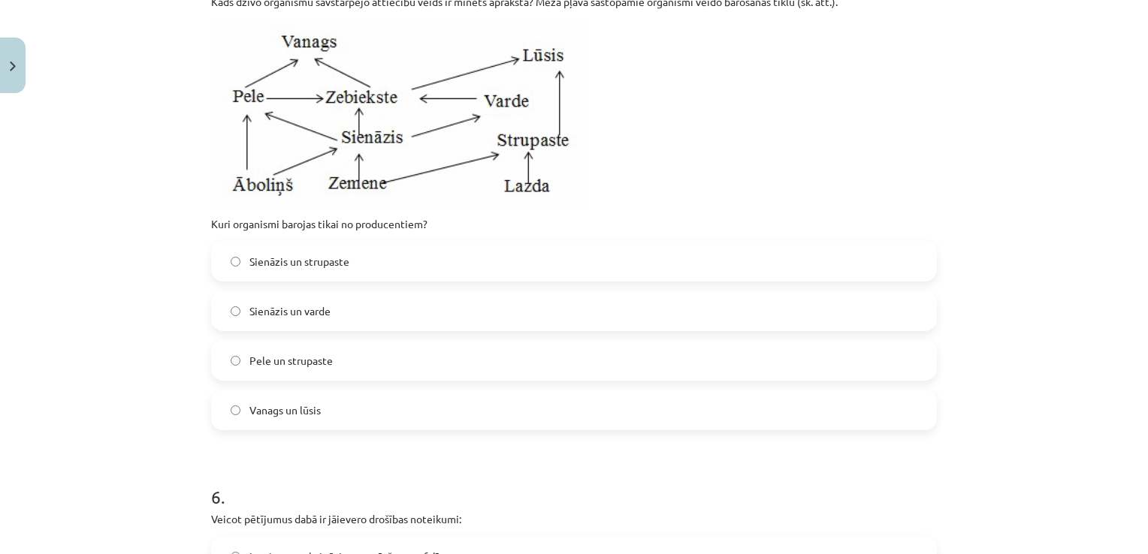
click at [294, 369] on span "Pele un strupaste" at bounding box center [290, 361] width 83 height 16
click at [294, 280] on label "Sienāzis un strupaste" at bounding box center [574, 262] width 723 height 38
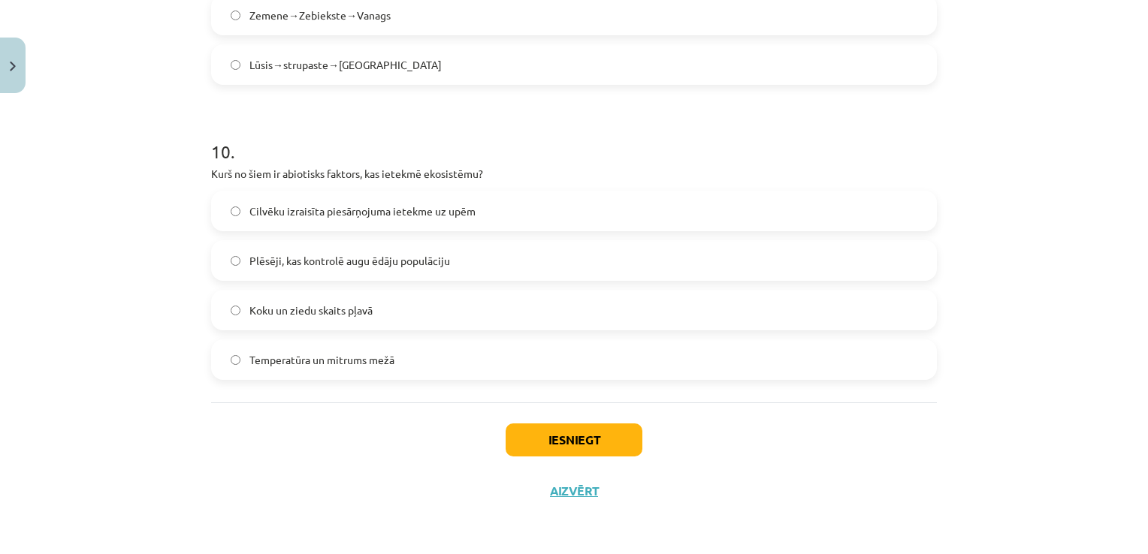
scroll to position [3456, 0]
click at [542, 459] on button "Iesniegt" at bounding box center [574, 442] width 137 height 33
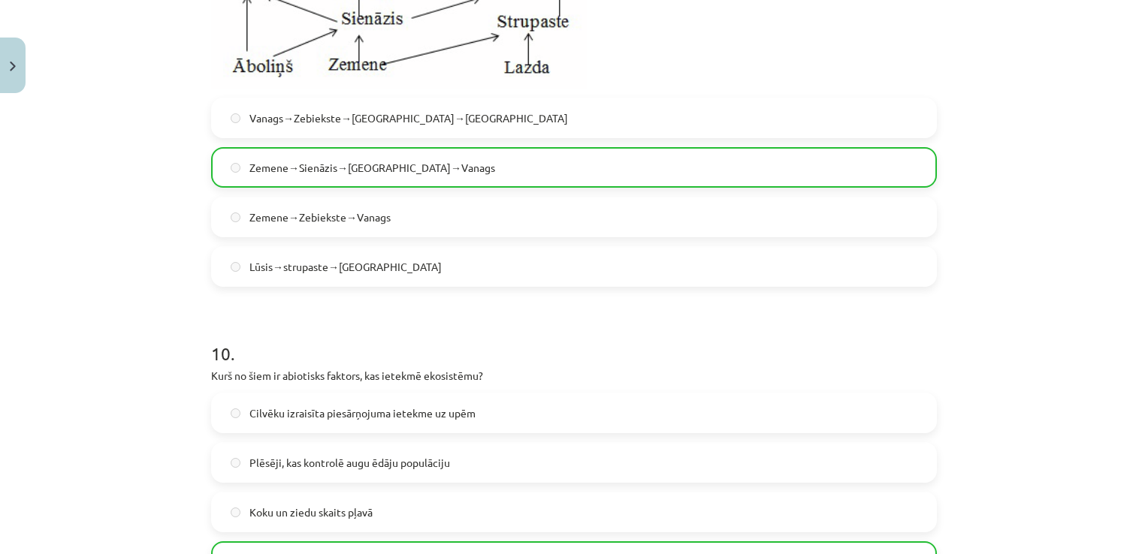
scroll to position [3521, 0]
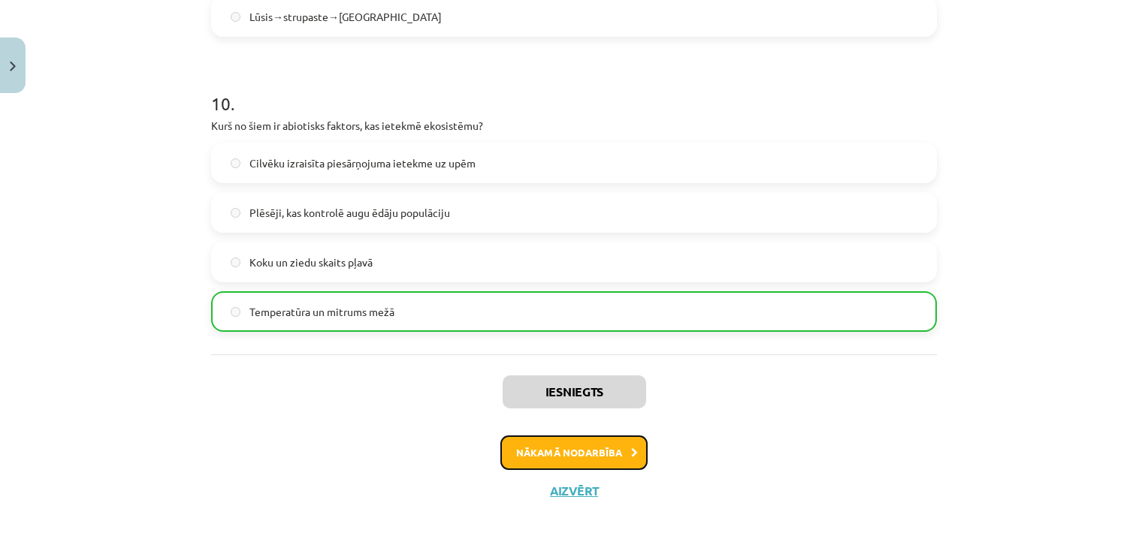
click at [604, 455] on button "Nākamā nodarbība" at bounding box center [573, 453] width 147 height 35
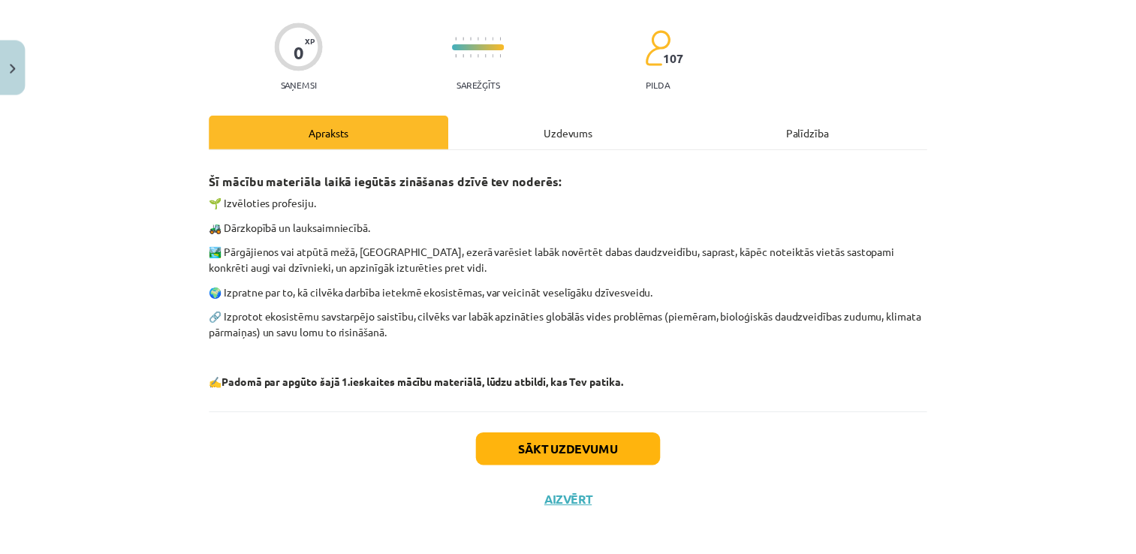
scroll to position [115, 0]
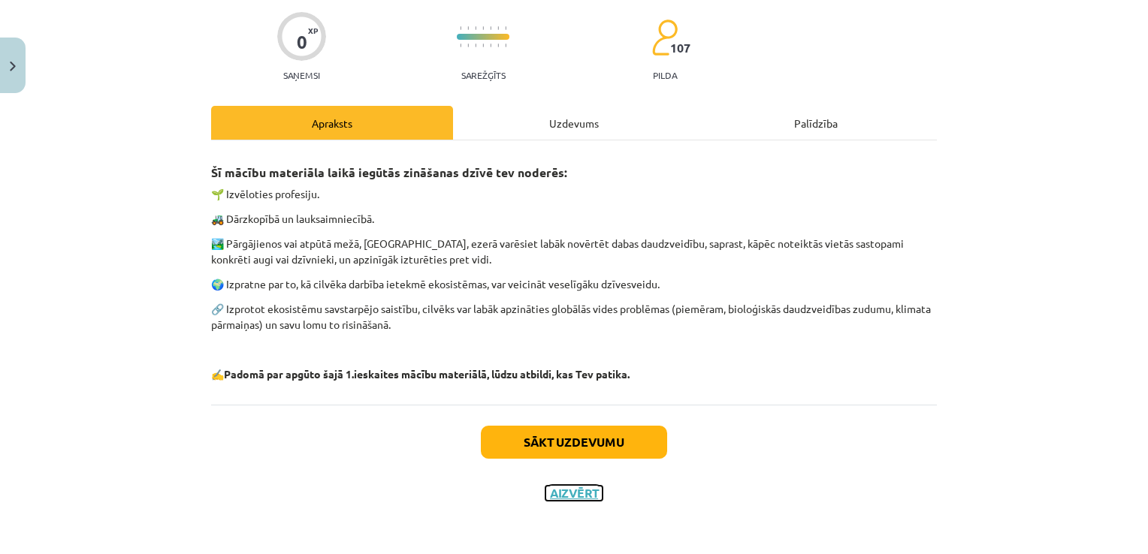
click at [560, 493] on button "Aizvērt" at bounding box center [573, 493] width 57 height 15
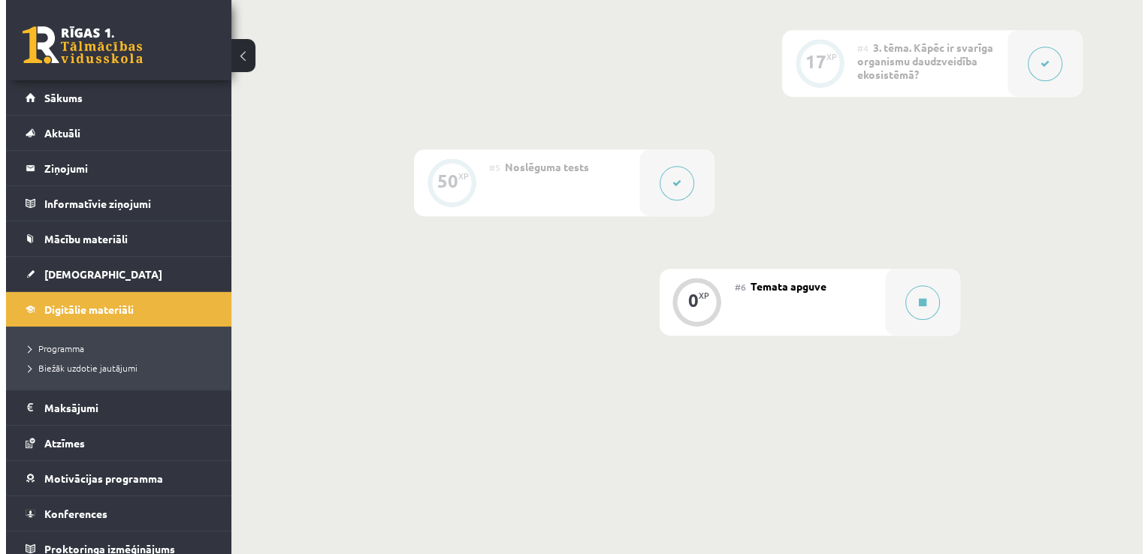
scroll to position [777, 0]
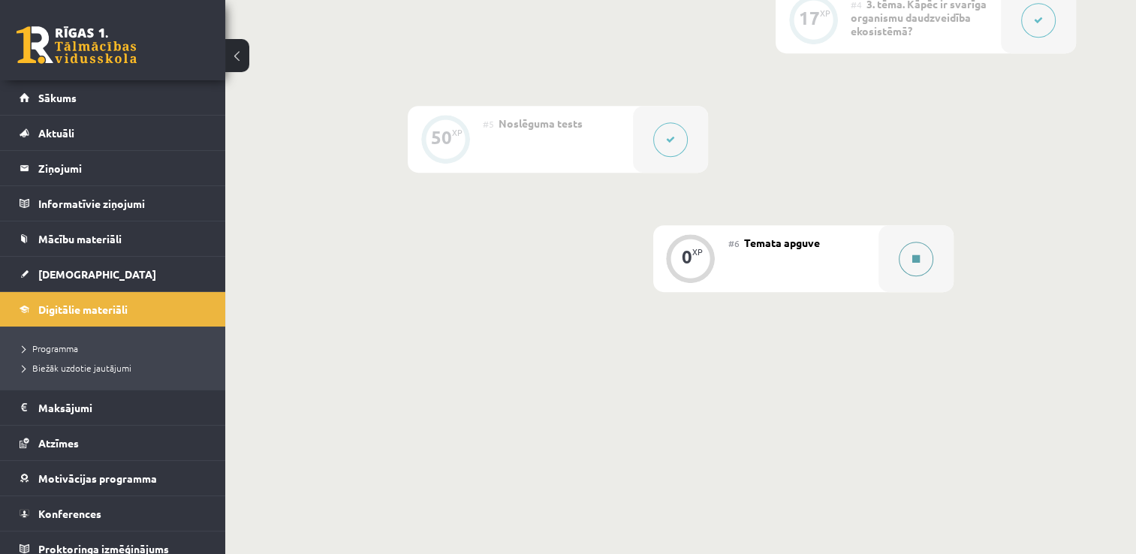
click at [911, 259] on button at bounding box center [916, 259] width 35 height 35
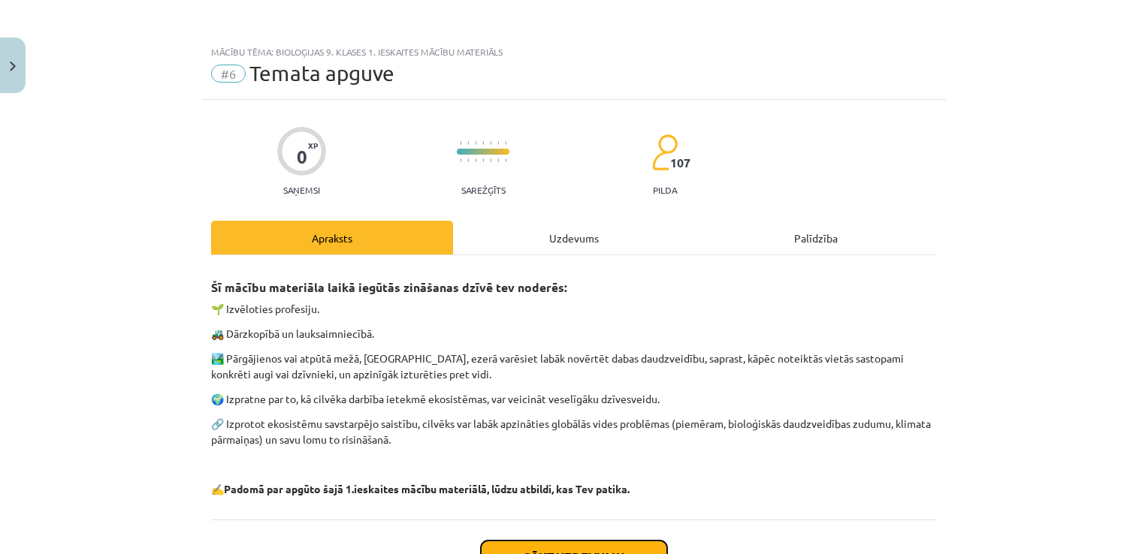
click at [580, 545] on button "Sākt uzdevumu" at bounding box center [574, 557] width 186 height 33
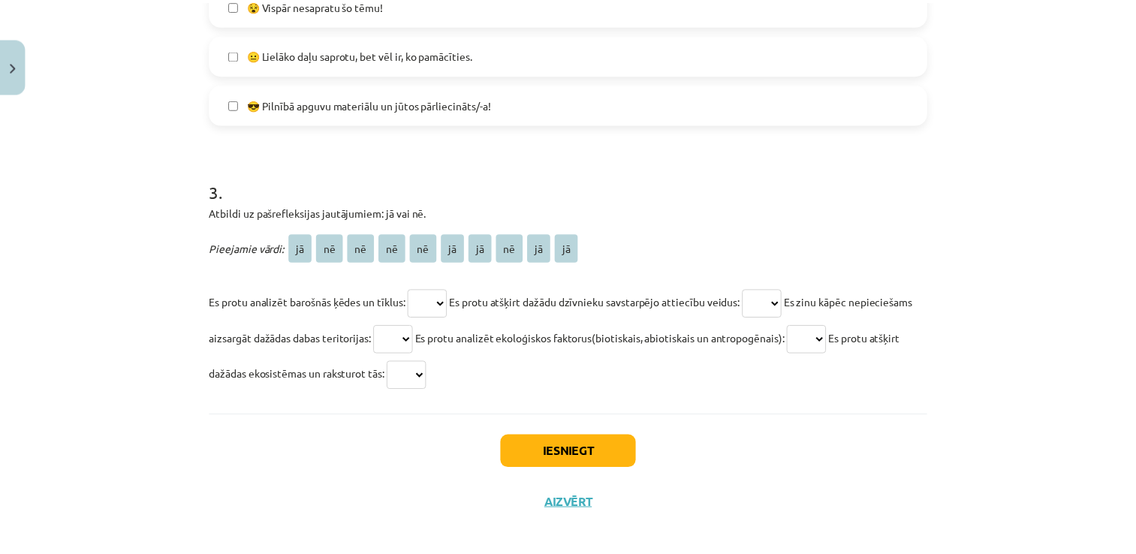
scroll to position [1069, 0]
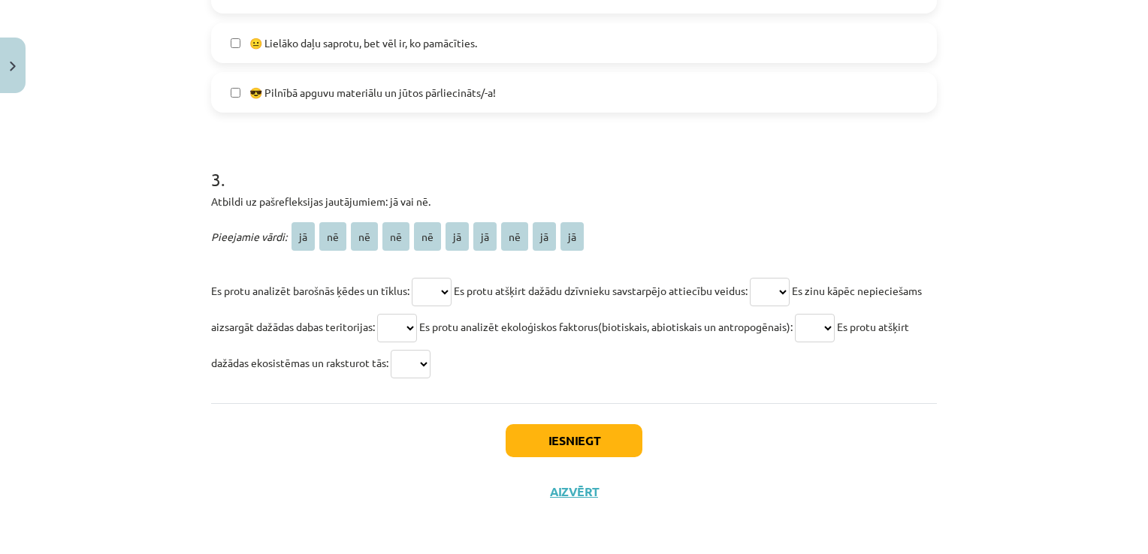
click at [432, 290] on select "** ** ** ** ** ** ** ** ** **" at bounding box center [432, 292] width 40 height 29
select select "**"
click at [412, 278] on select "** ** ** ** ** ** ** ** ** **" at bounding box center [432, 292] width 40 height 29
click at [778, 284] on select "** ** ** ** ** ** ** ** ** **" at bounding box center [770, 292] width 40 height 29
select select "**"
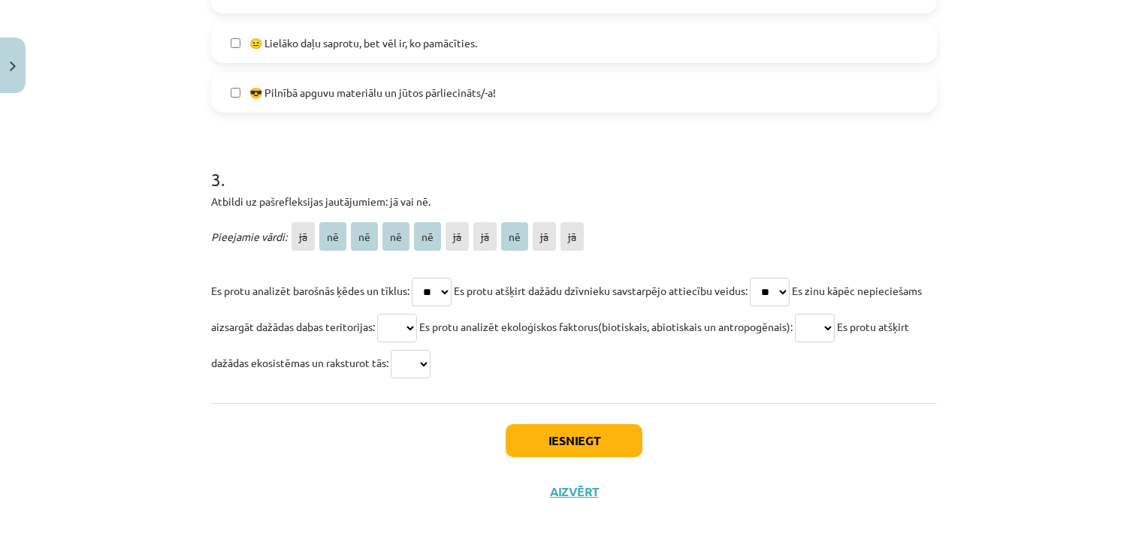
click at [758, 278] on select "** ** ** ** ** ** ** ** ** **" at bounding box center [770, 292] width 40 height 29
click at [417, 335] on select "** ** ** ** ** ** ** ** ** **" at bounding box center [397, 328] width 40 height 29
select select "**"
click at [417, 314] on select "** ** ** ** ** ** ** ** ** **" at bounding box center [397, 328] width 40 height 29
click at [835, 330] on select "** ** ** ** ** ** ** ** ** **" at bounding box center [815, 328] width 40 height 29
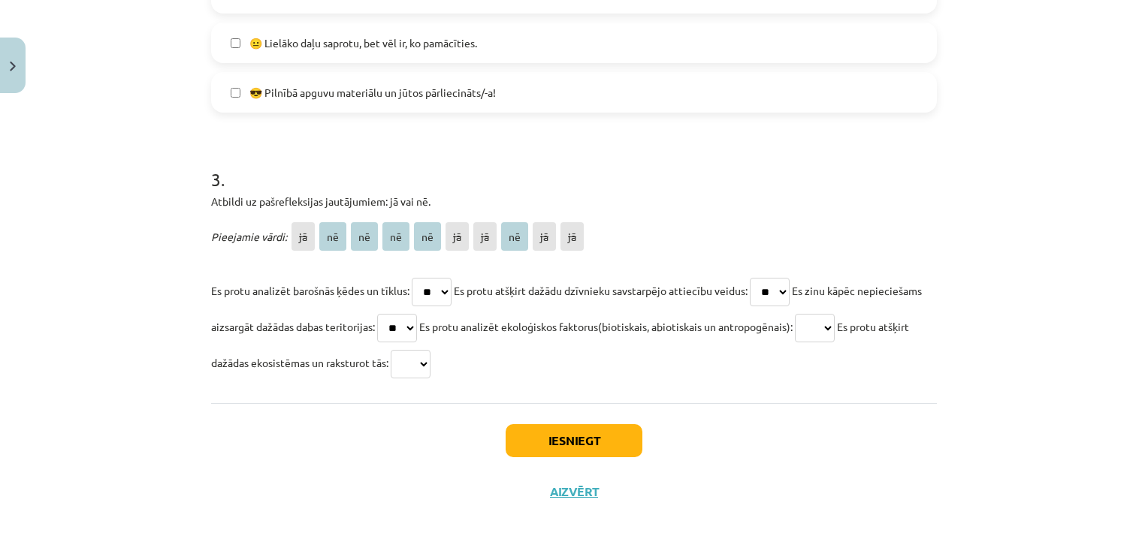
select select "**"
click at [835, 314] on select "** ** ** ** ** ** ** ** ** **" at bounding box center [815, 328] width 40 height 29
click at [430, 361] on select "** ** ** ** ** ** ** ** ** **" at bounding box center [411, 364] width 40 height 29
select select "**"
click at [430, 350] on select "** ** ** ** ** ** ** ** ** **" at bounding box center [411, 364] width 40 height 29
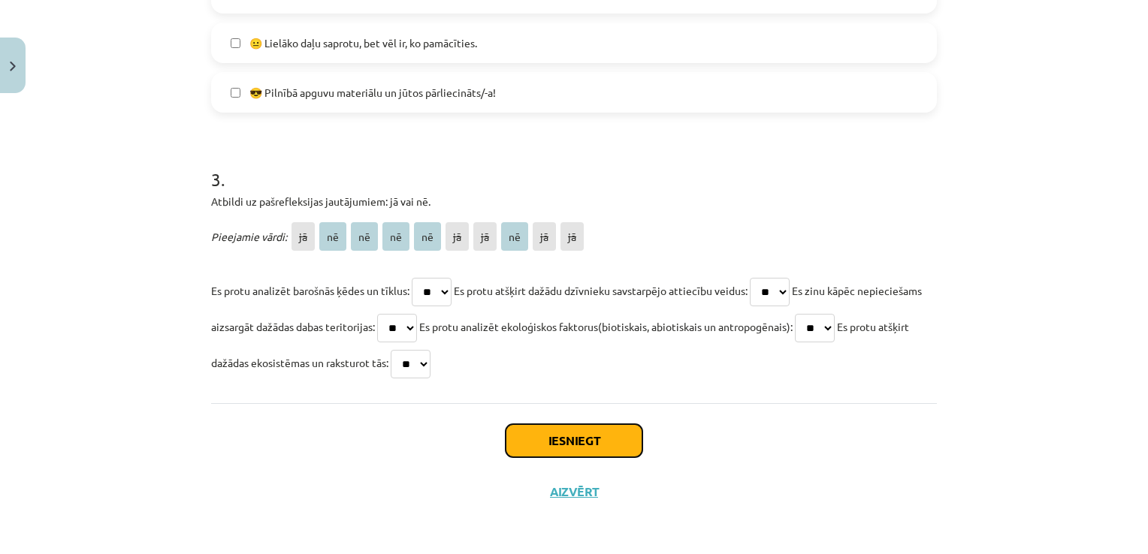
click at [526, 442] on button "Iesniegt" at bounding box center [574, 440] width 137 height 33
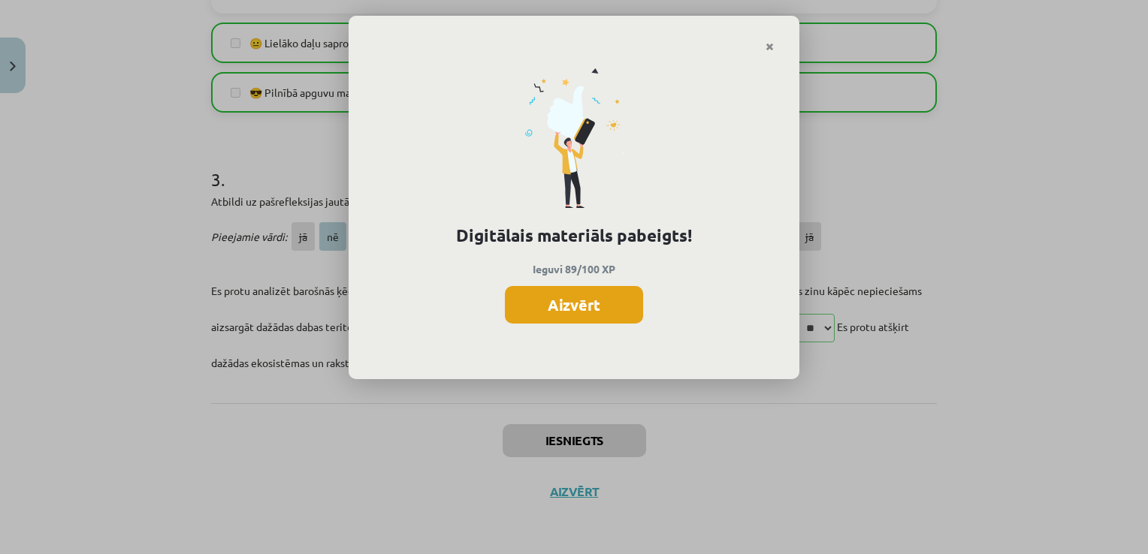
click at [570, 308] on button "Aizvērt" at bounding box center [574, 305] width 138 height 38
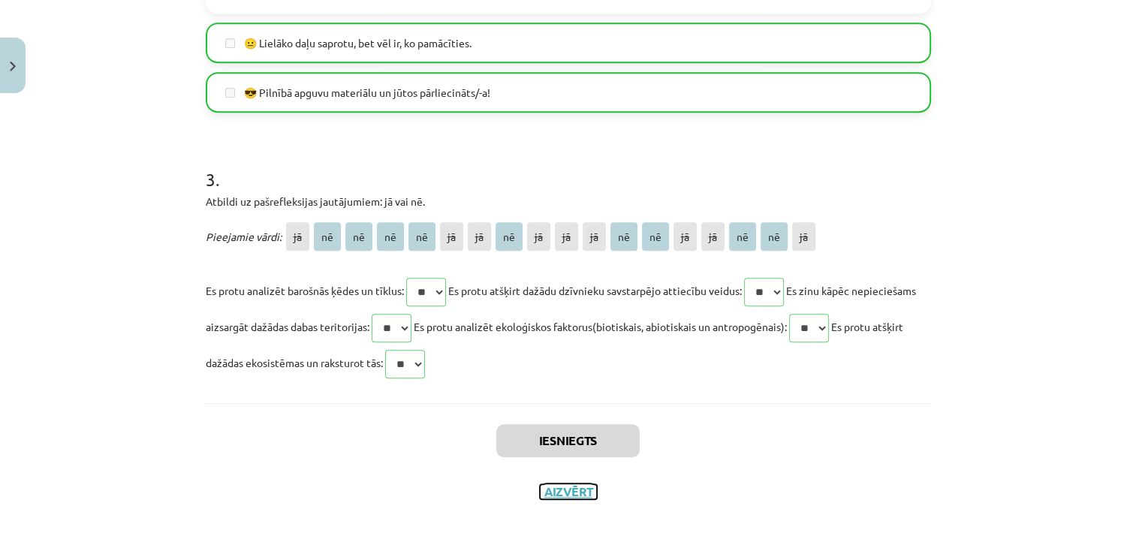
click at [569, 485] on button "Aizvērt" at bounding box center [568, 491] width 57 height 15
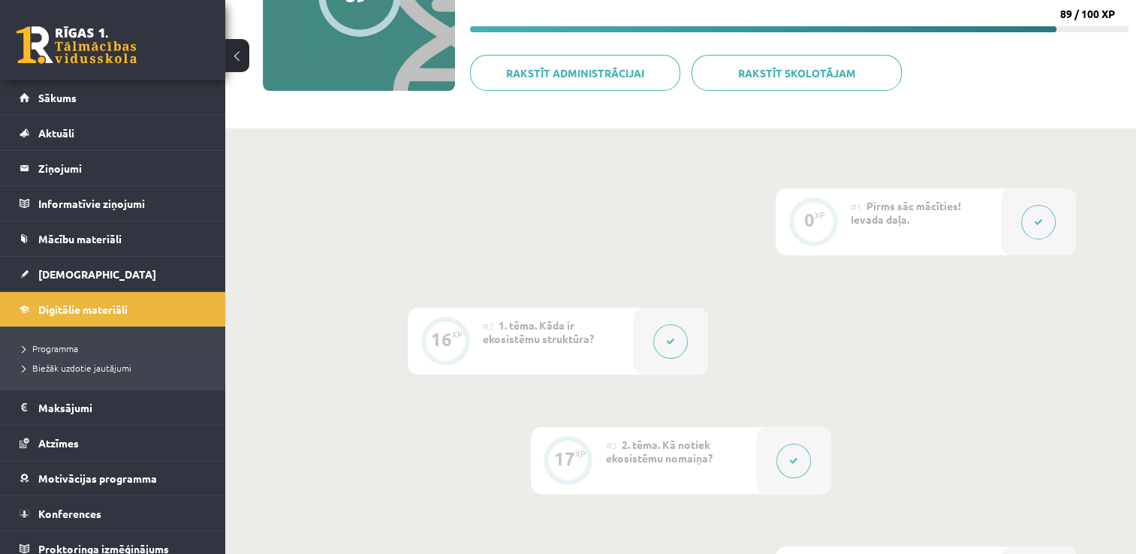
scroll to position [182, 0]
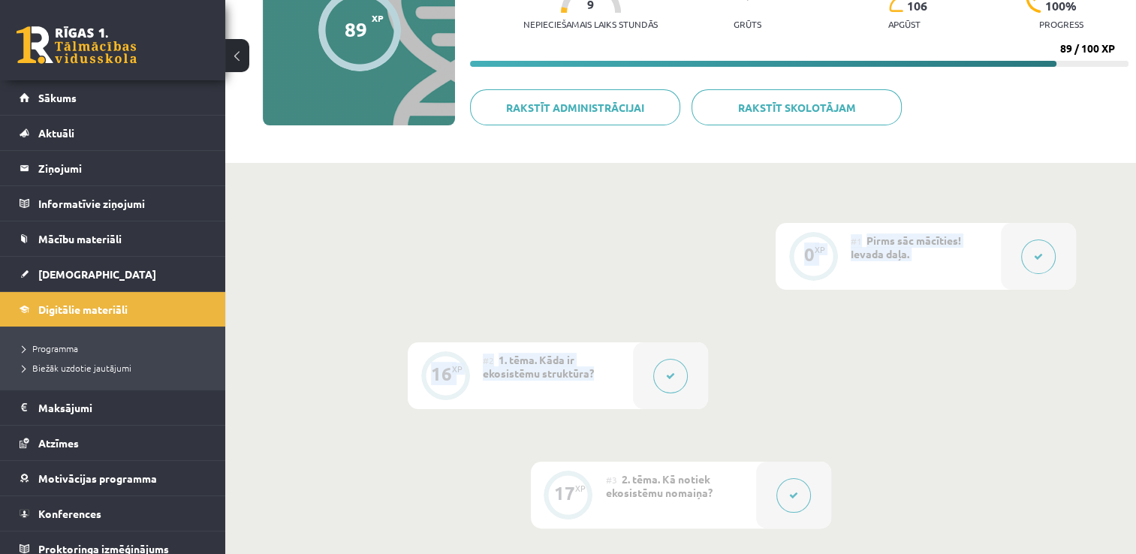
drag, startPoint x: 1131, startPoint y: 294, endPoint x: 1127, endPoint y: 219, distance: 74.5
drag, startPoint x: 1127, startPoint y: 219, endPoint x: 1120, endPoint y: 292, distance: 73.2
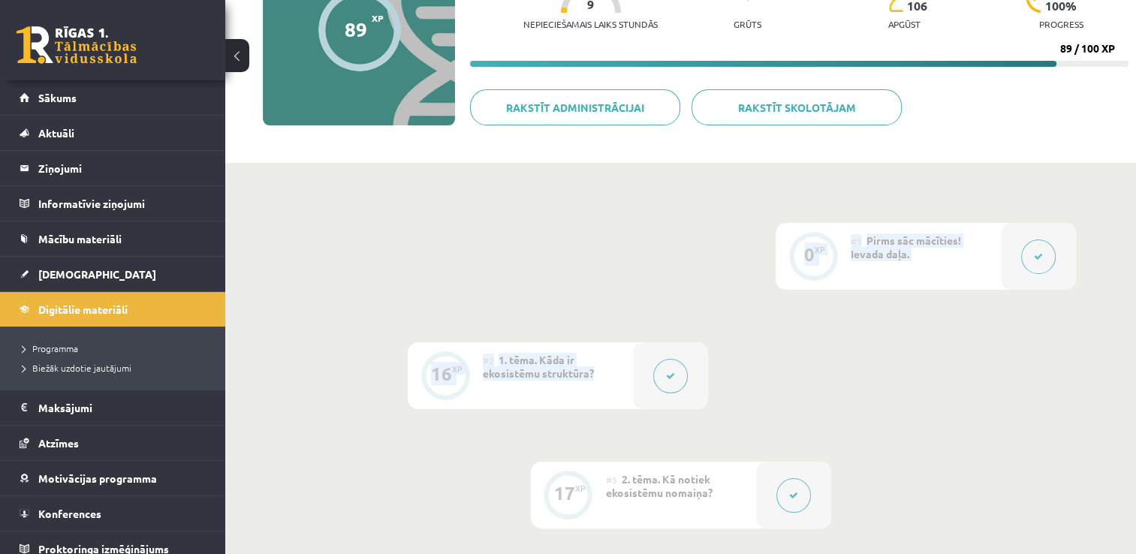
drag, startPoint x: 1134, startPoint y: 227, endPoint x: 1135, endPoint y: 355, distance: 127.7
drag, startPoint x: 1135, startPoint y: 355, endPoint x: 1130, endPoint y: 347, distance: 9.2
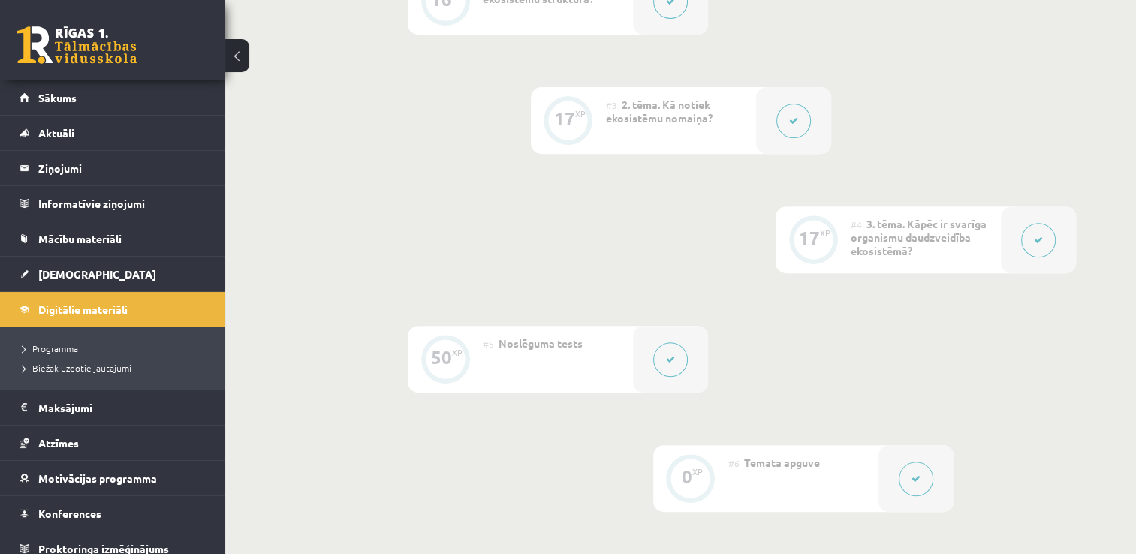
scroll to position [558, 0]
click at [587, 351] on div "#5 Noslēguma tests" at bounding box center [558, 357] width 150 height 67
click at [466, 355] on div "50 XP" at bounding box center [445, 356] width 45 height 45
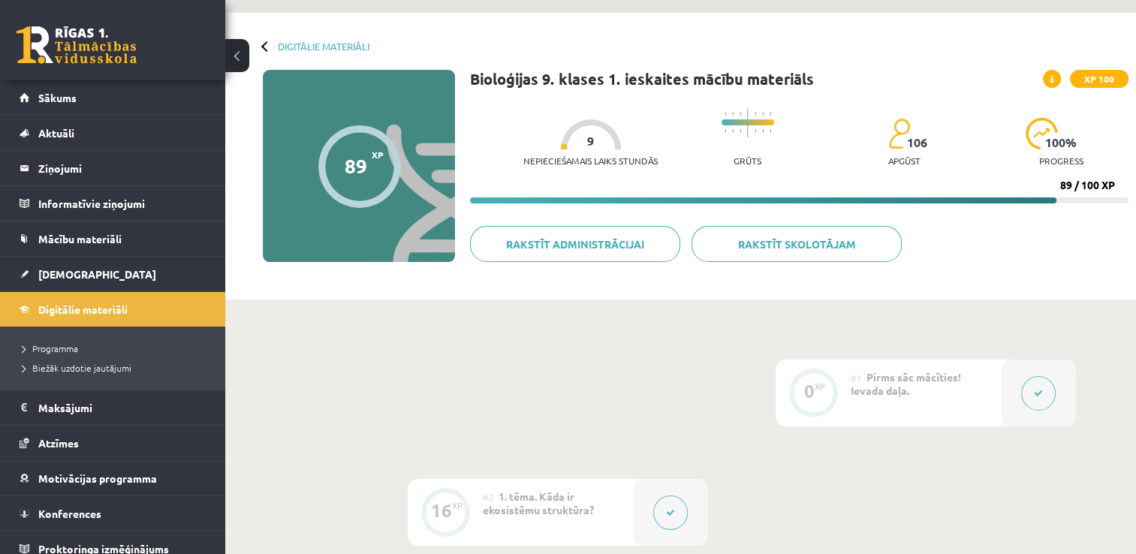
scroll to position [0, 0]
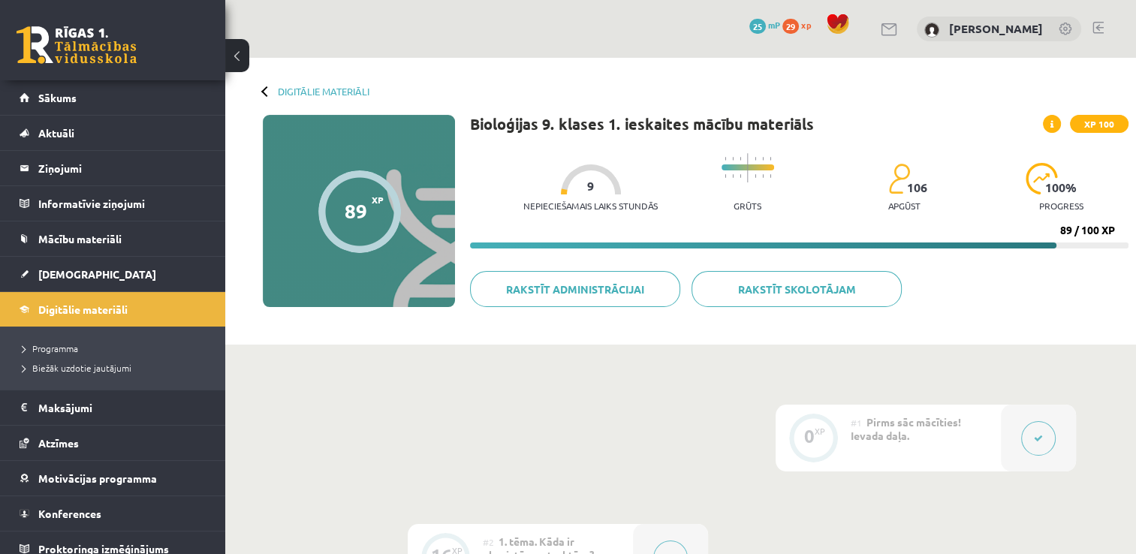
click at [1060, 197] on div "100 % progress" at bounding box center [1061, 191] width 71 height 57
click at [1052, 194] on span "100 %" at bounding box center [1062, 188] width 32 height 14
click at [56, 368] on span "Biežāk uzdotie jautājumi" at bounding box center [77, 368] width 109 height 12
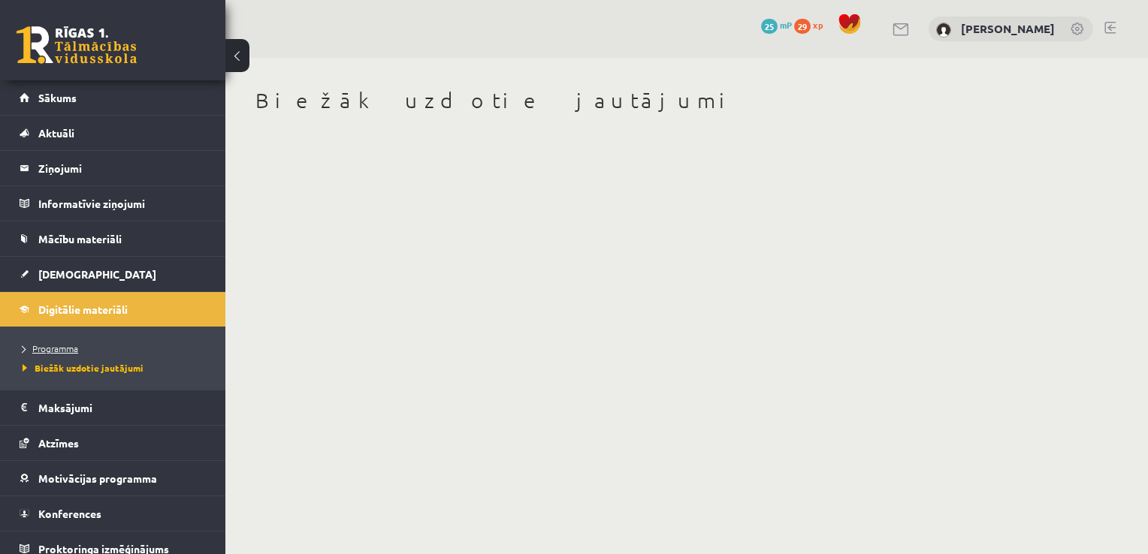
click at [59, 348] on span "Programma" at bounding box center [51, 349] width 56 height 12
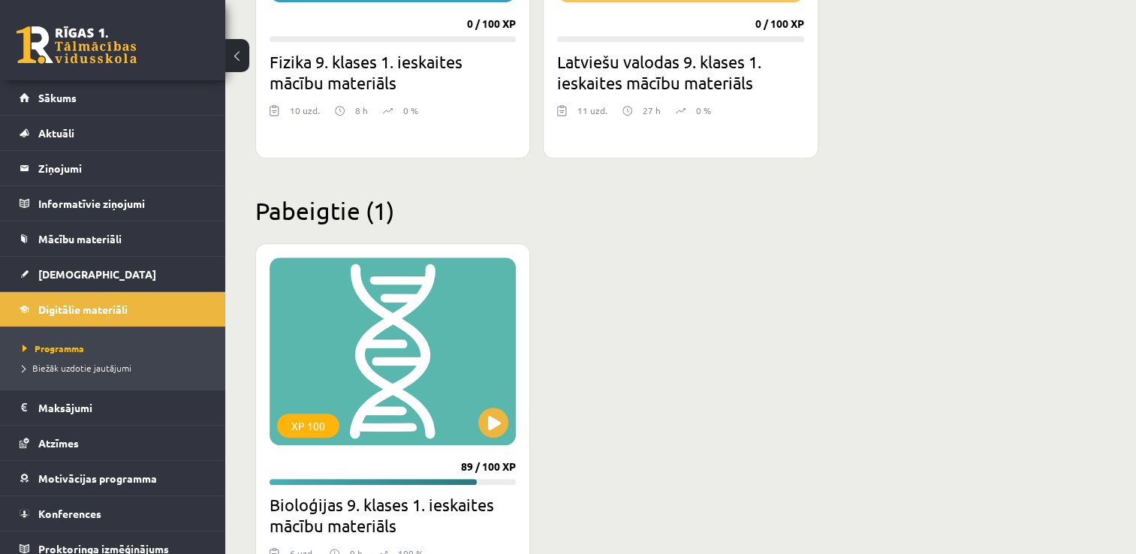
scroll to position [1096, 0]
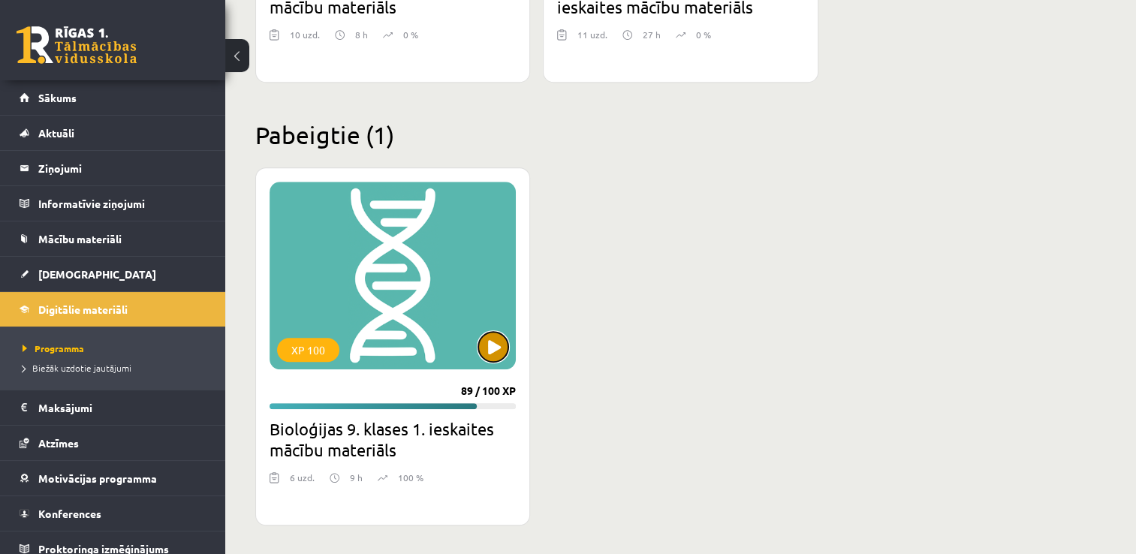
click at [496, 353] on button at bounding box center [493, 347] width 30 height 30
click at [449, 353] on div "XP 100" at bounding box center [393, 276] width 246 height 188
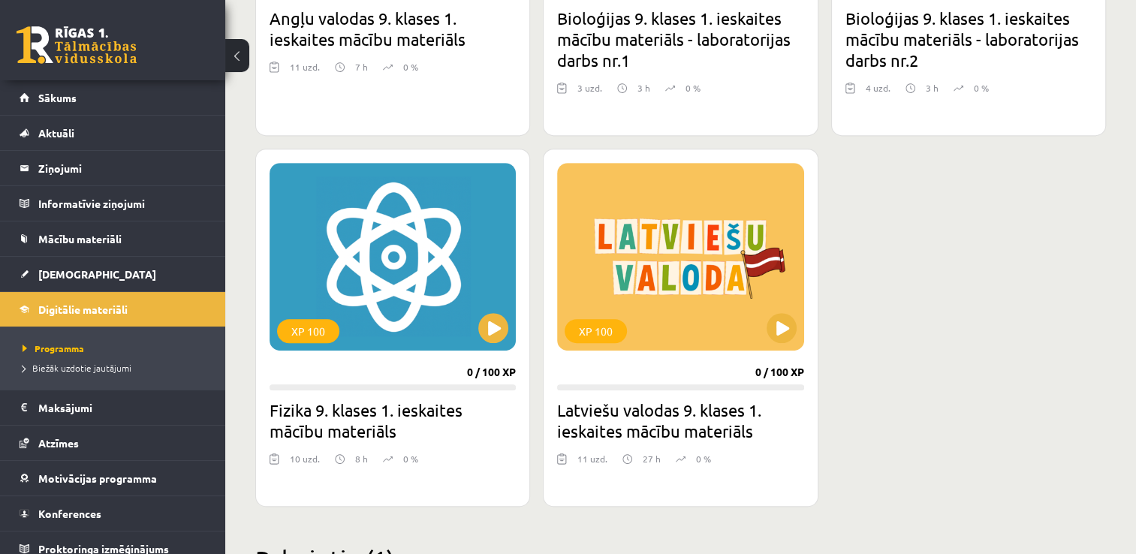
scroll to position [675, 0]
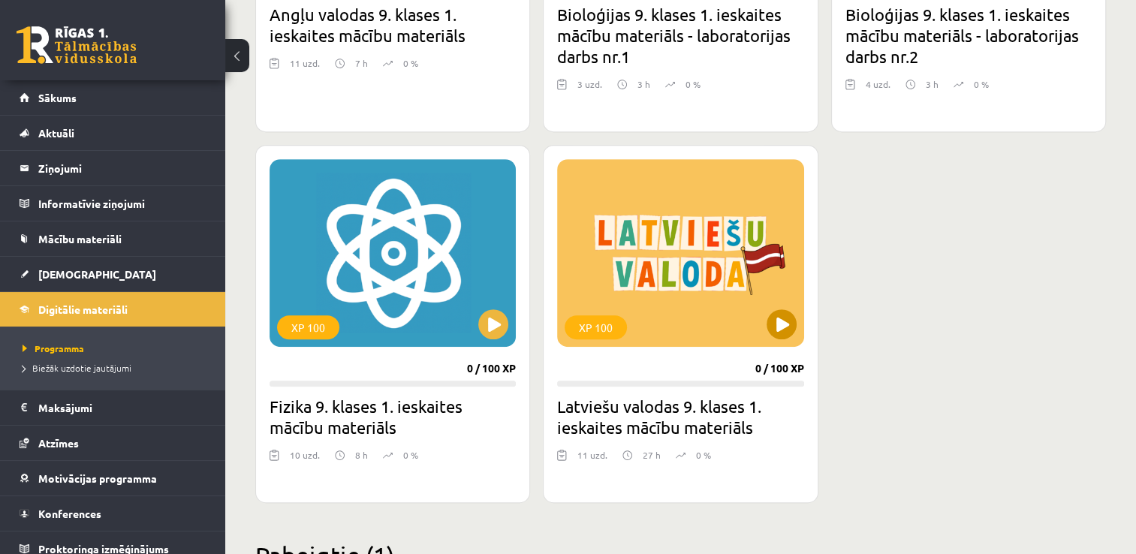
click at [675, 330] on div "XP 100" at bounding box center [680, 253] width 246 height 188
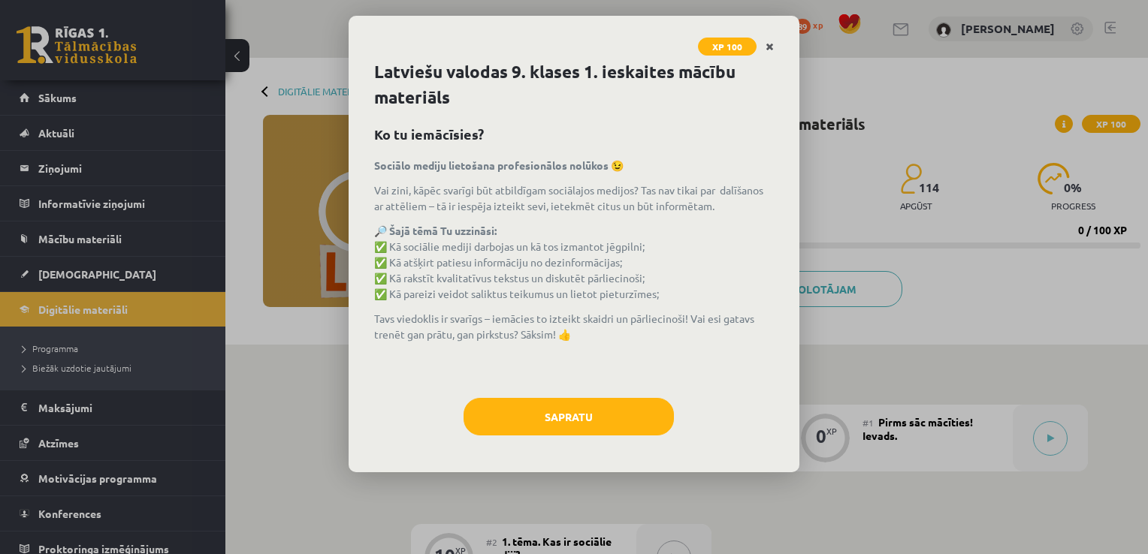
click at [771, 45] on icon "Close" at bounding box center [769, 47] width 8 height 11
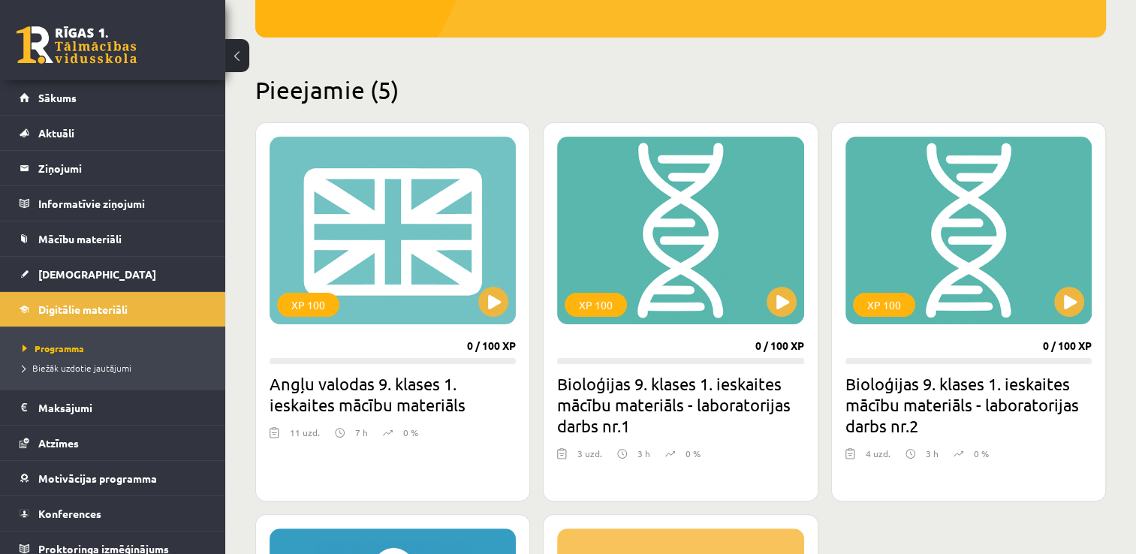
scroll to position [312, 0]
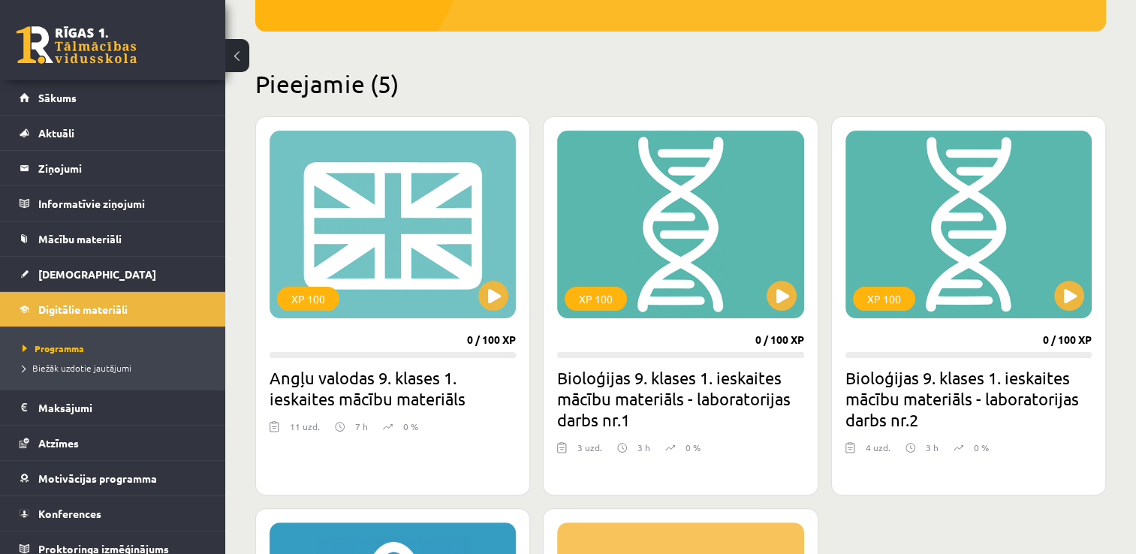
drag, startPoint x: 1124, startPoint y: 191, endPoint x: 1118, endPoint y: 179, distance: 13.4
click at [1118, 179] on div "Mana statistika 89 Nopelnītie punkti 1 Apgūtās tēmas 6 Izpildīti uzdevumi 9 Nep…" at bounding box center [680, 543] width 911 height 1594
click at [785, 305] on button at bounding box center [782, 296] width 30 height 30
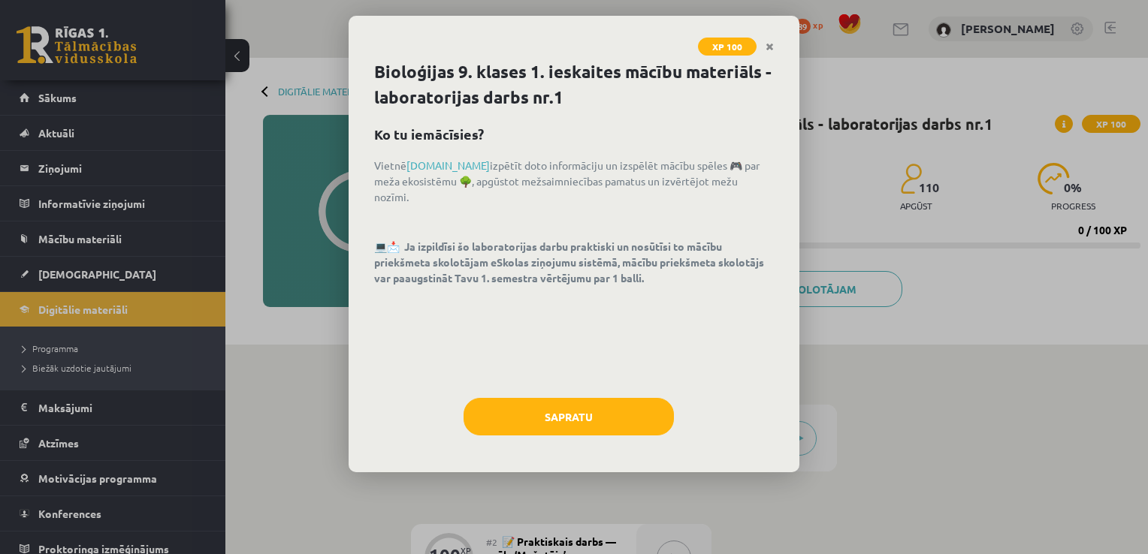
click at [610, 469] on div "Bioloģijas 9. klases 1. ieskaites mācību materiāls - laboratorijas darbs nr.1 K…" at bounding box center [574, 265] width 451 height 413
click at [769, 47] on icon "Close" at bounding box center [769, 47] width 8 height 11
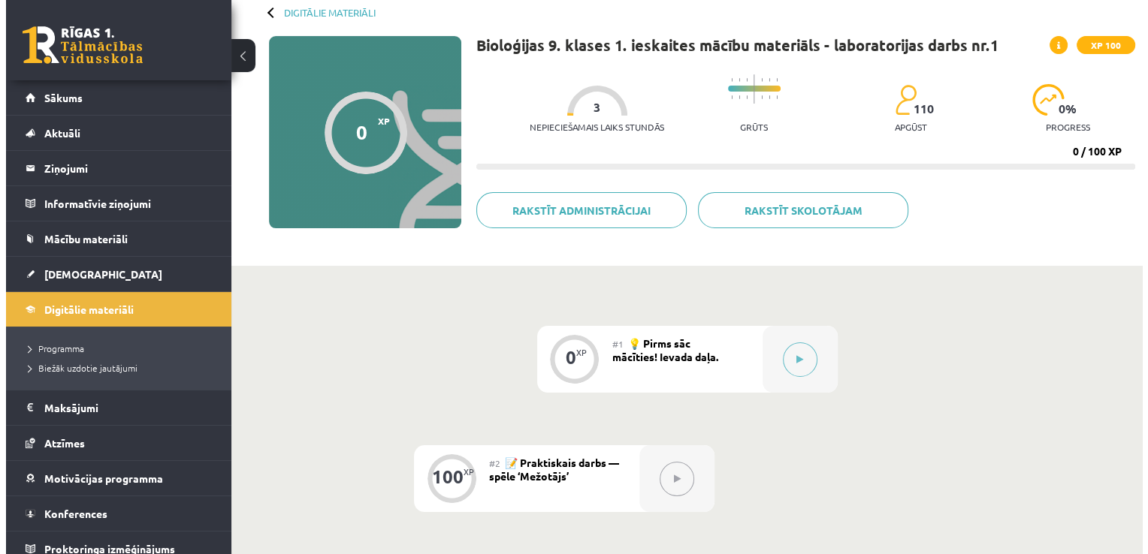
scroll to position [90, 0]
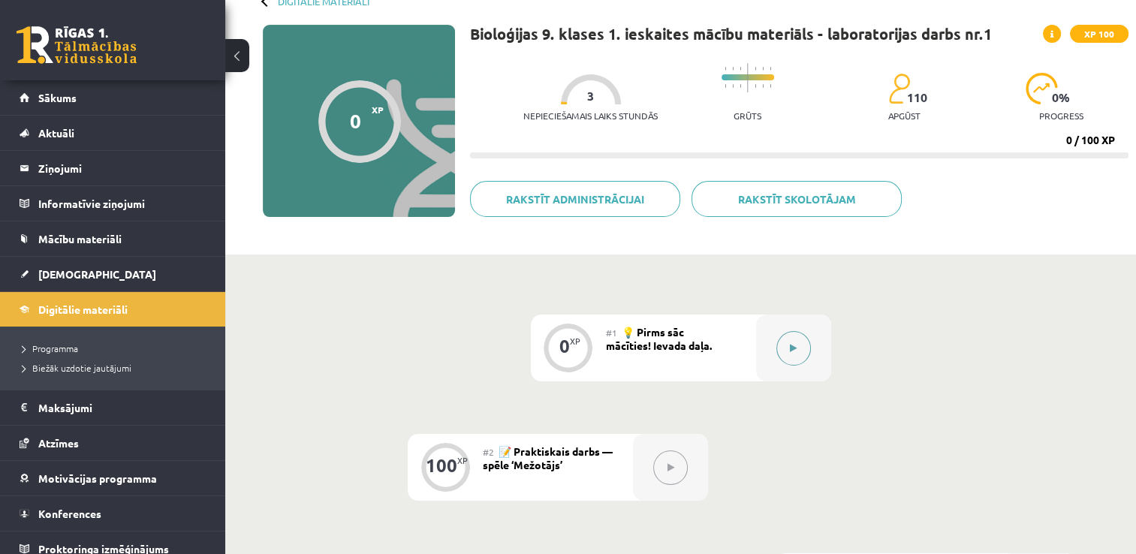
click at [792, 355] on button at bounding box center [794, 348] width 35 height 35
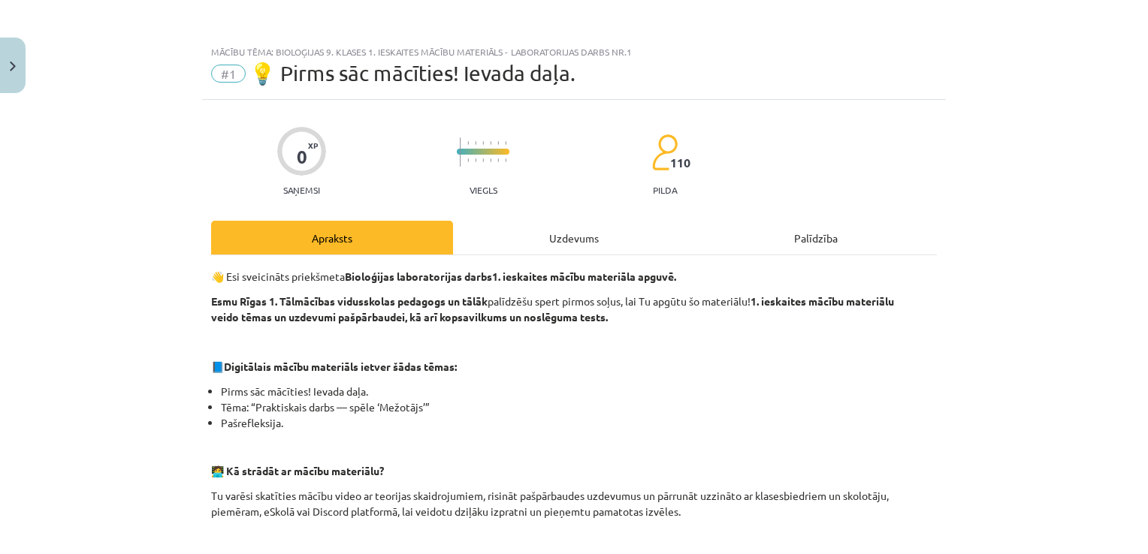
click at [841, 298] on strong "1. ieskaites mācību materiālu veido tēmas un uzdevumi pašpārbaudei, kā arī kops…" at bounding box center [552, 308] width 683 height 29
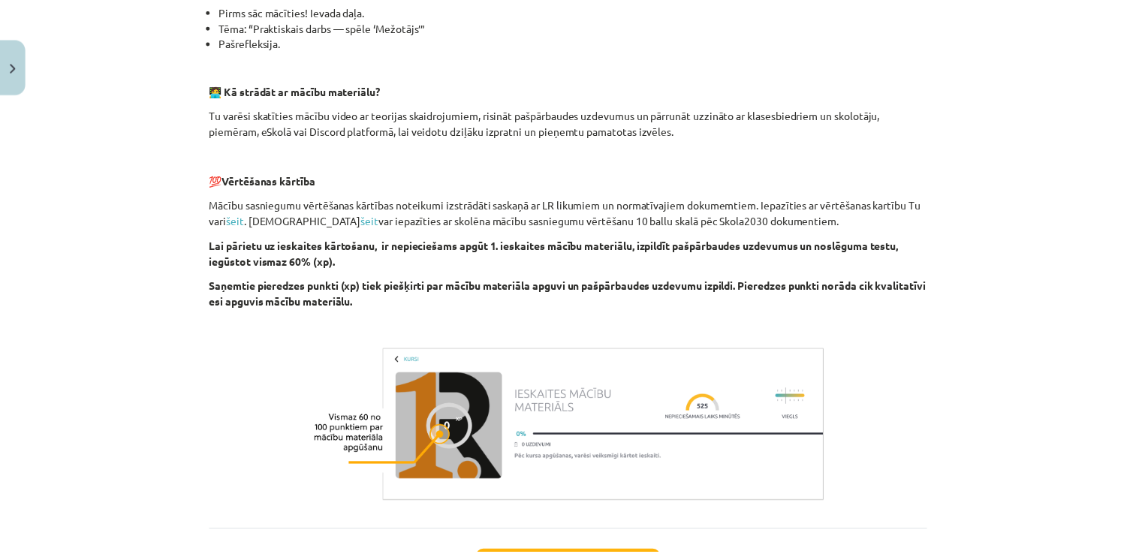
scroll to position [508, 0]
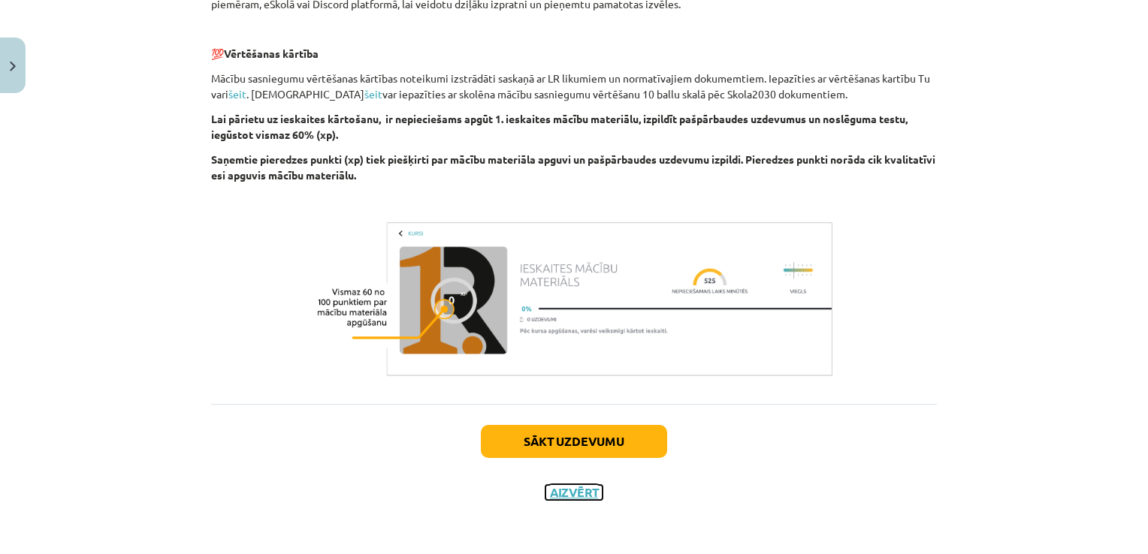
click at [581, 488] on button "Aizvērt" at bounding box center [573, 492] width 57 height 15
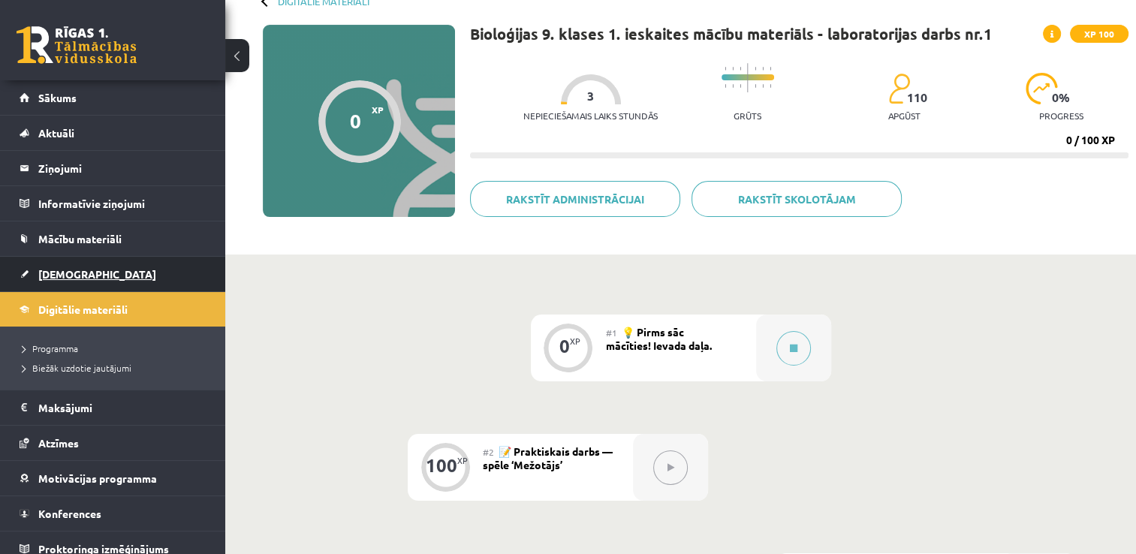
click at [61, 269] on span "[DEMOGRAPHIC_DATA]" at bounding box center [97, 274] width 118 height 14
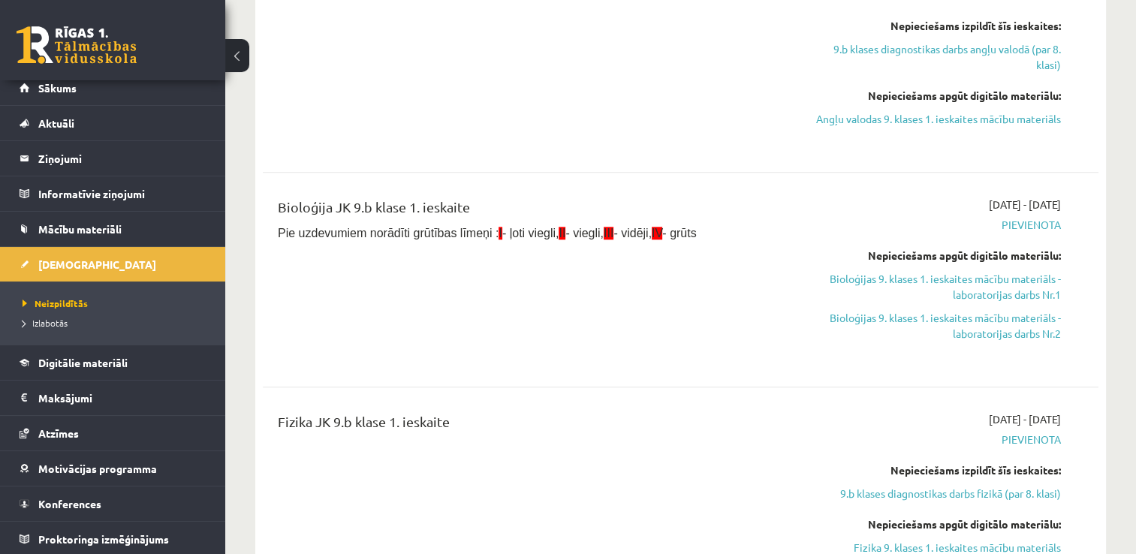
scroll to position [1502, 0]
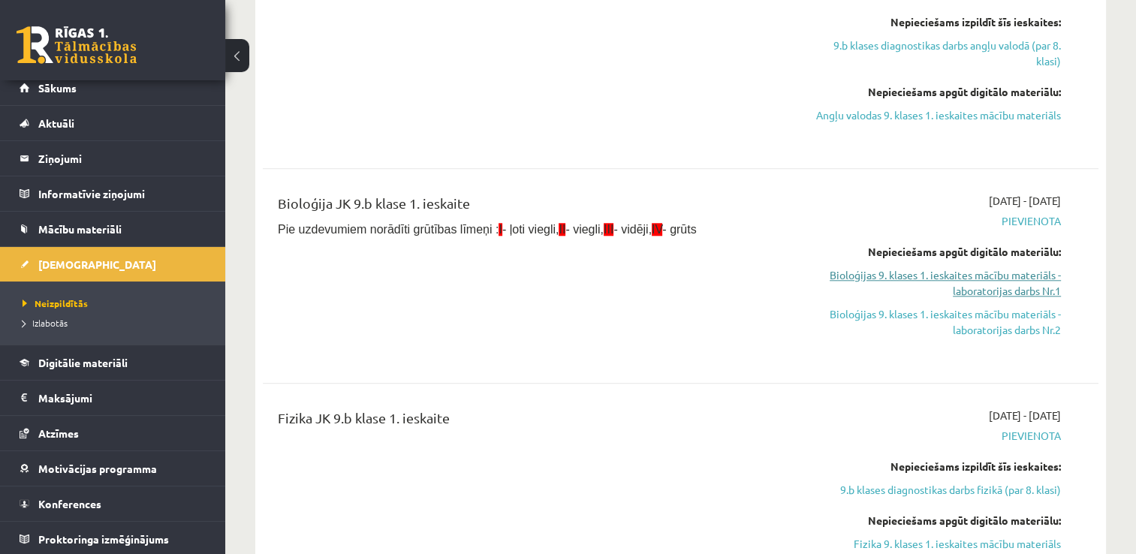
click at [1016, 293] on link "Bioloģijas 9. klases 1. ieskaites mācību materiāls - laboratorijas darbs Nr.1" at bounding box center [938, 283] width 246 height 32
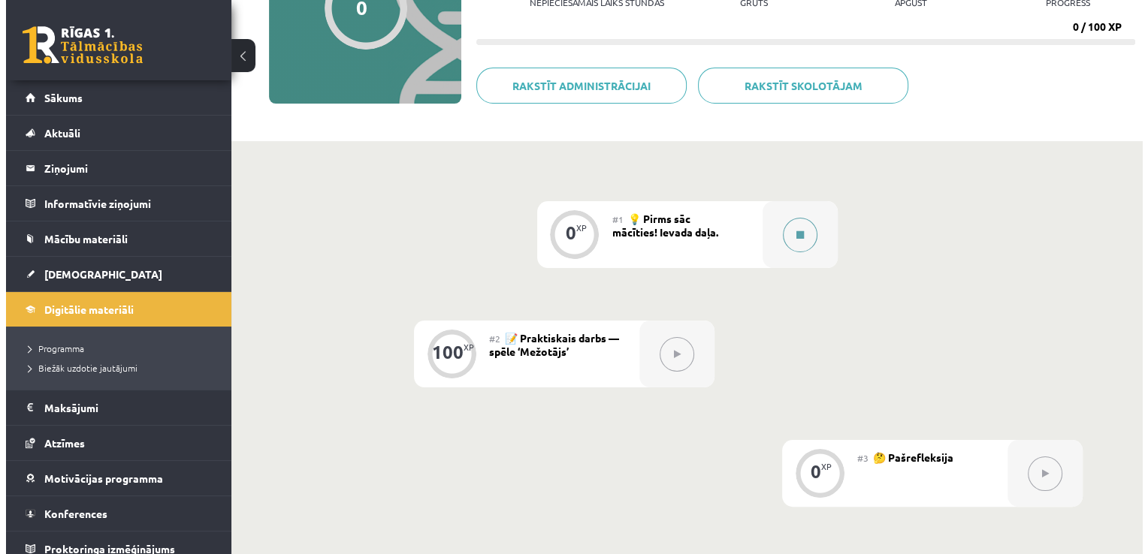
scroll to position [210, 0]
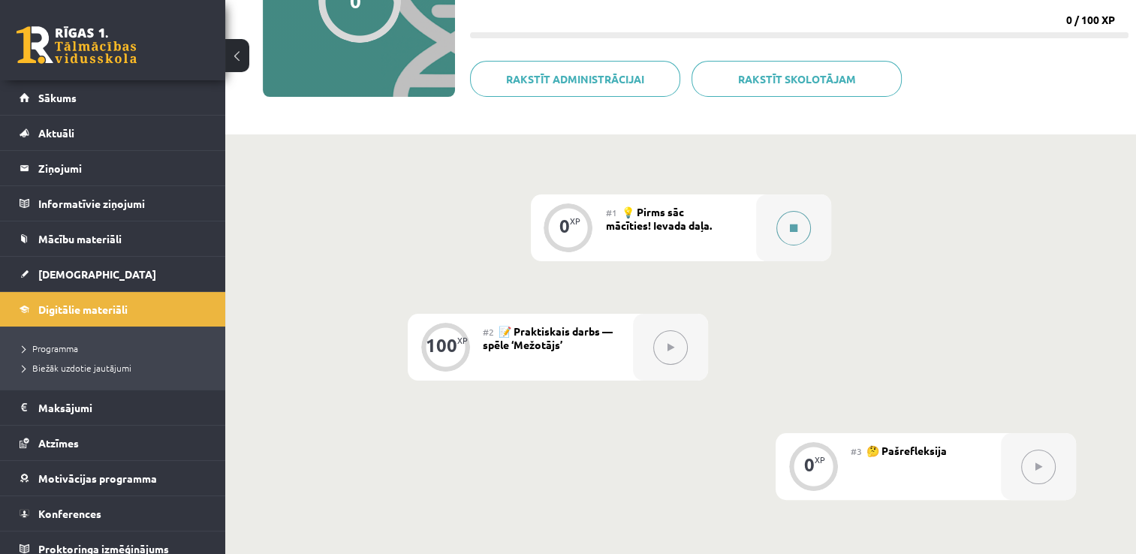
click at [786, 221] on button at bounding box center [794, 228] width 35 height 35
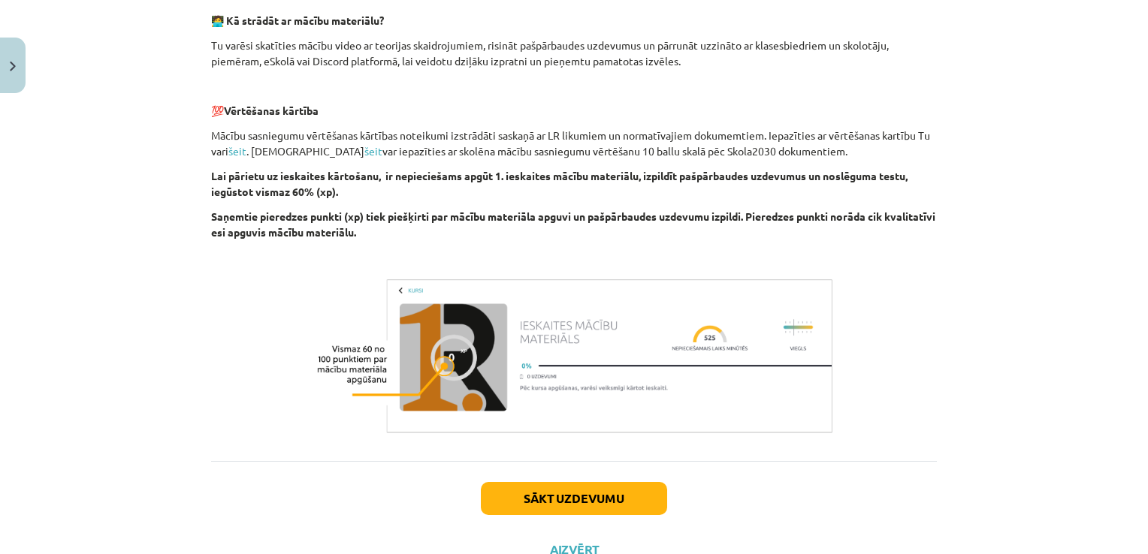
scroll to position [508, 0]
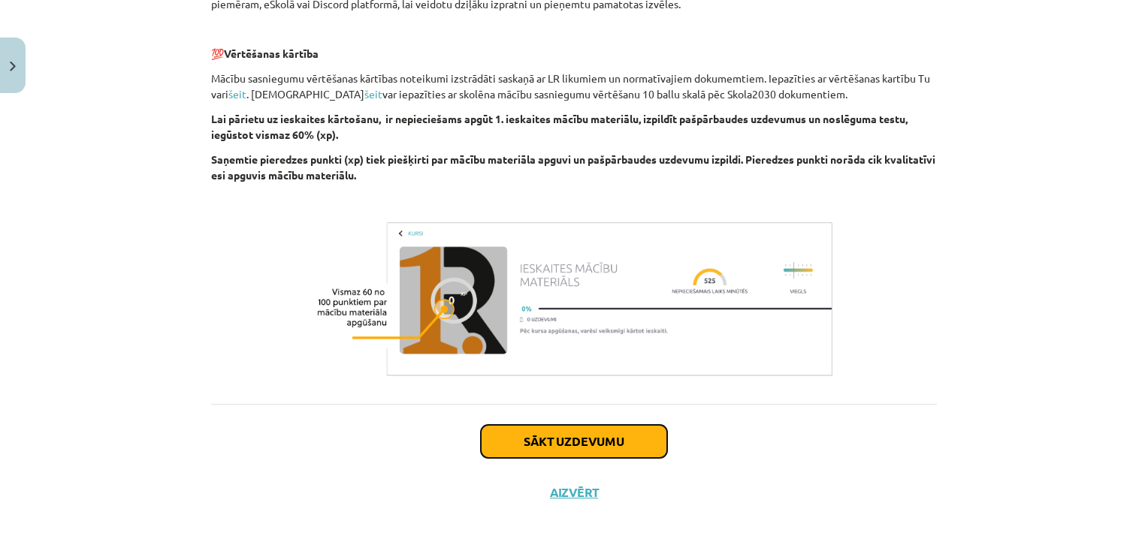
click at [565, 437] on button "Sākt uzdevumu" at bounding box center [574, 441] width 186 height 33
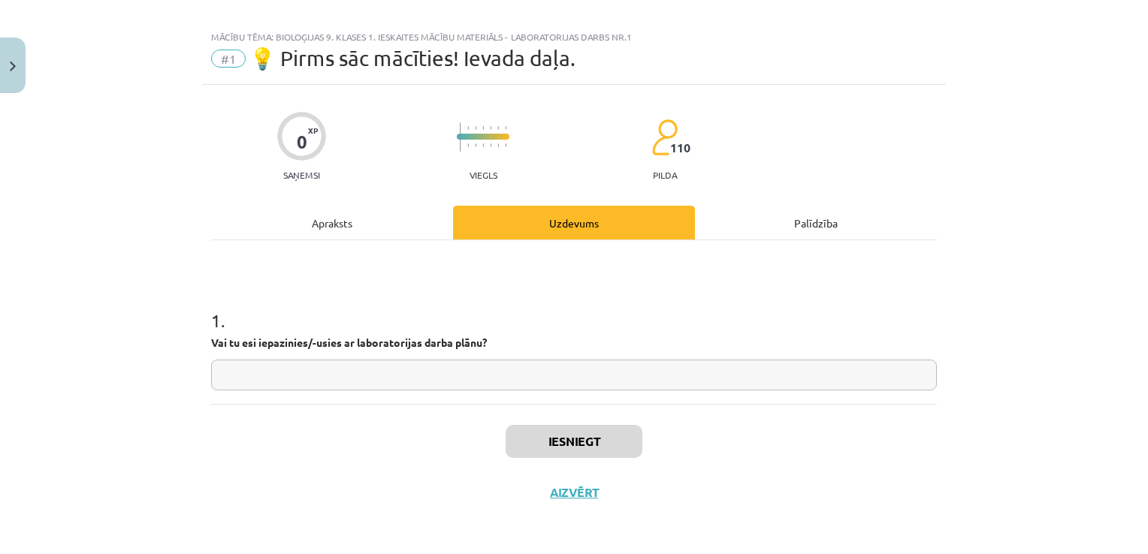
click at [319, 226] on div "Apraksts" at bounding box center [332, 223] width 242 height 34
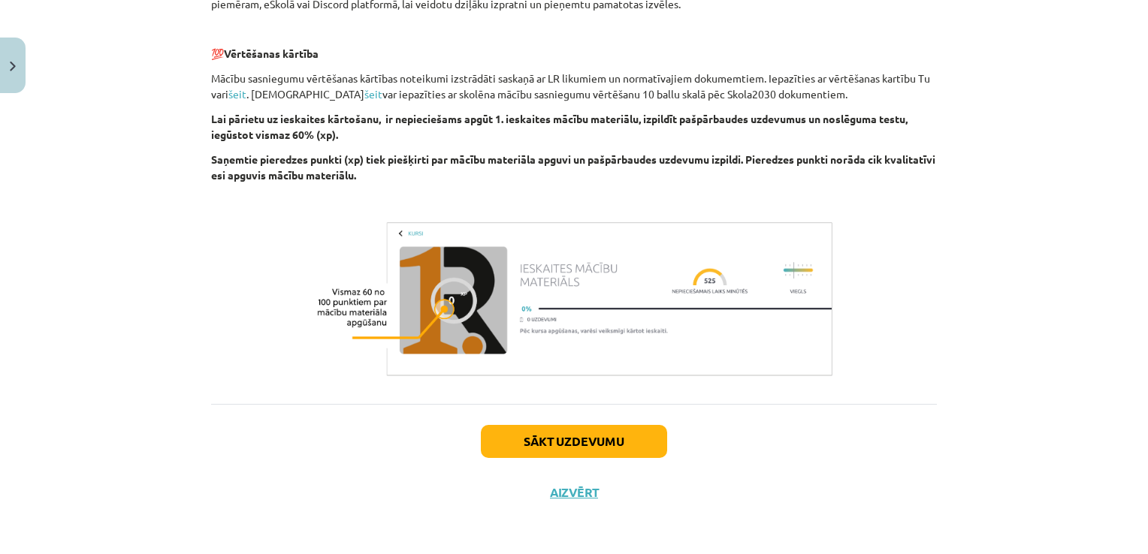
scroll to position [0, 0]
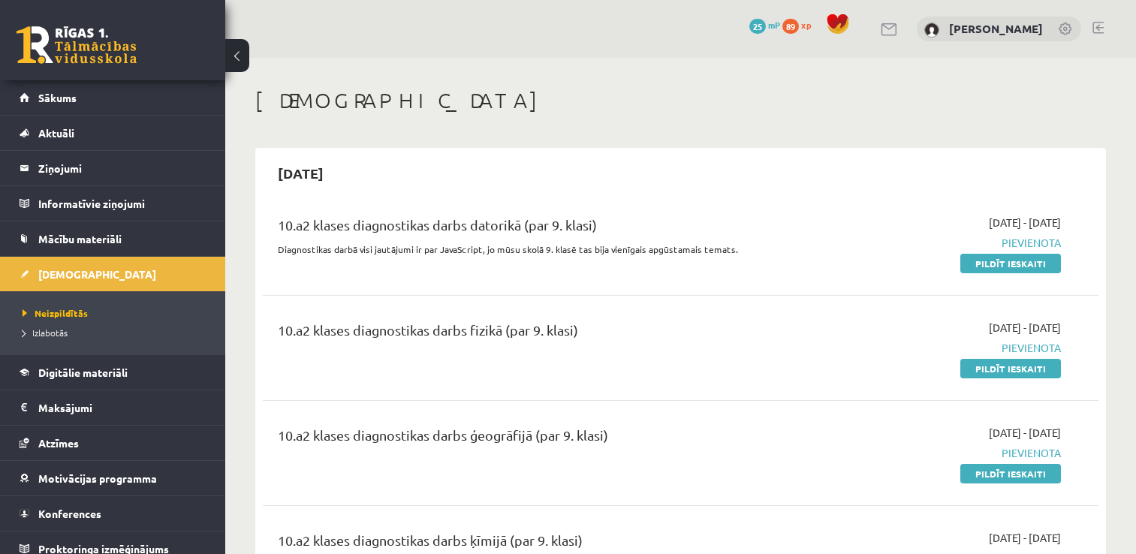
scroll to position [1502, 0]
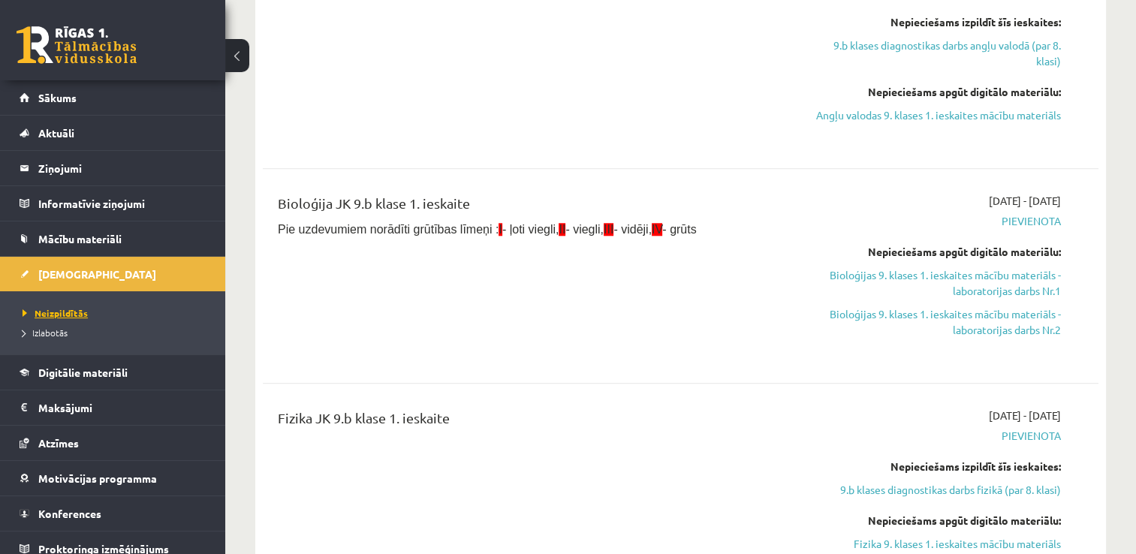
click at [64, 312] on span "Neizpildītās" at bounding box center [55, 313] width 65 height 12
click at [84, 240] on span "Mācību materiāli" at bounding box center [79, 239] width 83 height 14
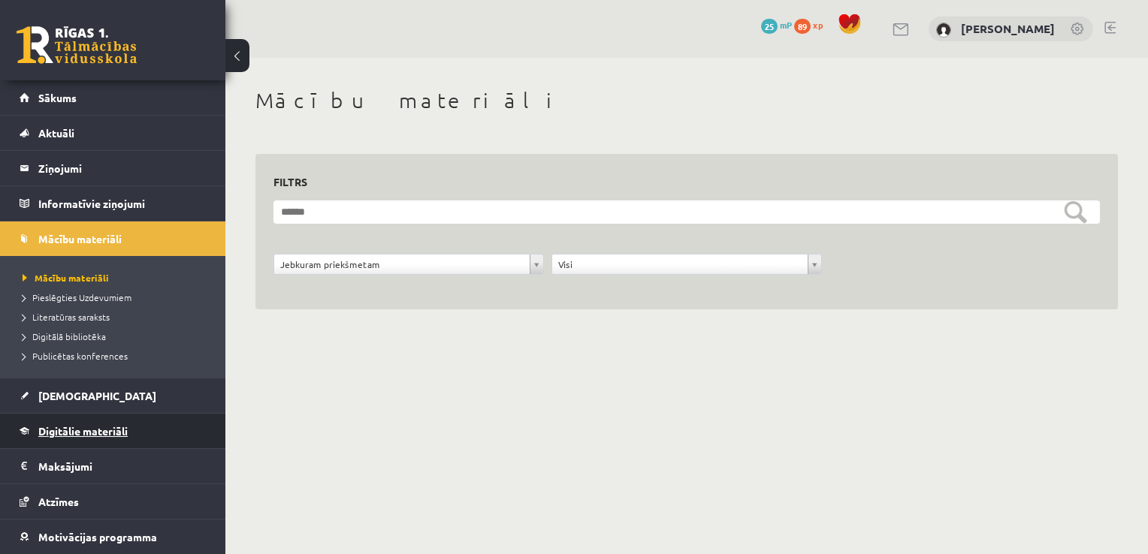
click at [56, 428] on span "Digitālie materiāli" at bounding box center [82, 431] width 89 height 14
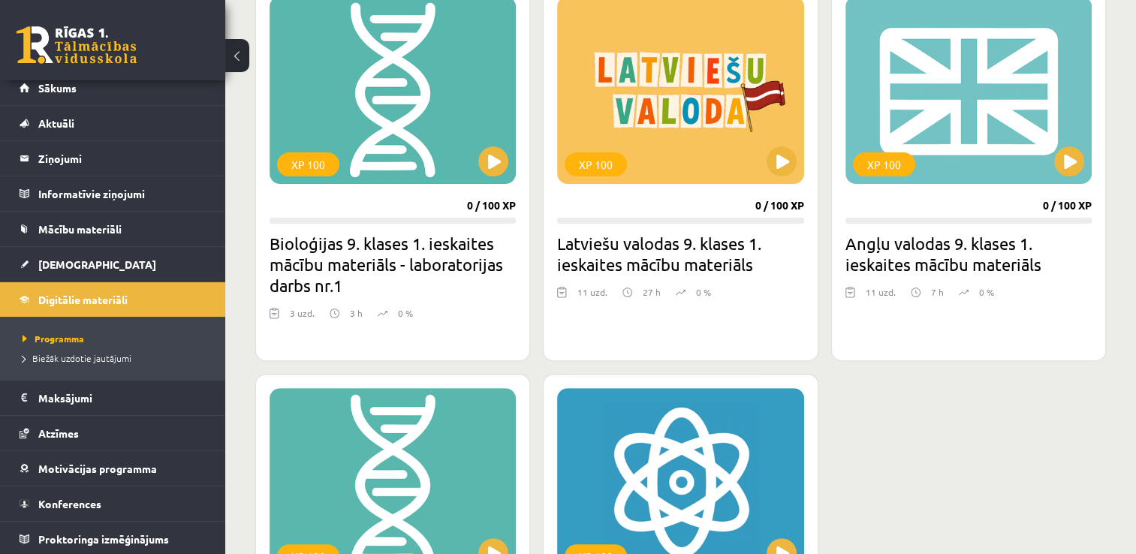
scroll to position [451, 0]
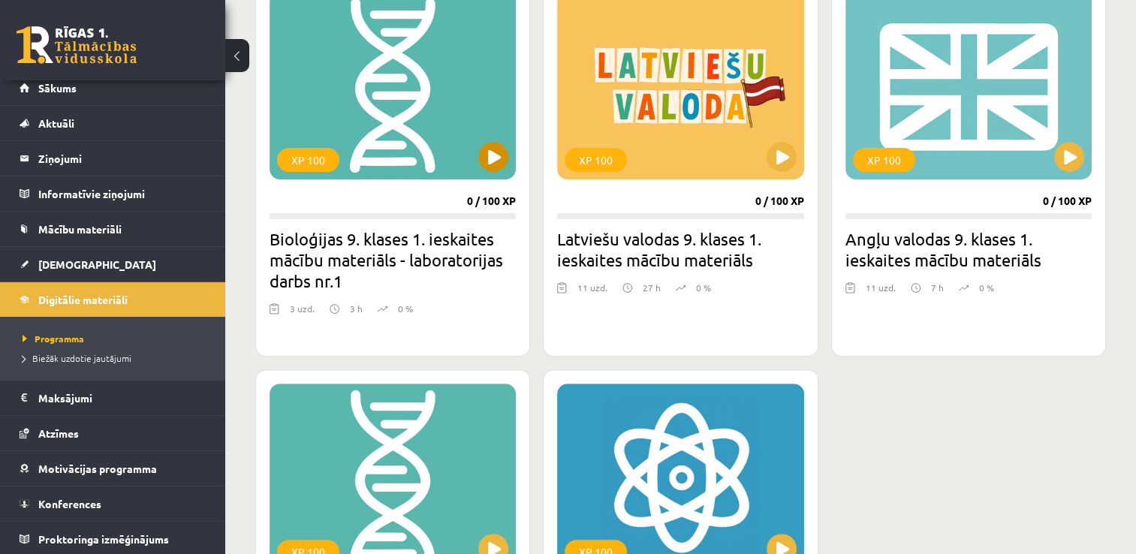
click at [469, 137] on div "XP 100" at bounding box center [393, 86] width 246 height 188
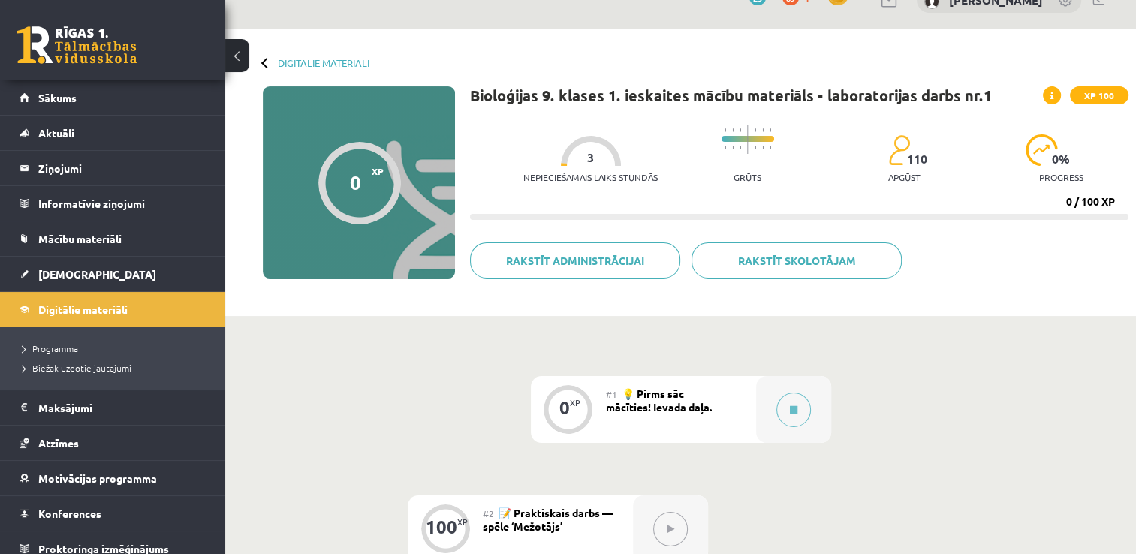
scroll to position [30, 0]
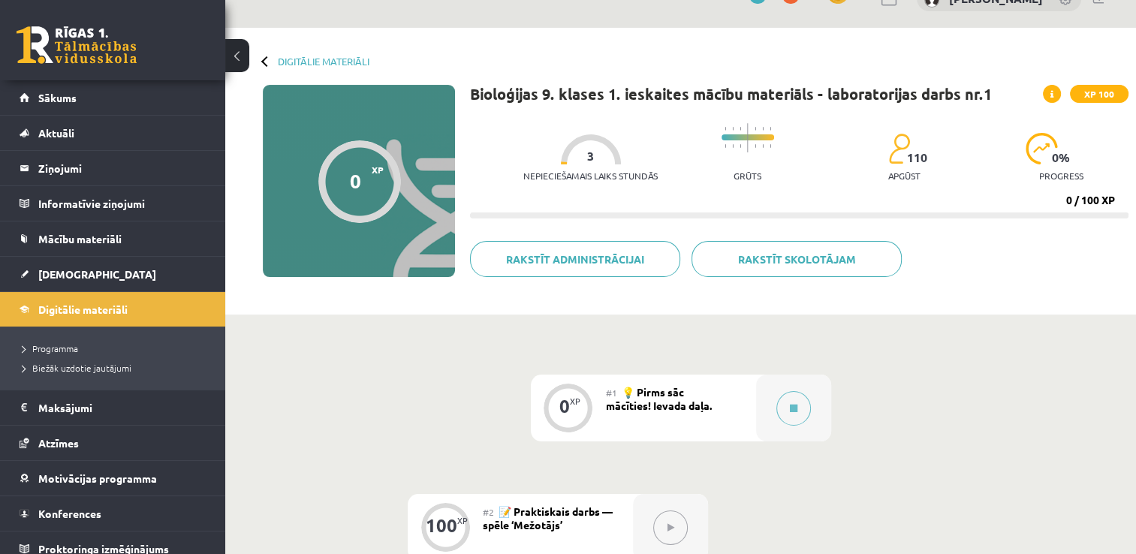
click at [1052, 95] on icon at bounding box center [1052, 94] width 3 height 9
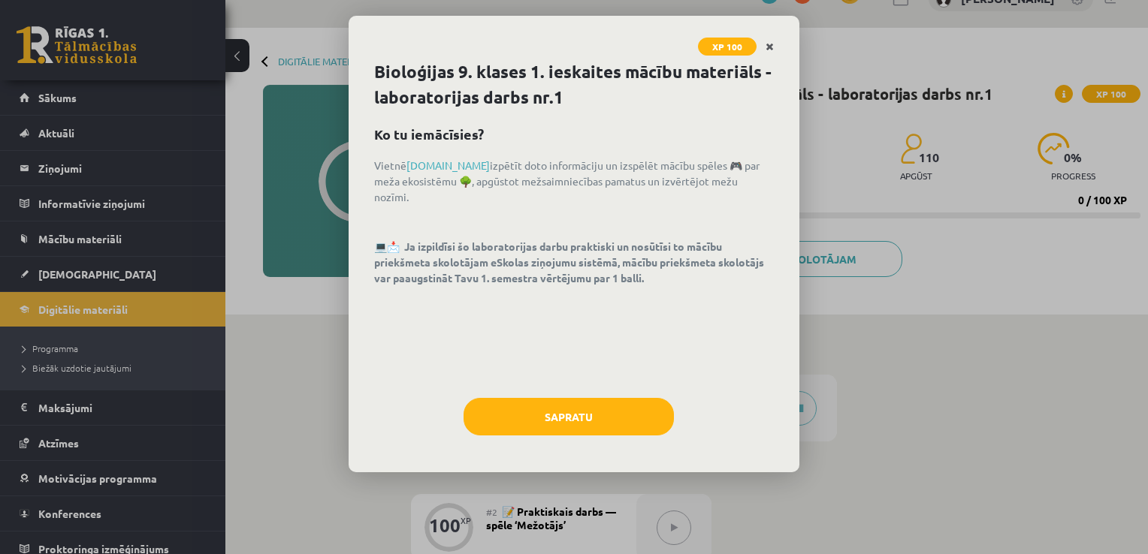
click at [773, 47] on icon "Close" at bounding box center [769, 47] width 8 height 11
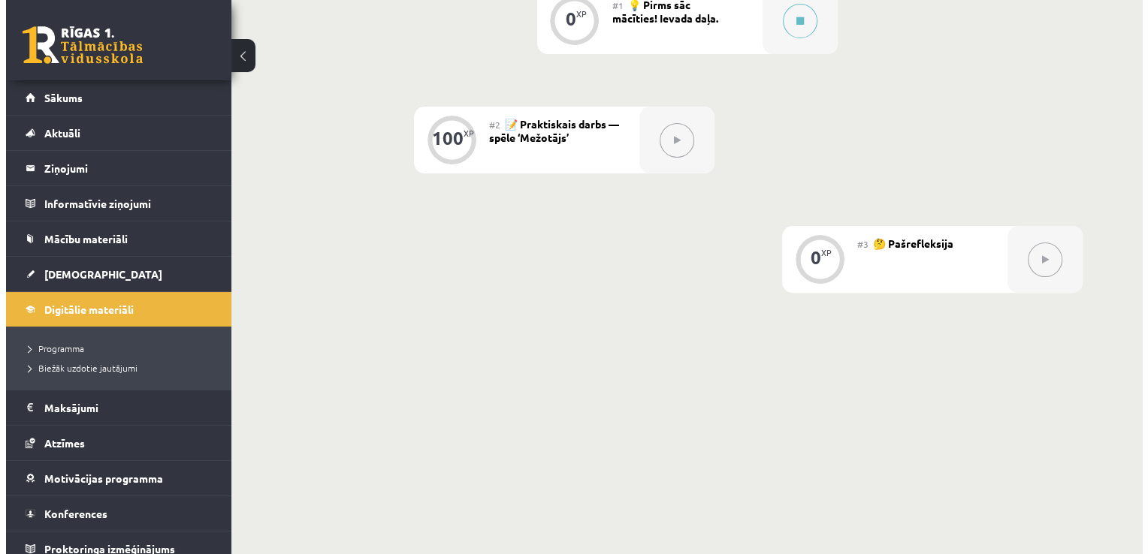
scroll to position [418, 0]
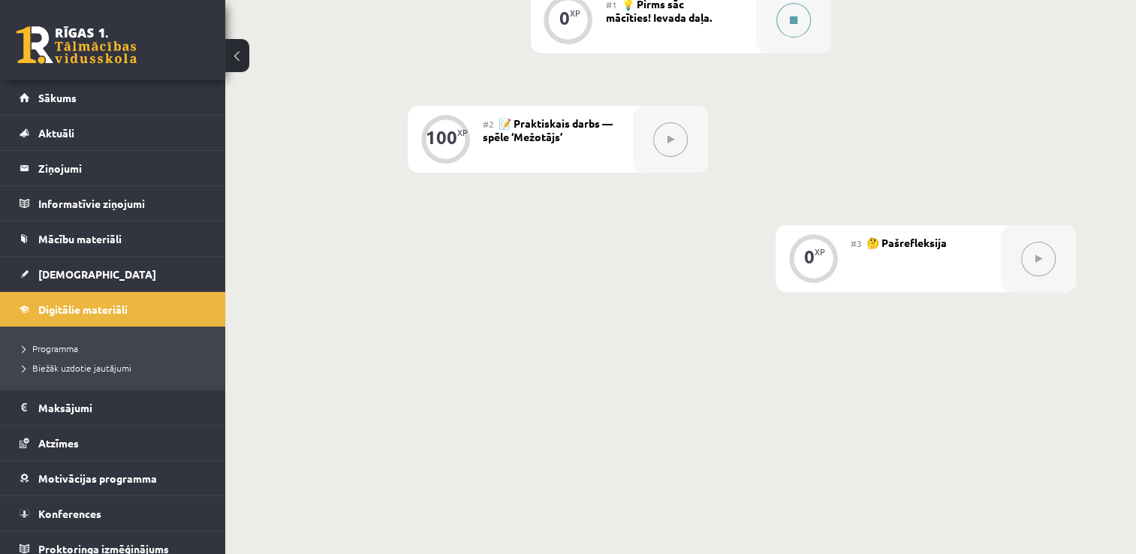
click at [801, 23] on button at bounding box center [794, 20] width 35 height 35
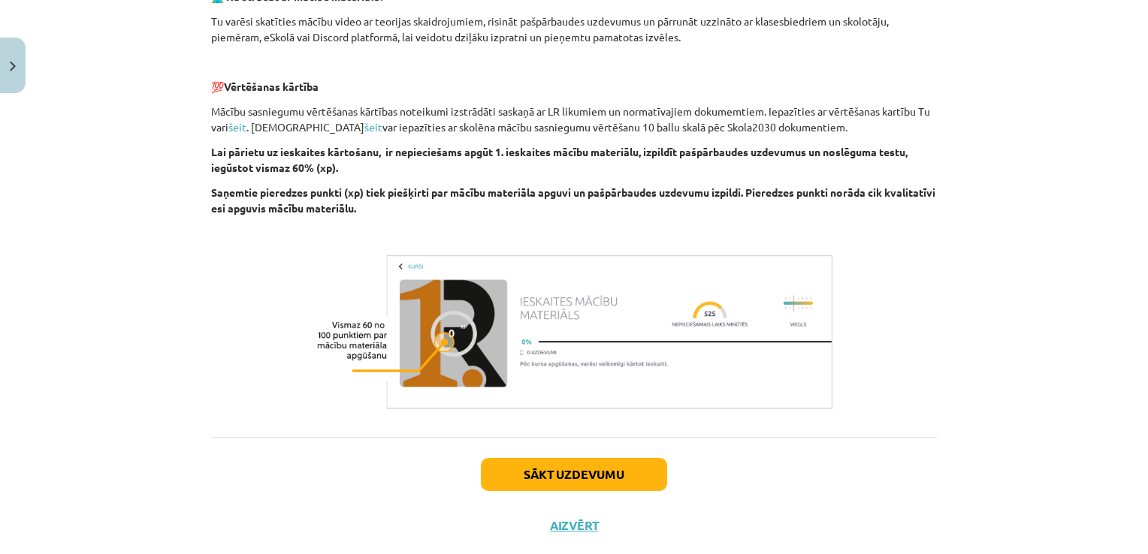
scroll to position [508, 0]
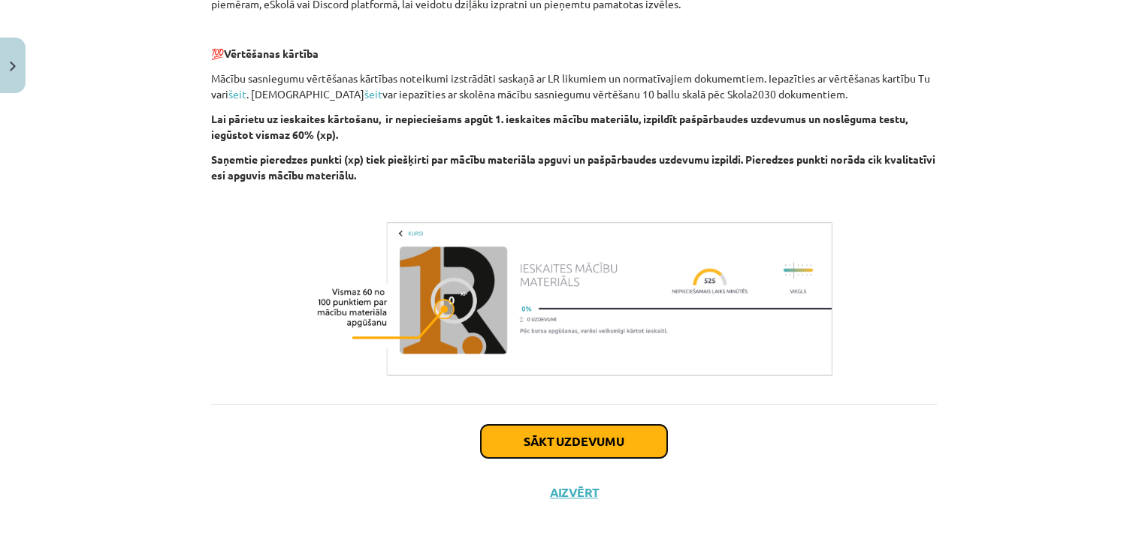
click at [554, 445] on button "Sākt uzdevumu" at bounding box center [574, 441] width 186 height 33
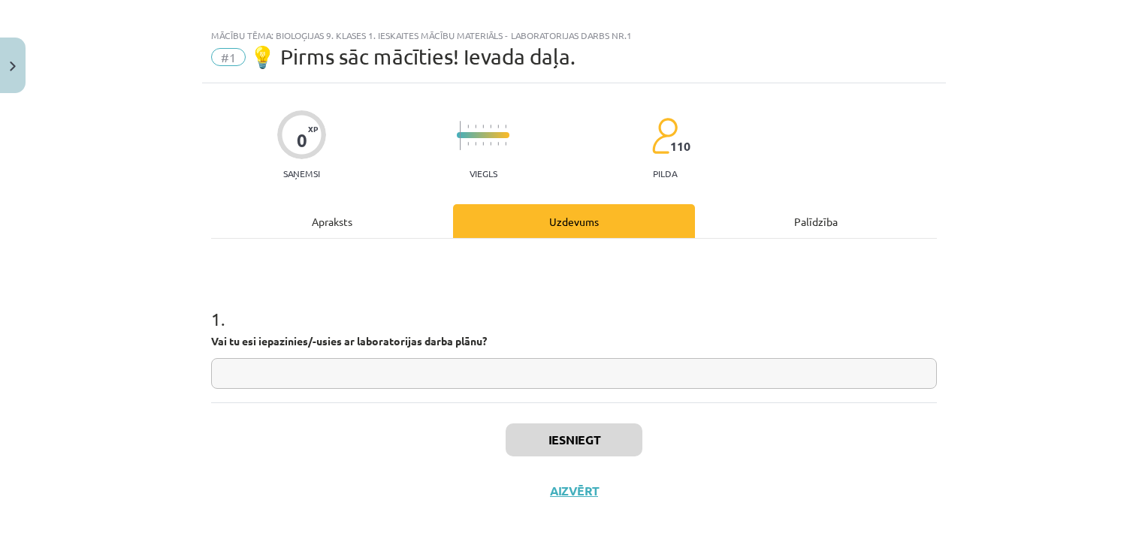
scroll to position [15, 0]
click at [484, 378] on input "text" at bounding box center [574, 375] width 726 height 31
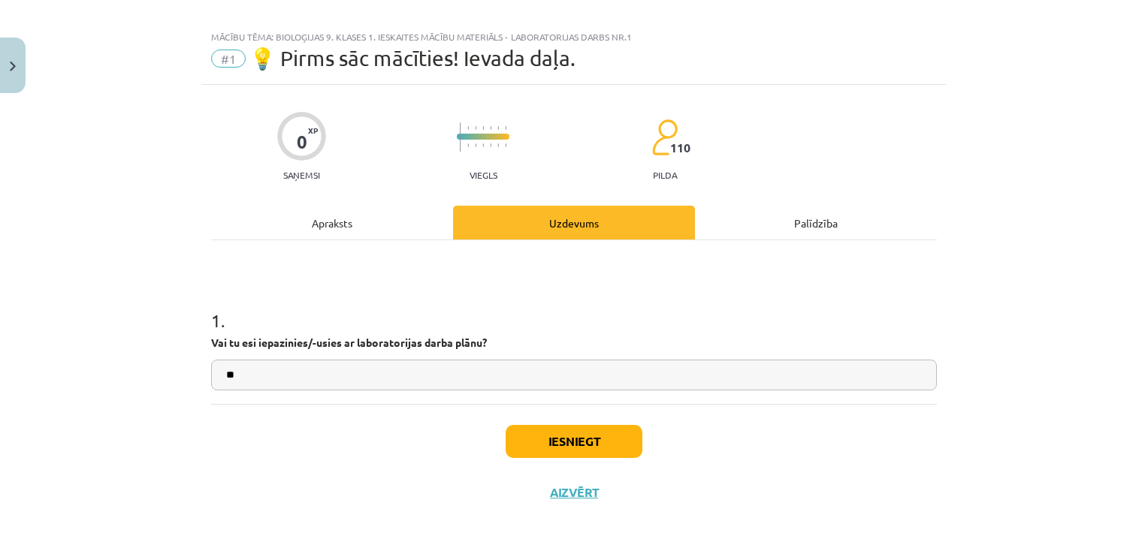
type input "*"
type input "**********"
click at [560, 440] on button "Iesniegt" at bounding box center [574, 441] width 137 height 33
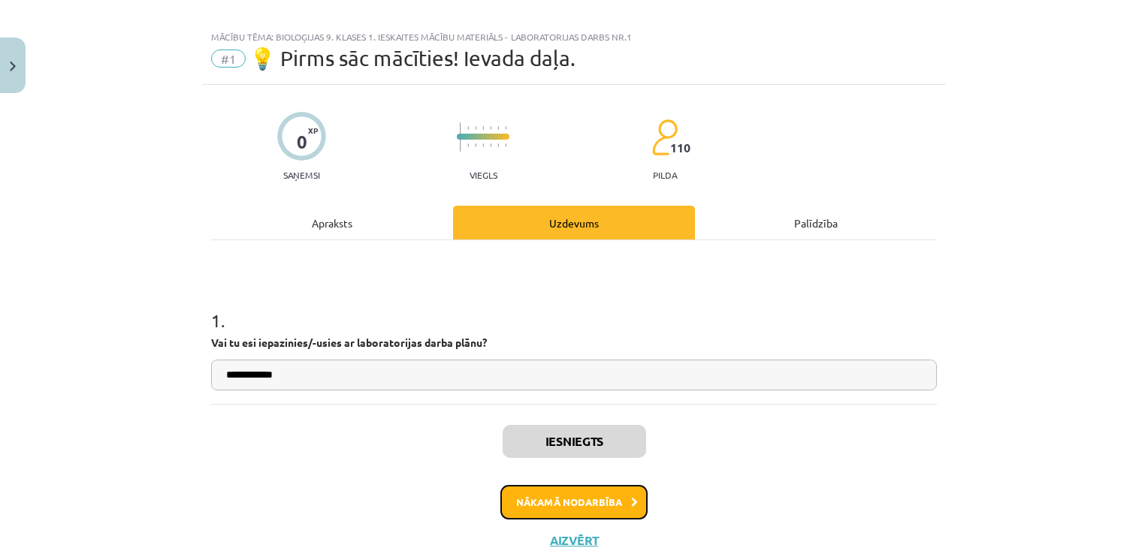
click at [581, 507] on button "Nākamā nodarbība" at bounding box center [573, 502] width 147 height 35
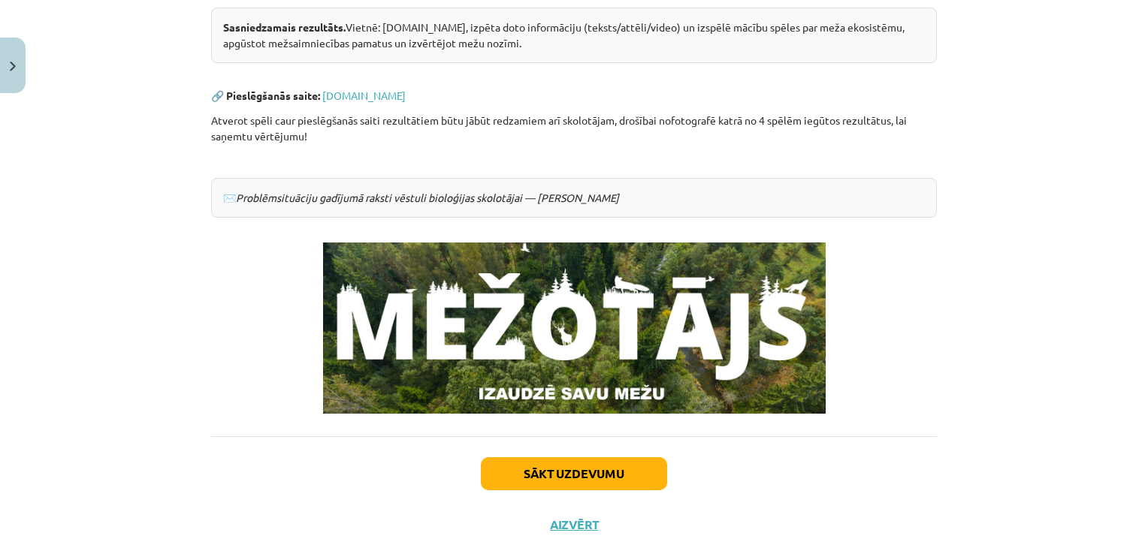
scroll to position [340, 0]
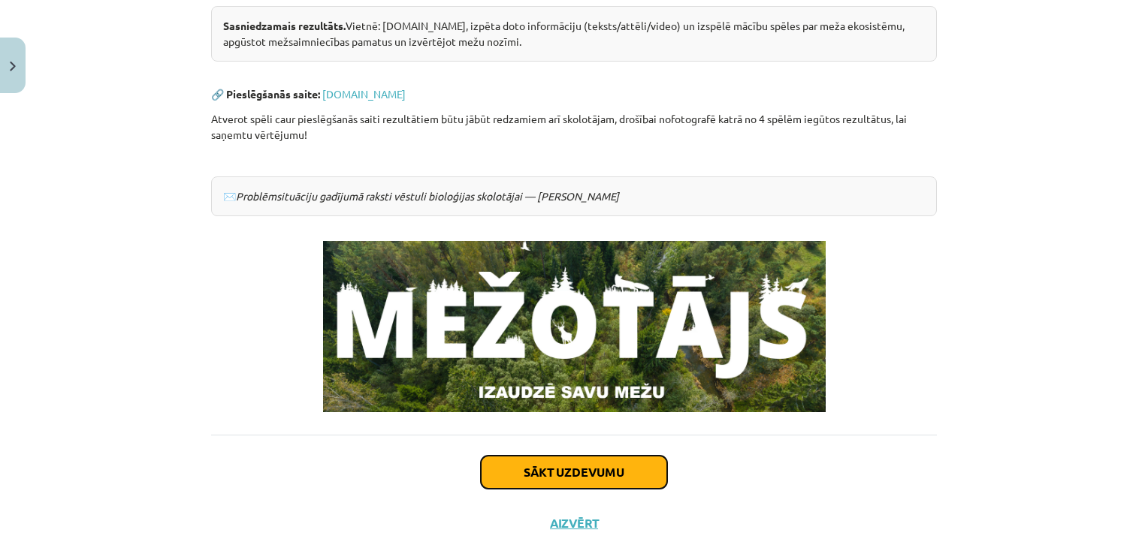
click at [575, 460] on button "Sākt uzdevumu" at bounding box center [574, 472] width 186 height 33
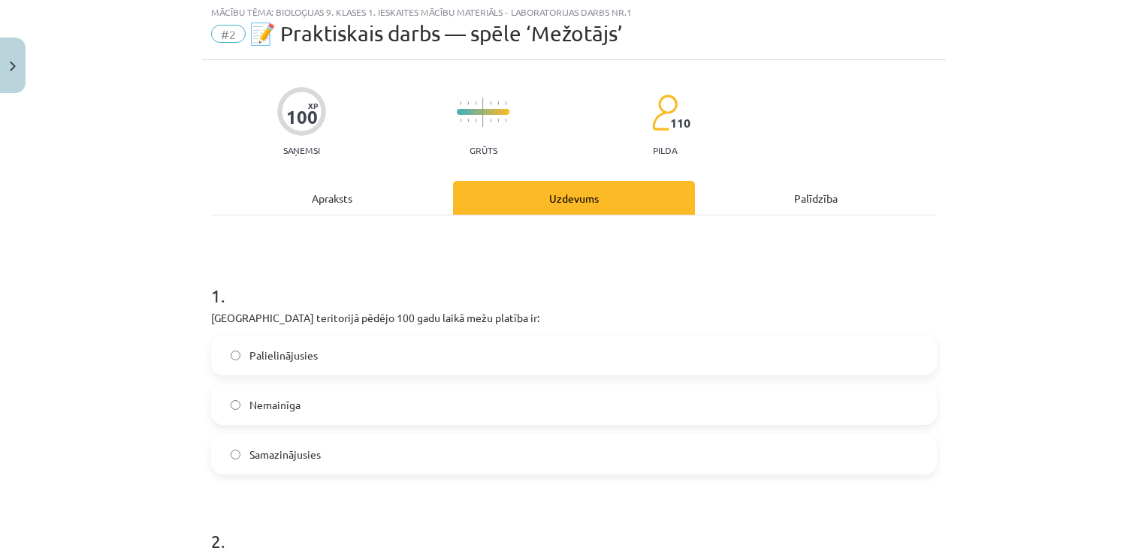
scroll to position [38, 0]
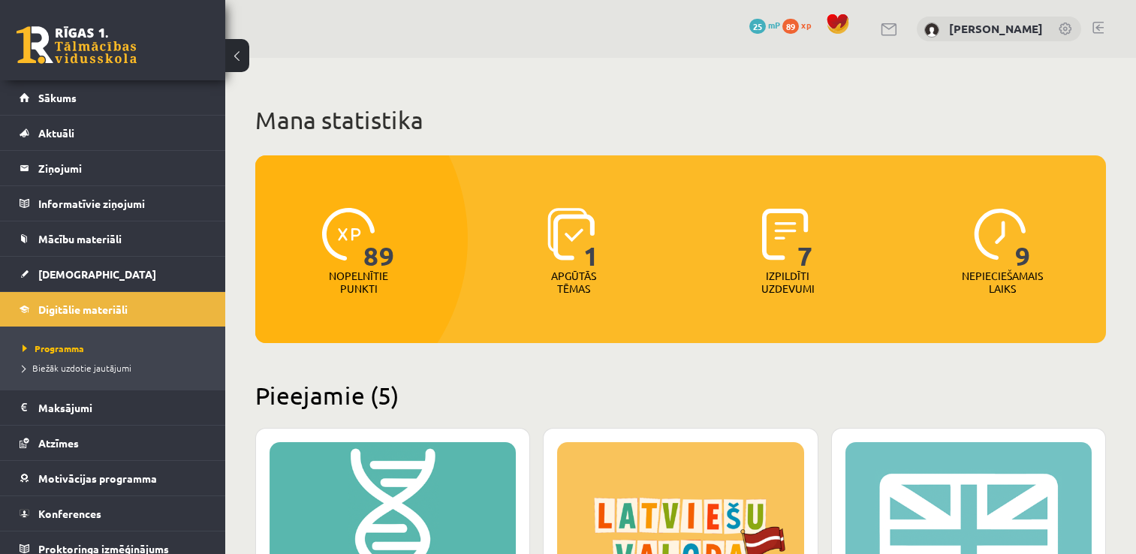
scroll to position [451, 0]
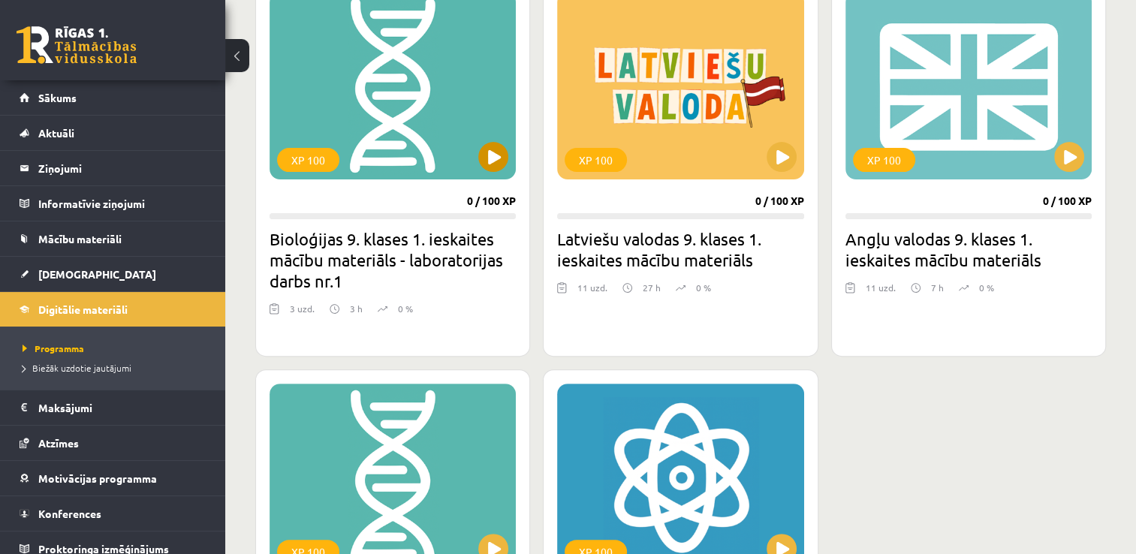
click at [450, 177] on div "XP 100" at bounding box center [393, 86] width 246 height 188
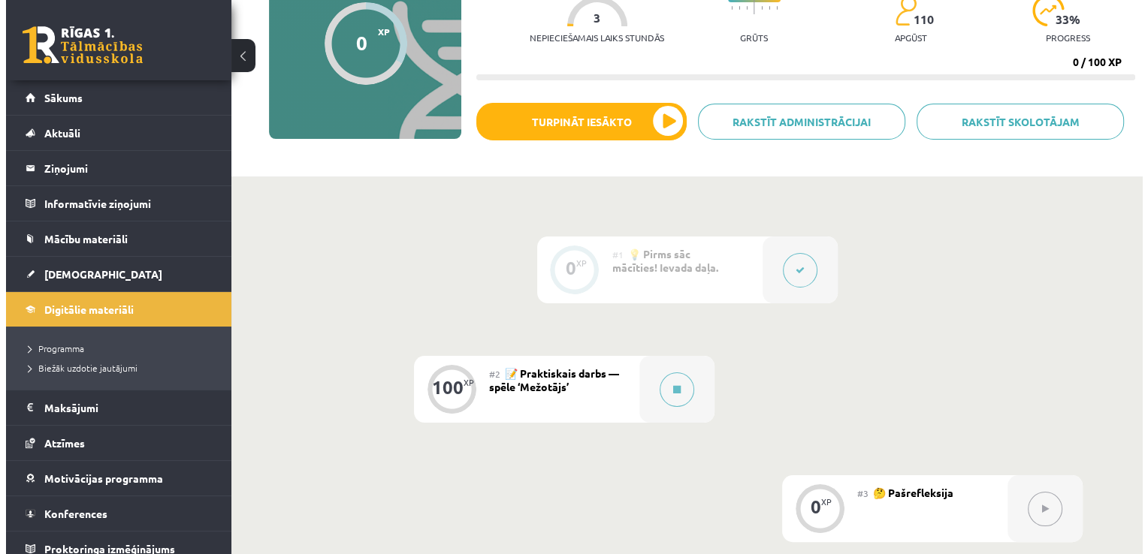
scroll to position [180, 0]
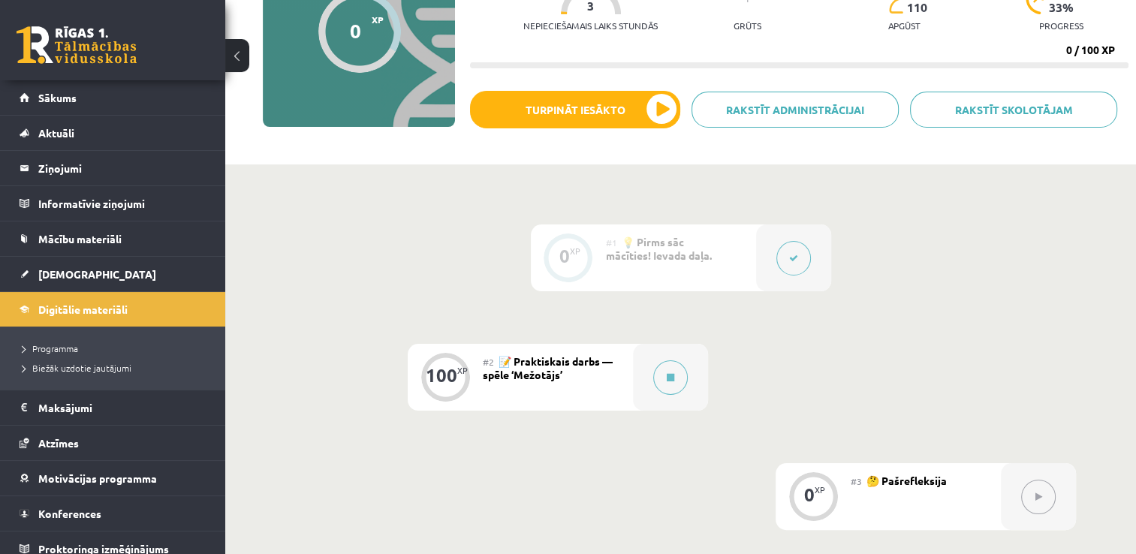
click at [565, 365] on span "📝 Praktiskais darbs — spēle ‘Mežotājs’" at bounding box center [548, 368] width 130 height 27
click at [653, 375] on button at bounding box center [670, 378] width 35 height 35
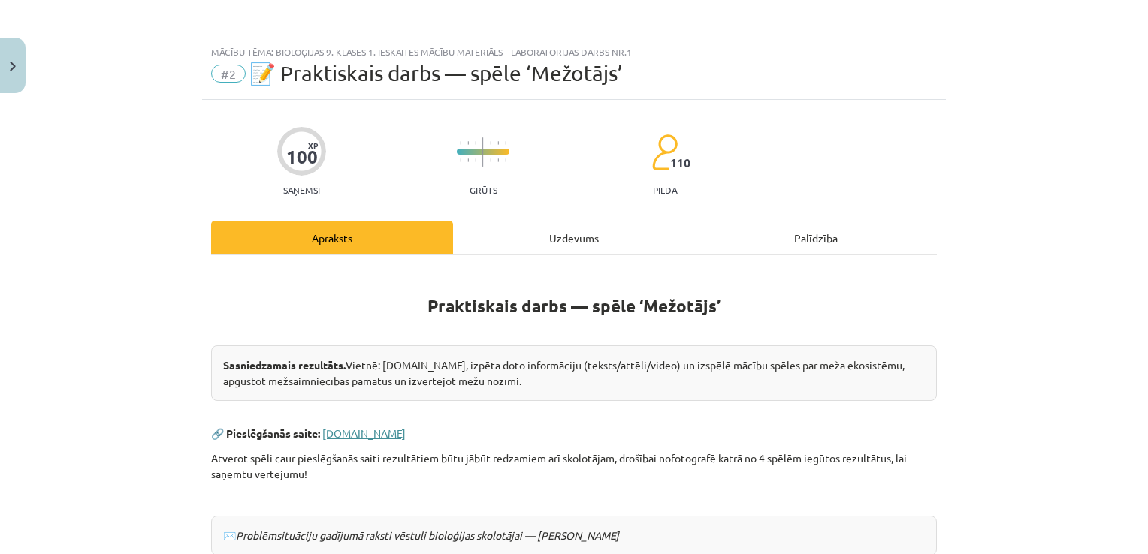
click at [358, 430] on link "www.mezotajs.lv" at bounding box center [363, 434] width 83 height 14
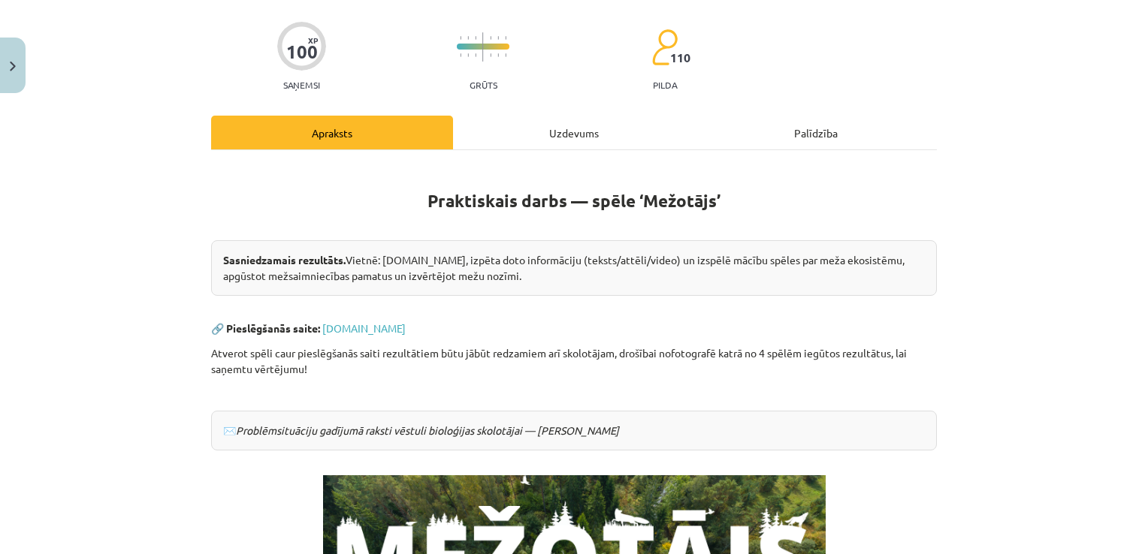
scroll to position [60, 0]
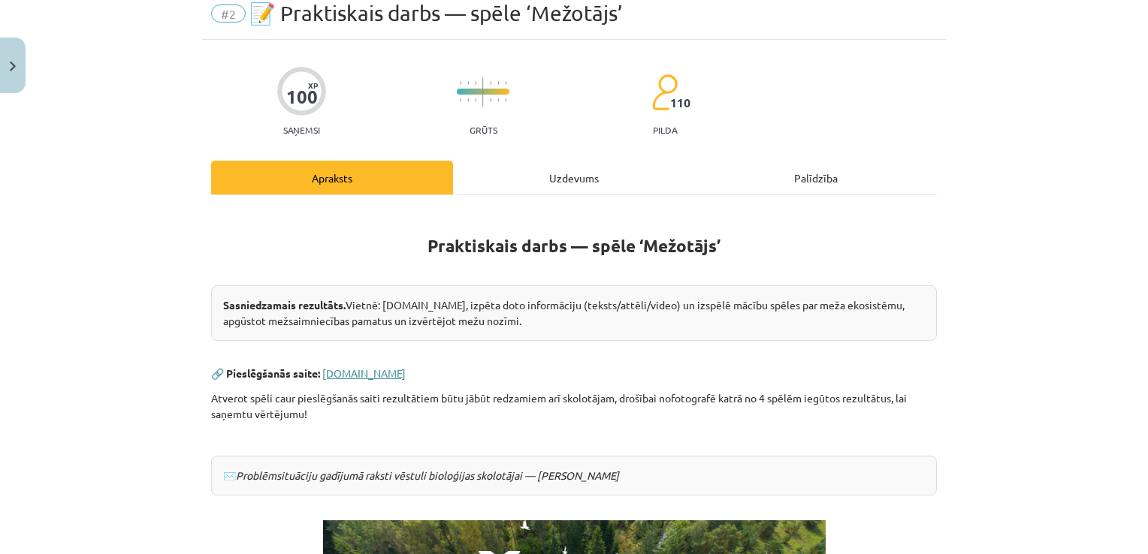
click at [349, 371] on link "www.mezotajs.lv" at bounding box center [363, 374] width 83 height 14
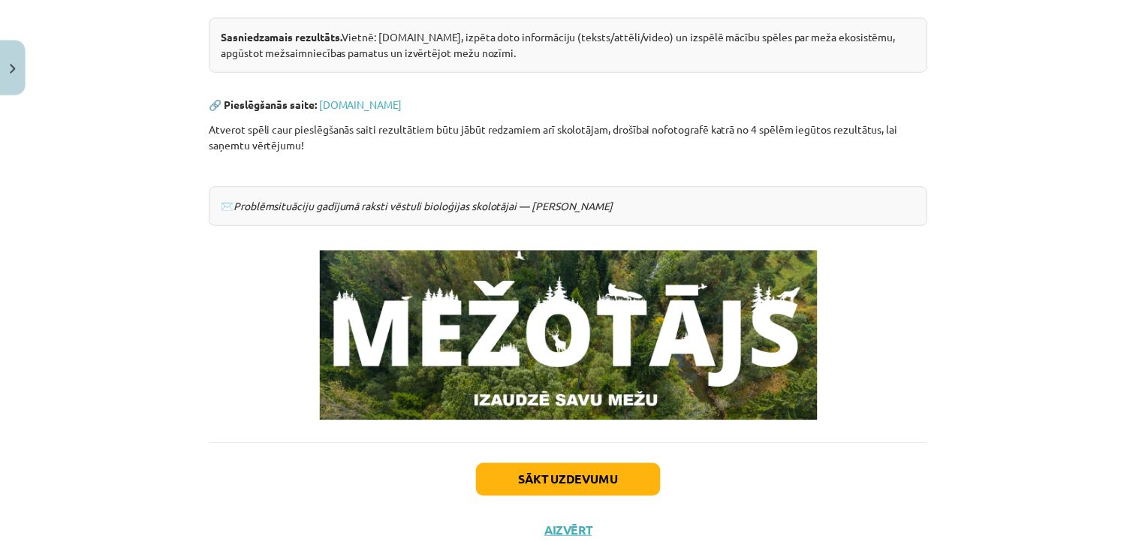
scroll to position [370, 0]
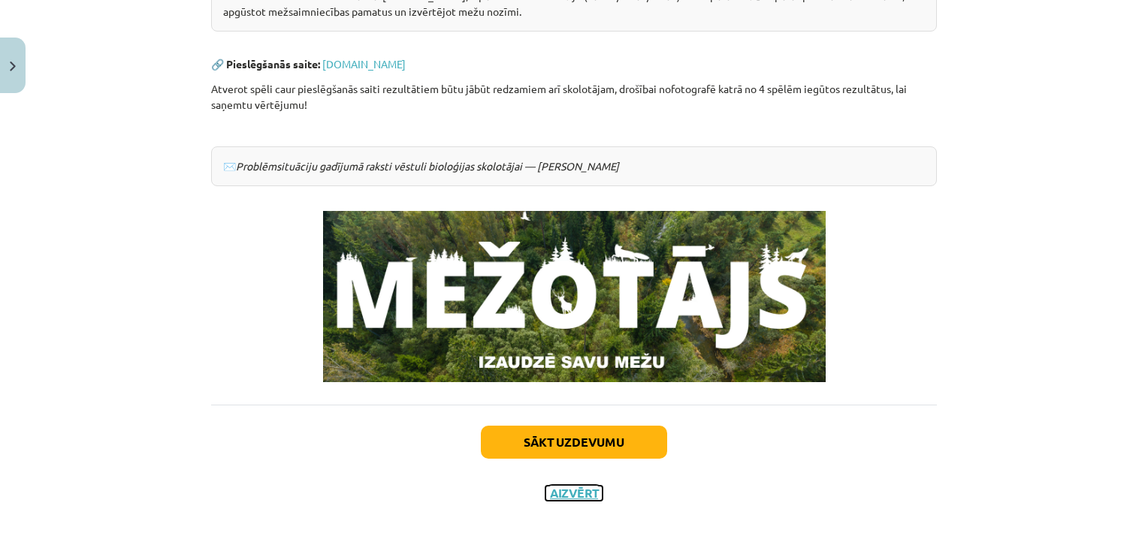
click at [568, 494] on button "Aizvērt" at bounding box center [573, 493] width 57 height 15
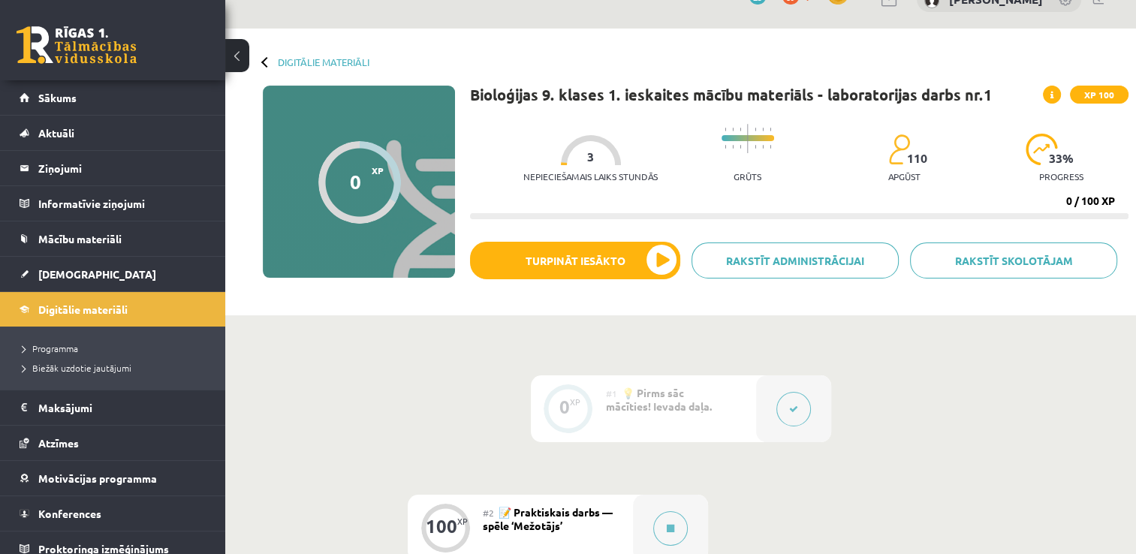
scroll to position [0, 0]
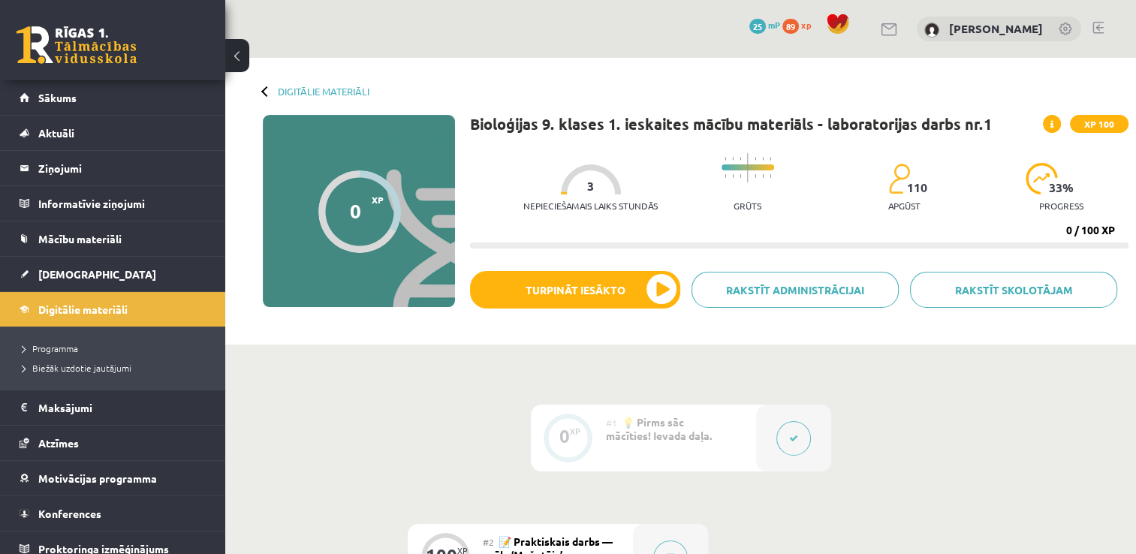
click at [799, 25] on span "89" at bounding box center [791, 26] width 17 height 15
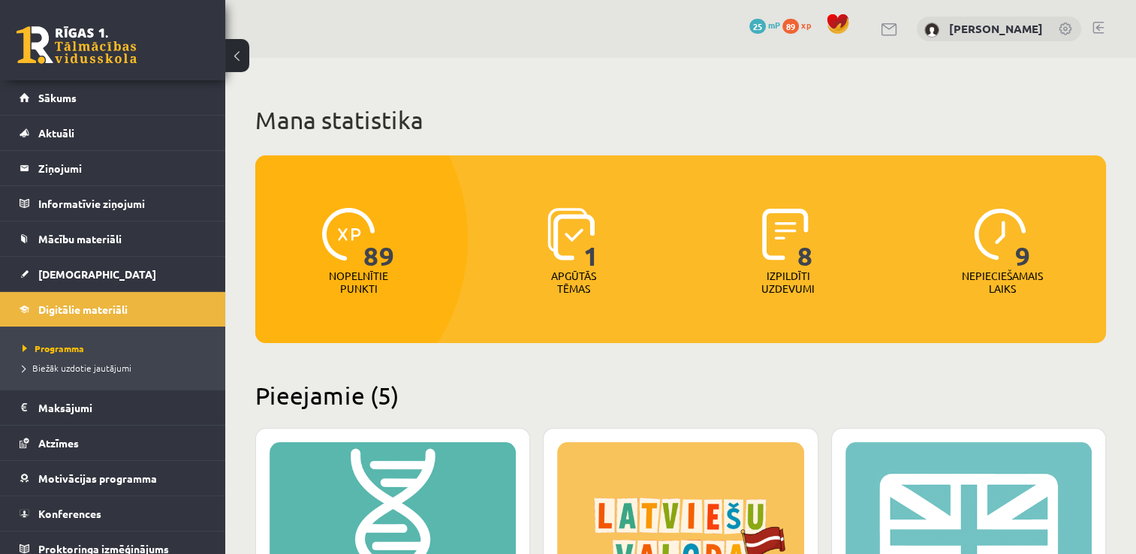
click at [355, 234] on img at bounding box center [348, 234] width 53 height 53
click at [114, 104] on link "Sākums" at bounding box center [113, 97] width 187 height 35
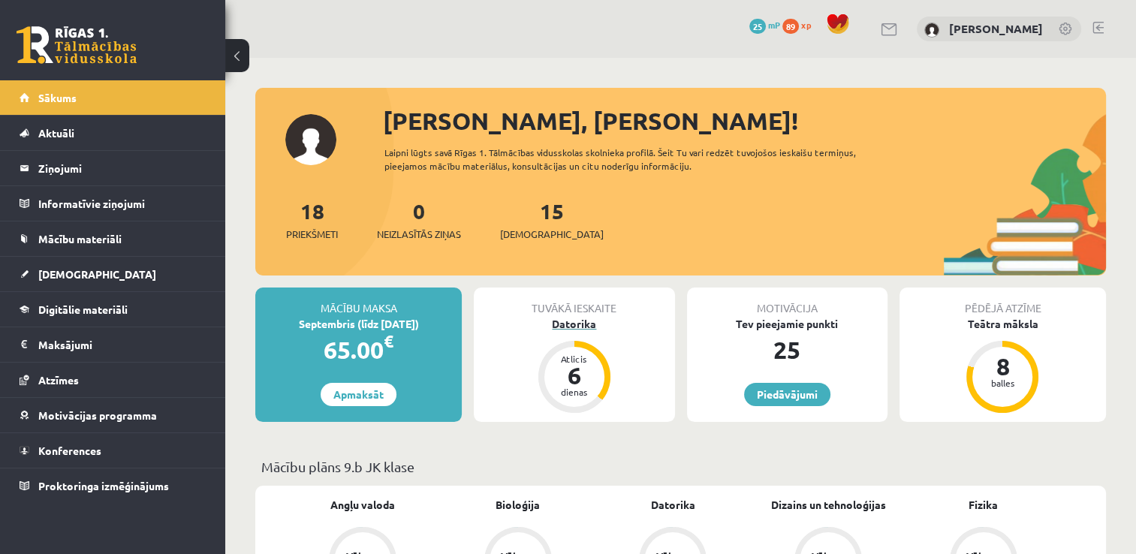
click at [574, 383] on div "6" at bounding box center [574, 376] width 45 height 24
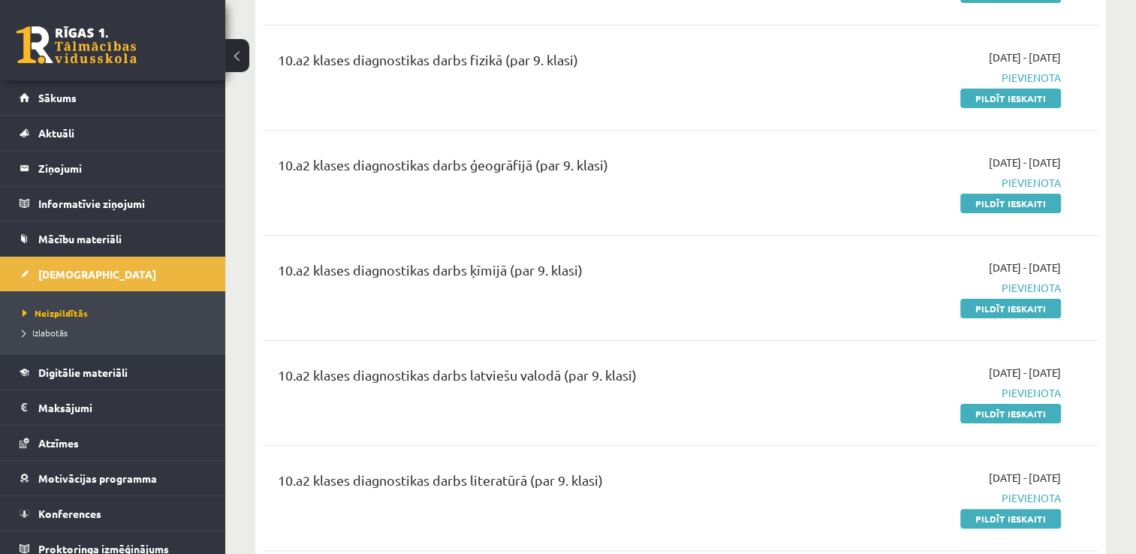
scroll to position [291, 0]
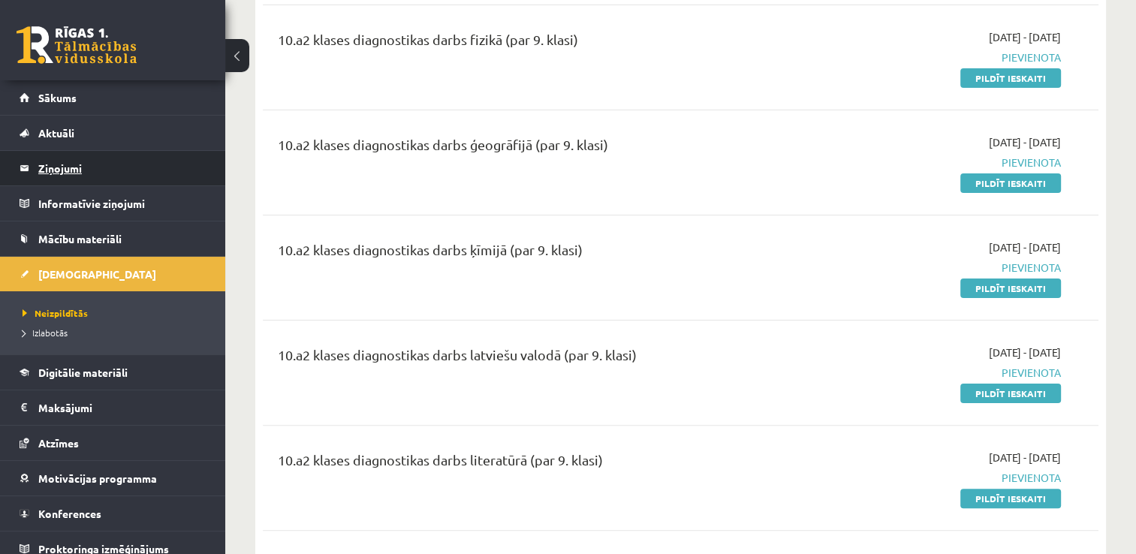
click at [90, 177] on legend "Ziņojumi 0" at bounding box center [122, 168] width 168 height 35
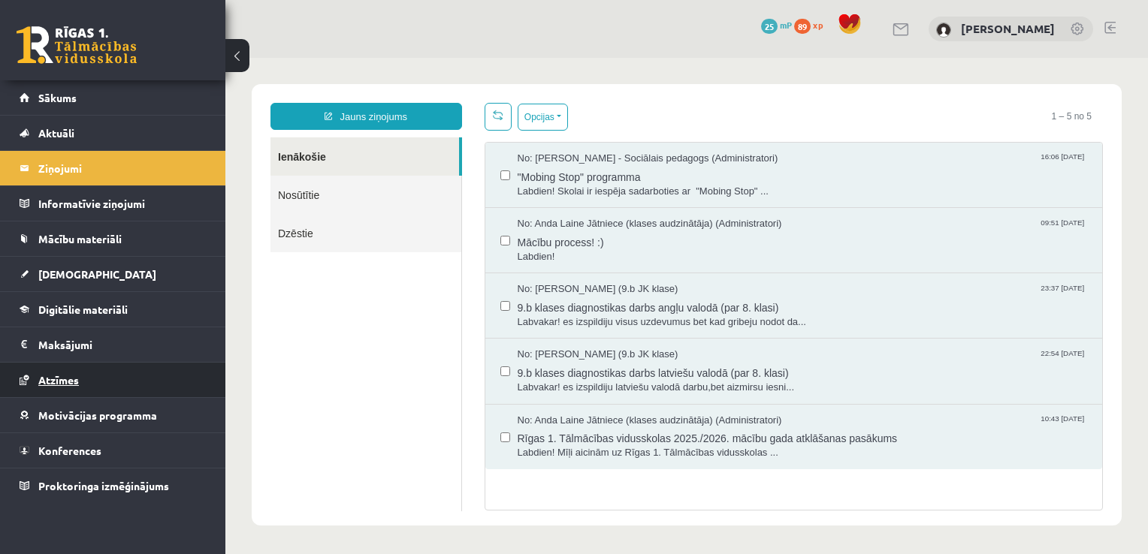
click at [87, 381] on link "Atzīmes" at bounding box center [113, 380] width 187 height 35
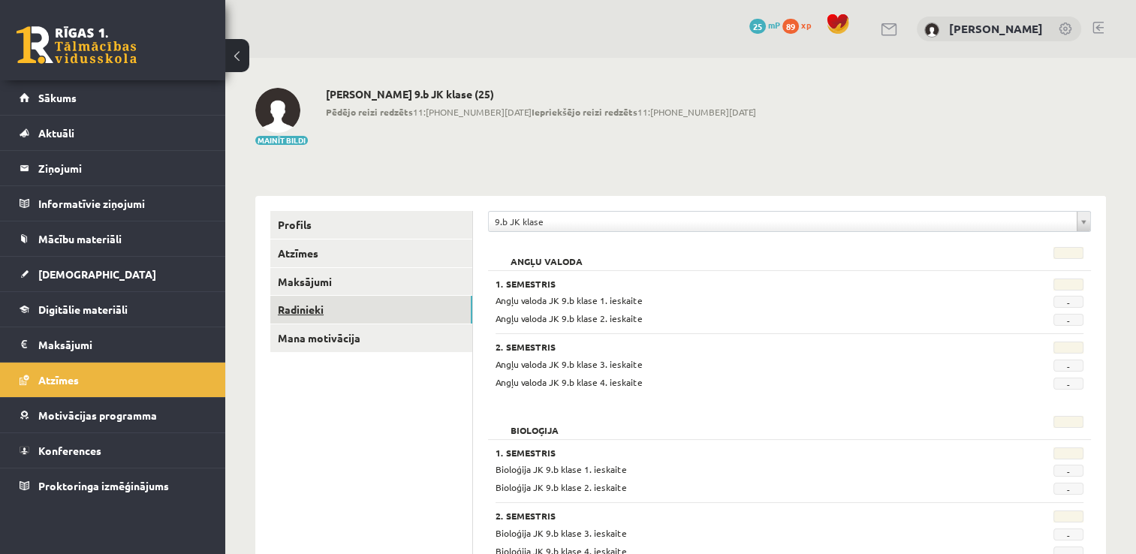
click at [282, 311] on link "Radinieki" at bounding box center [371, 310] width 202 height 28
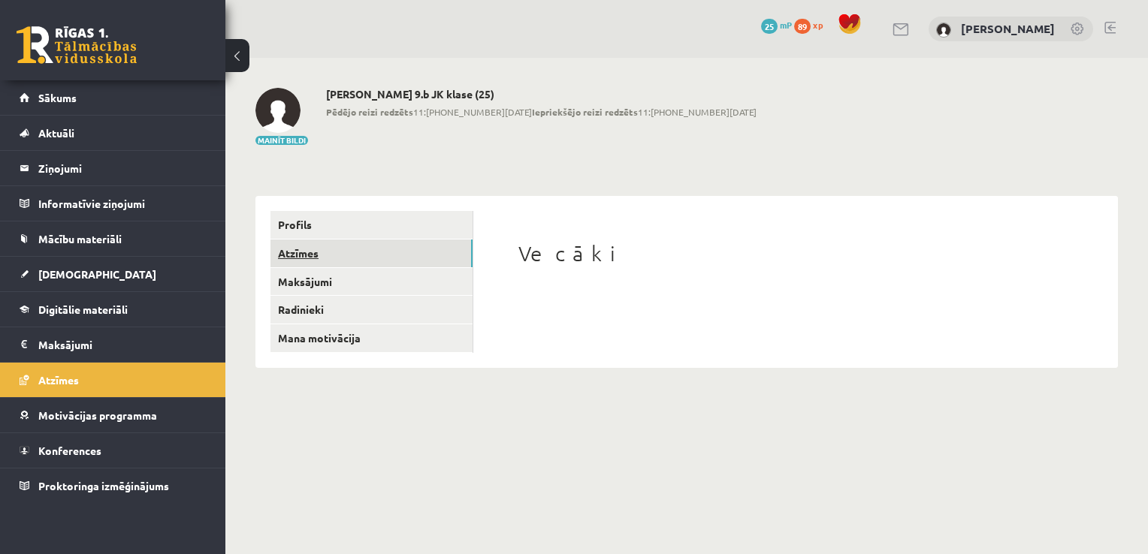
click at [301, 249] on link "Atzīmes" at bounding box center [371, 254] width 202 height 28
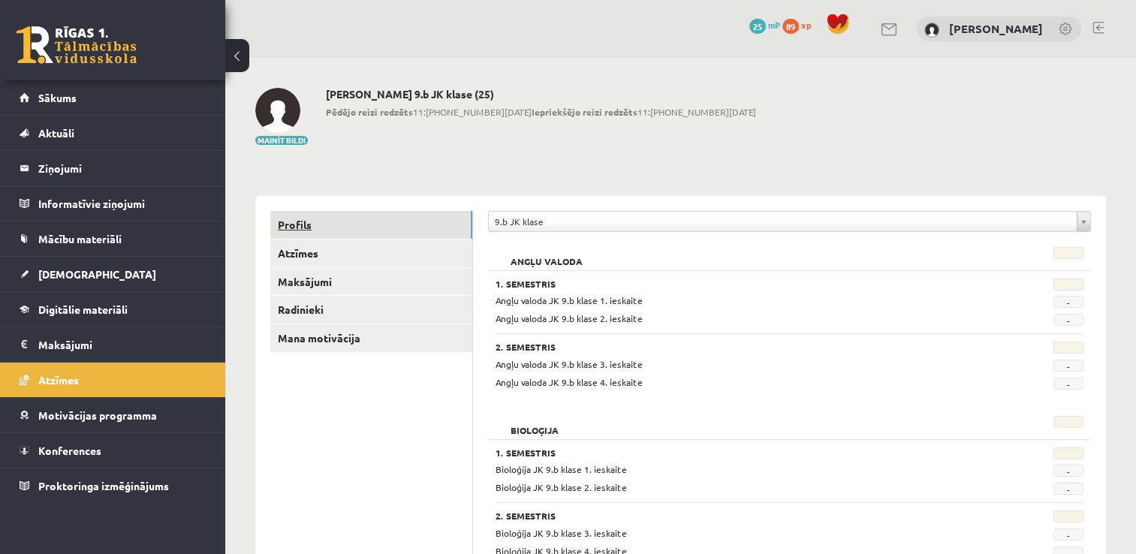
click at [303, 227] on link "Profils" at bounding box center [371, 225] width 202 height 28
